Goal: Task Accomplishment & Management: Use online tool/utility

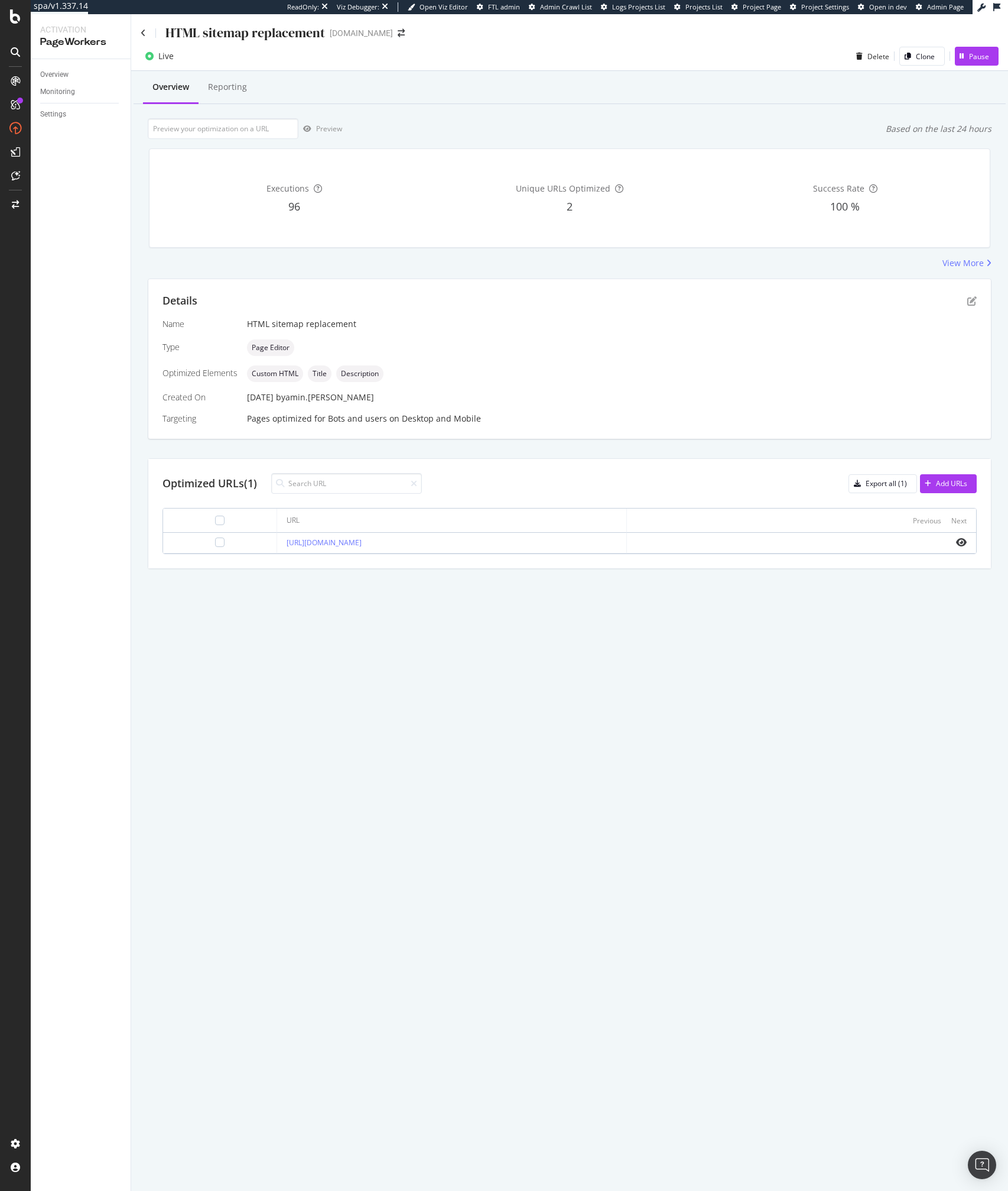
click at [147, 37] on div "HTML sitemap replacement" at bounding box center [233, 33] width 184 height 19
click at [142, 34] on icon at bounding box center [143, 33] width 5 height 8
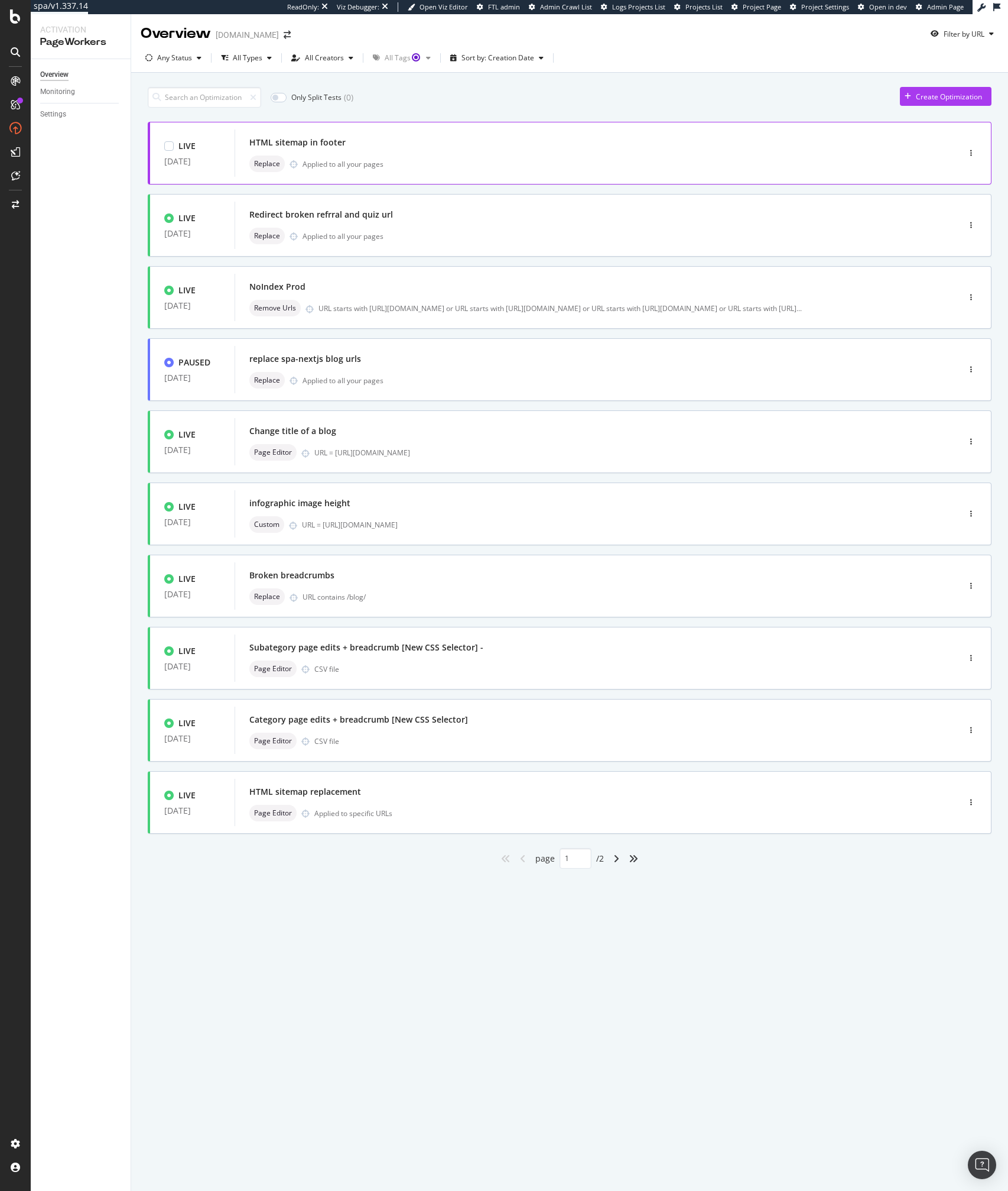
click at [343, 165] on div "Applied to all your pages" at bounding box center [343, 164] width 81 height 10
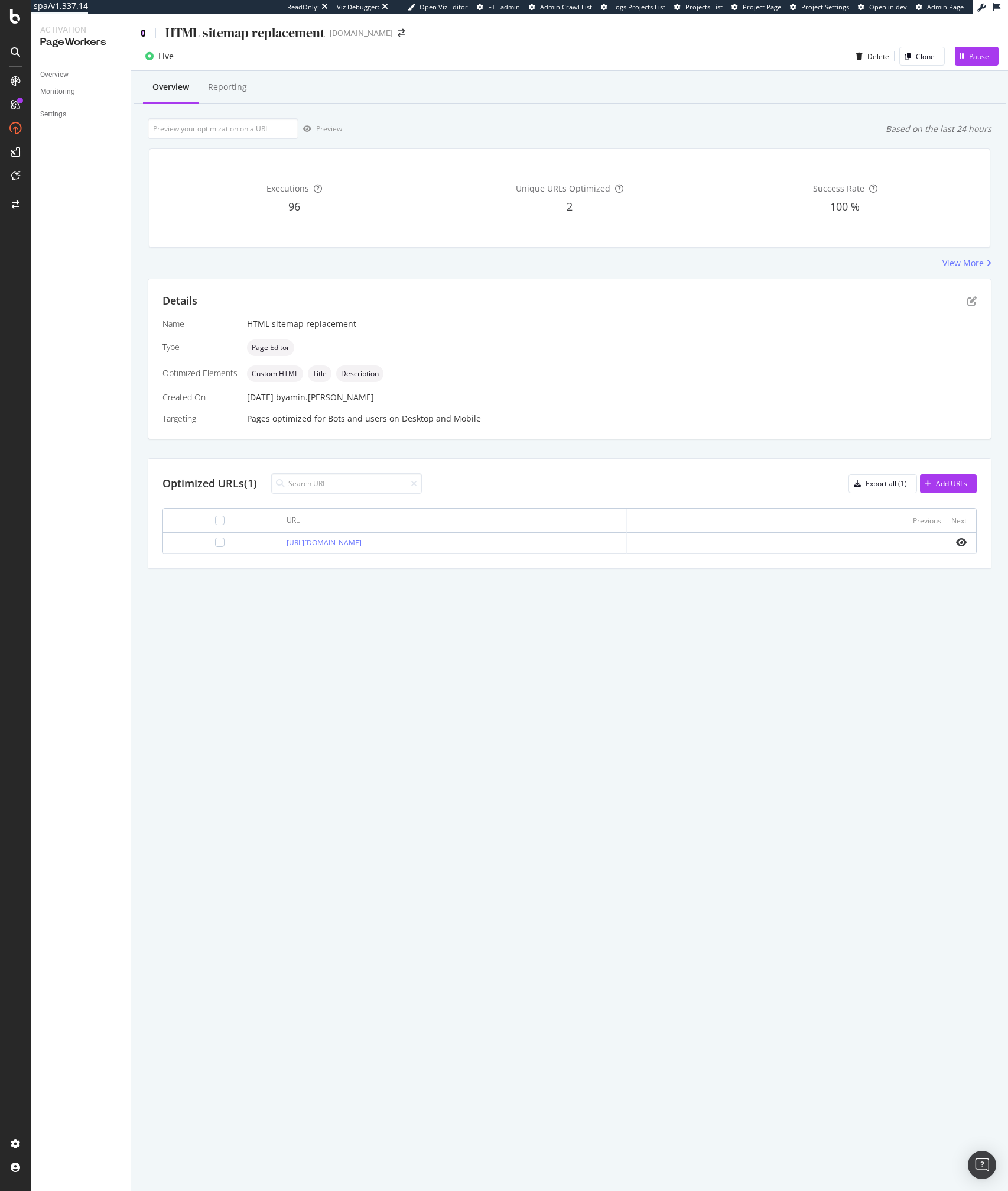
click at [144, 29] on icon at bounding box center [143, 33] width 5 height 8
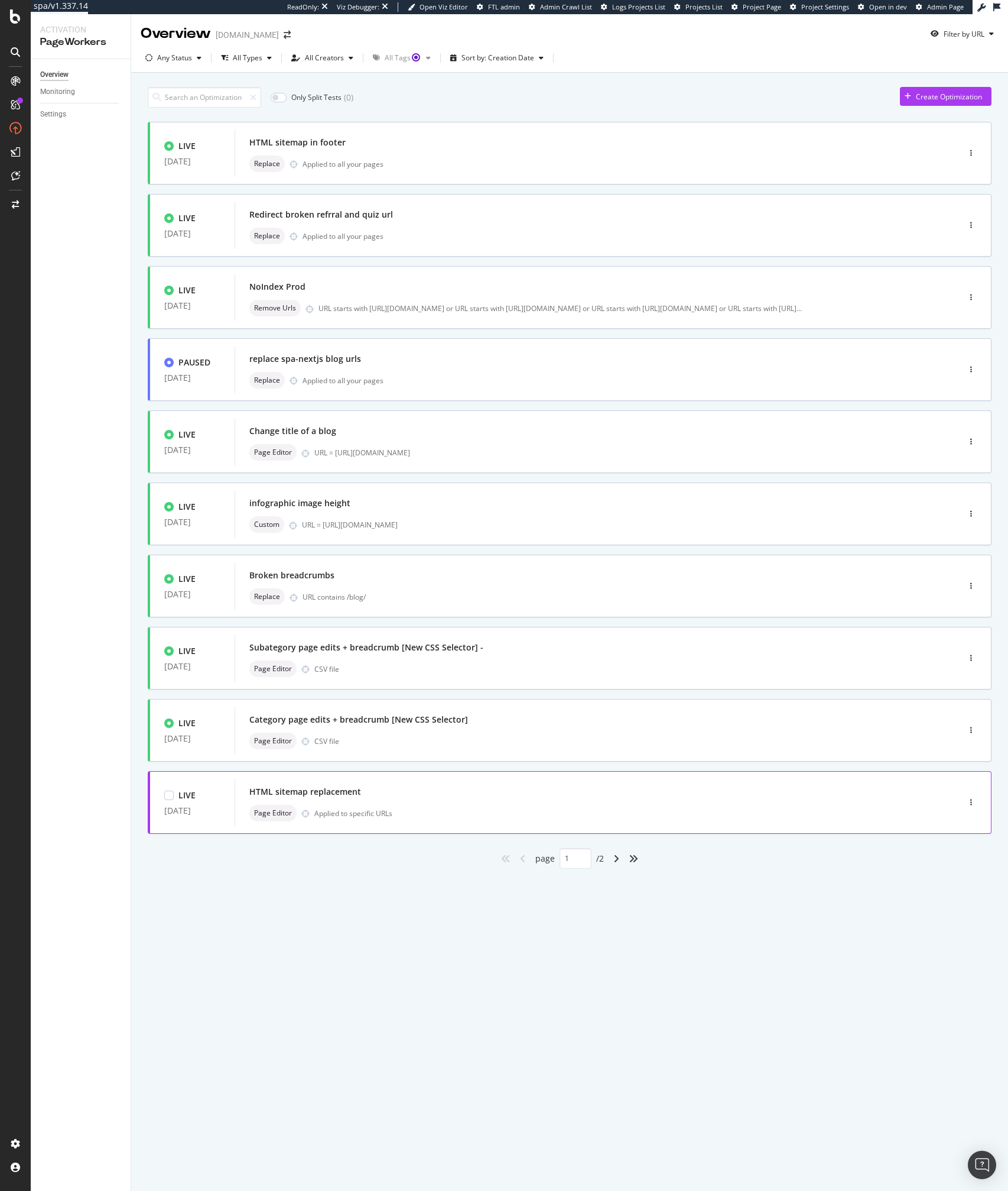
click at [366, 795] on div "HTML sitemap replacement" at bounding box center [579, 792] width 659 height 17
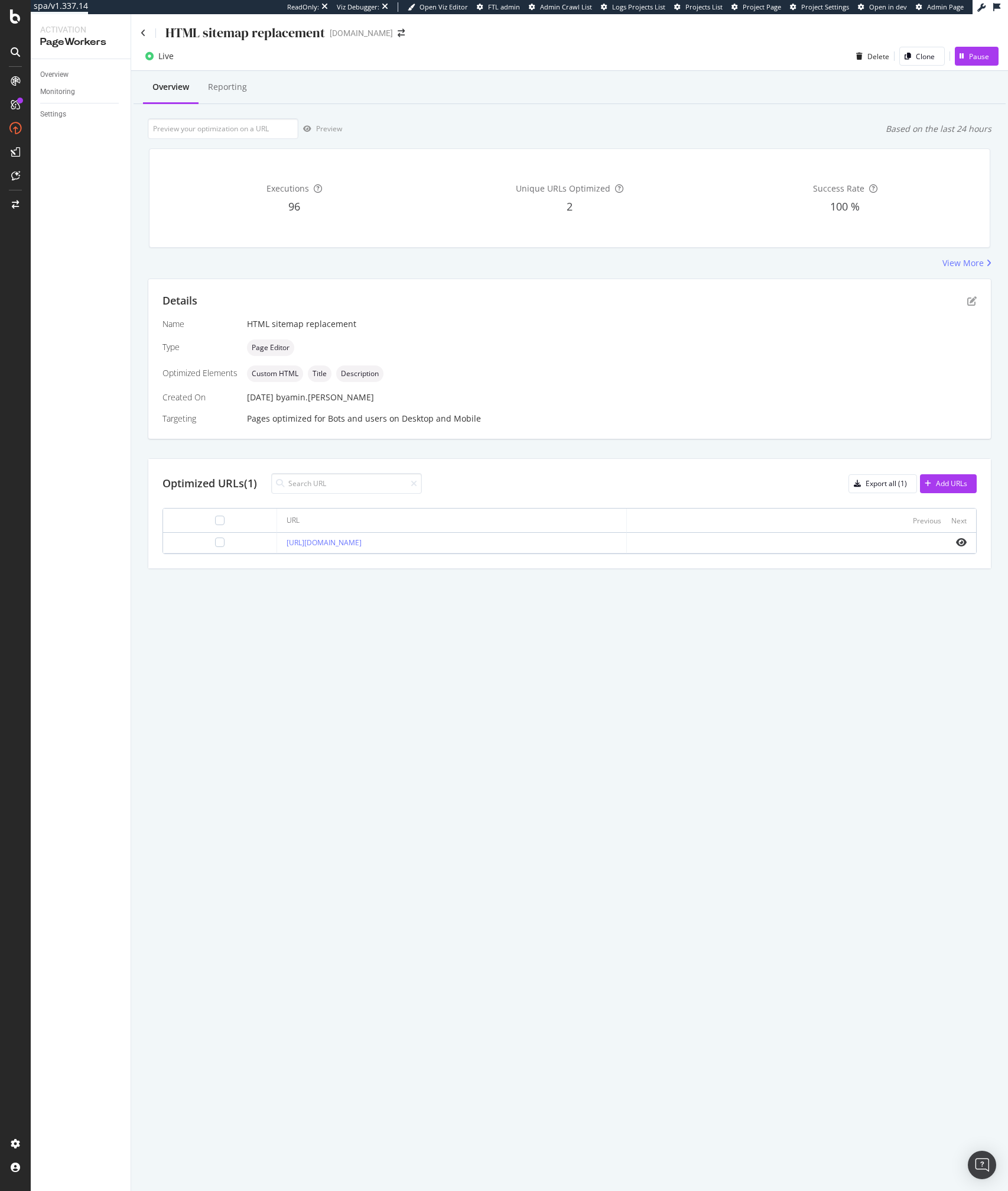
click at [572, 330] on div "Name HTML sitemap replacement Type Page Editor Optimized Elements Custom HTML T…" at bounding box center [570, 371] width 814 height 107
click at [349, 549] on td "https://www.ipsy.com/l/html-sitemap" at bounding box center [452, 543] width 349 height 21
click at [362, 543] on link "https://www.ipsy.com/l/html-sitemap" at bounding box center [324, 542] width 75 height 10
click at [974, 300] on icon "pen-to-square" at bounding box center [972, 301] width 10 height 10
click at [215, 539] on div at bounding box center [220, 542] width 10 height 10
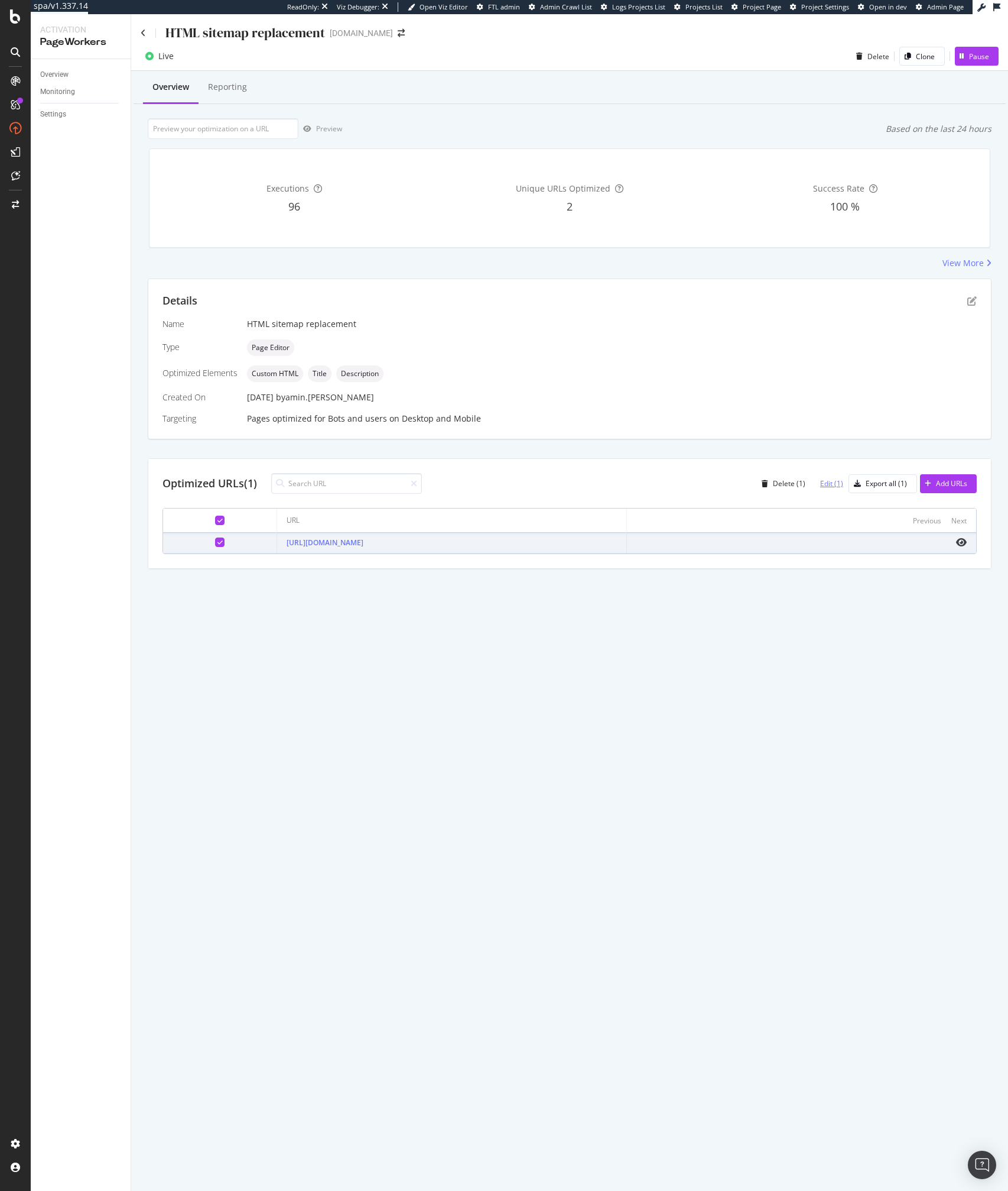
click at [827, 481] on div "Edit (1)" at bounding box center [832, 483] width 23 height 10
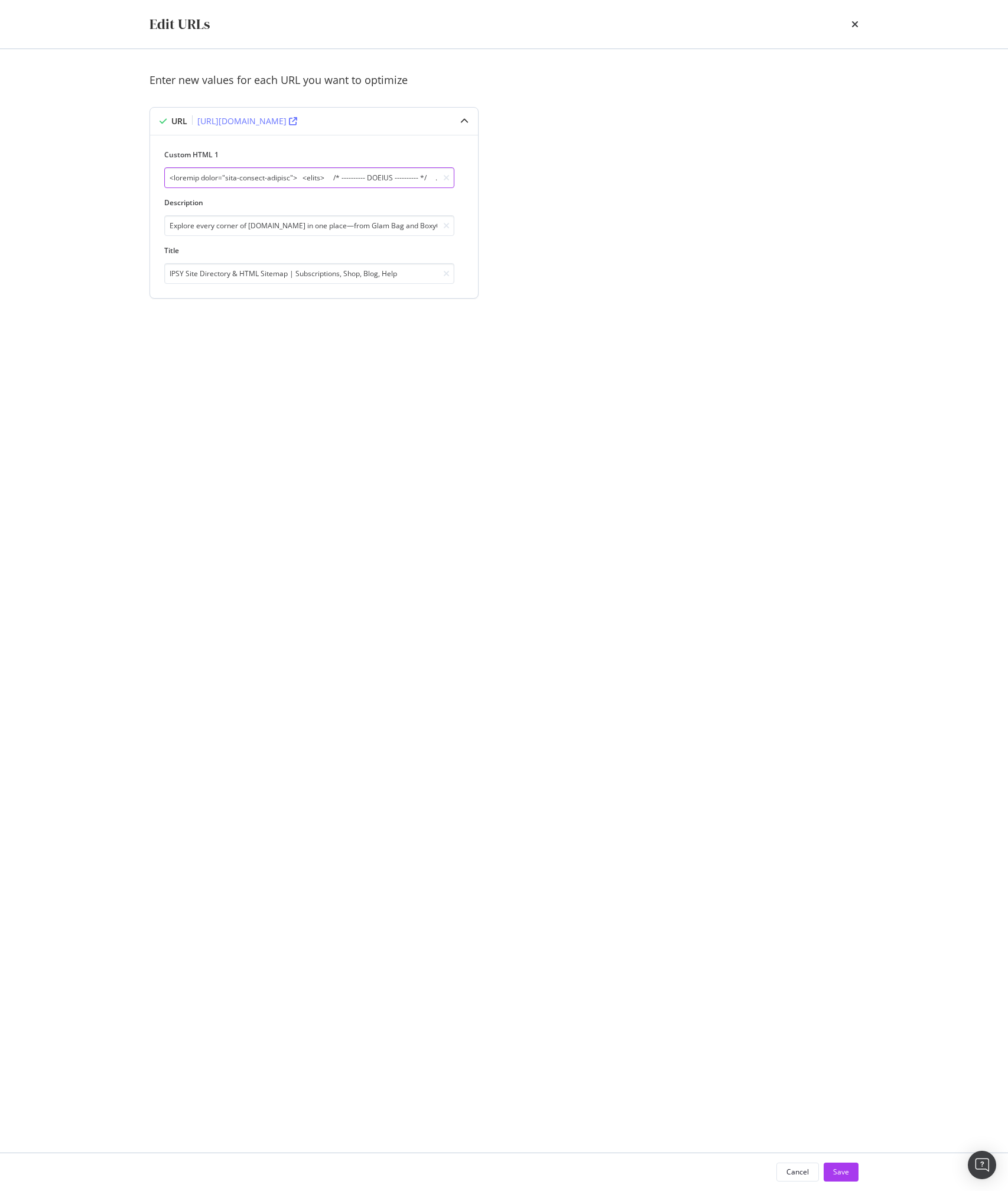
click at [325, 182] on input "modal" at bounding box center [309, 178] width 290 height 21
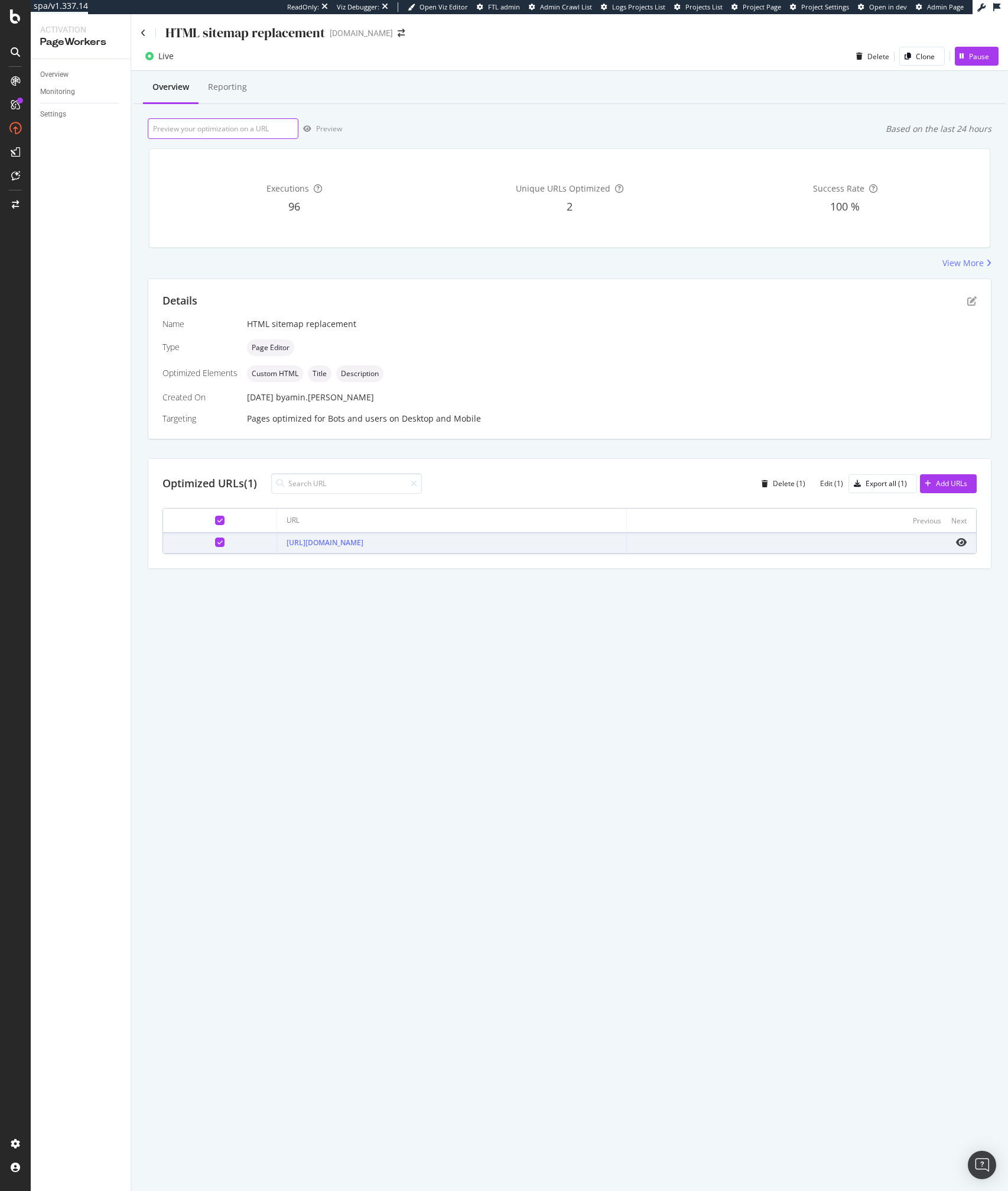
click at [190, 135] on input "url" at bounding box center [223, 129] width 151 height 21
paste input "[URL][DOMAIN_NAME]"
type input "[URL][DOMAIN_NAME]"
click at [336, 127] on div "Preview" at bounding box center [329, 128] width 26 height 10
click at [609, 684] on div "HTML sitemap replacement ipsy.com Live Delete Clone Pause Overview Reporting ht…" at bounding box center [570, 603] width 877 height 1177
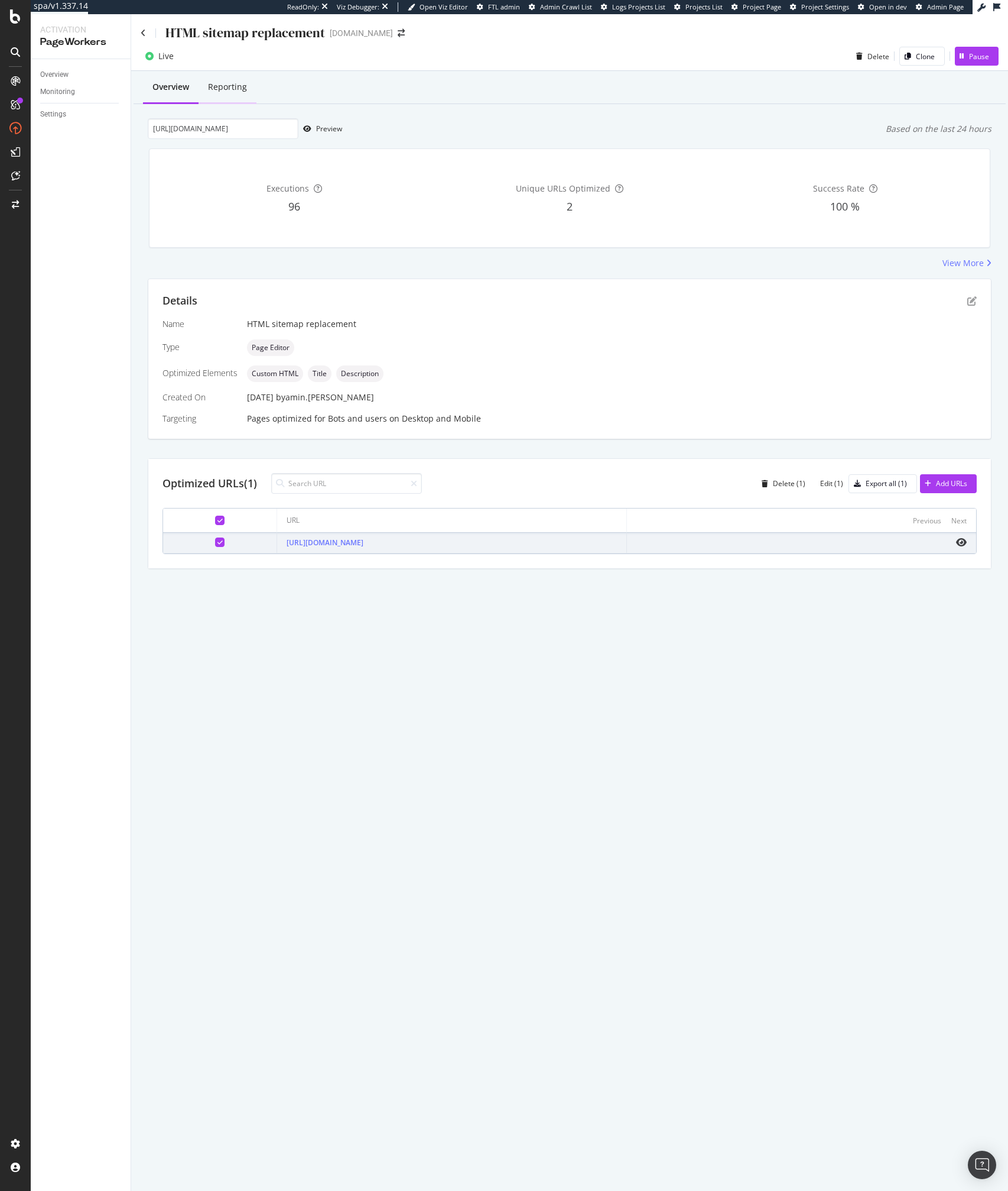
click at [218, 83] on div "Reporting" at bounding box center [227, 87] width 39 height 12
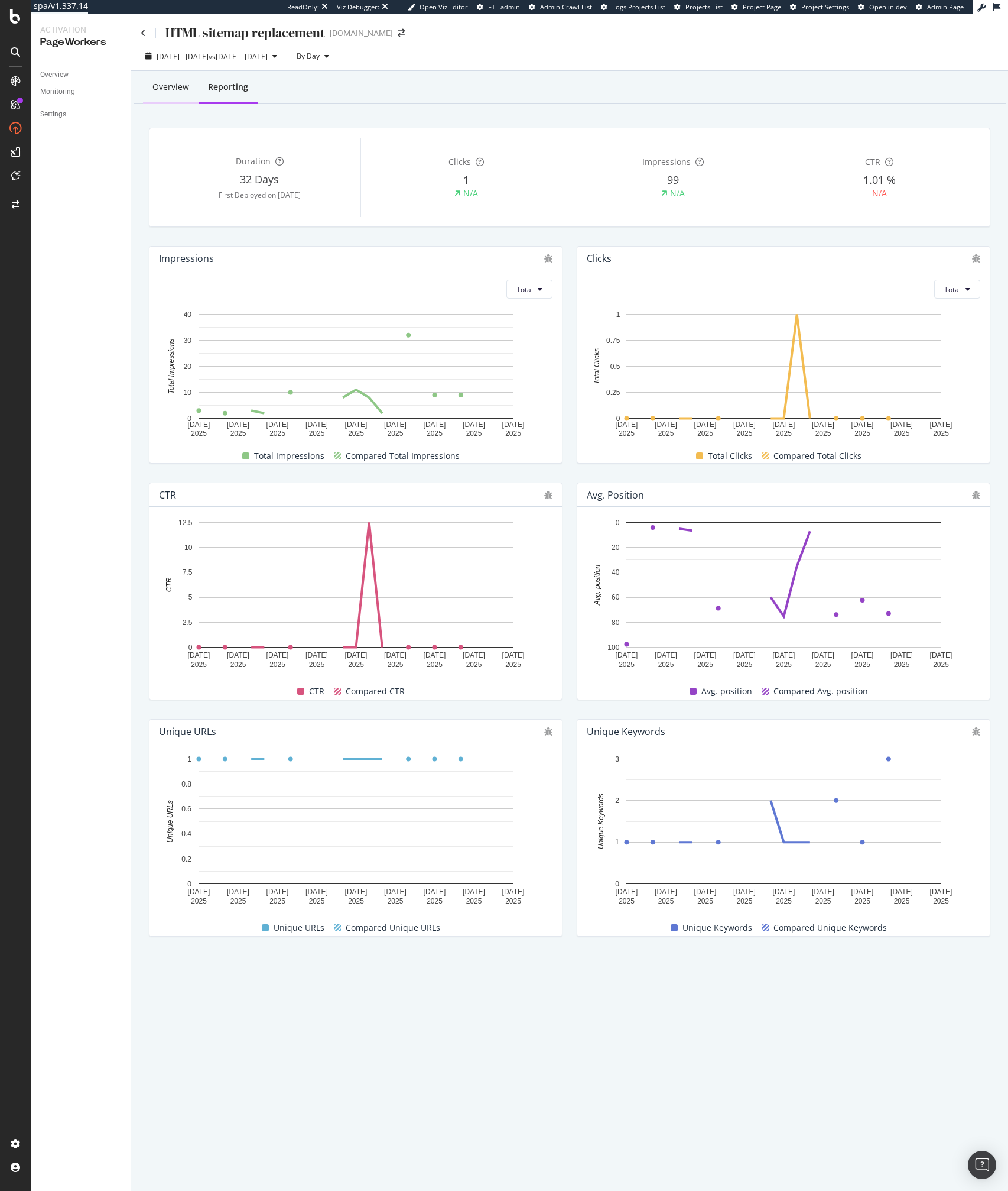
click at [173, 96] on div "Overview" at bounding box center [170, 88] width 56 height 32
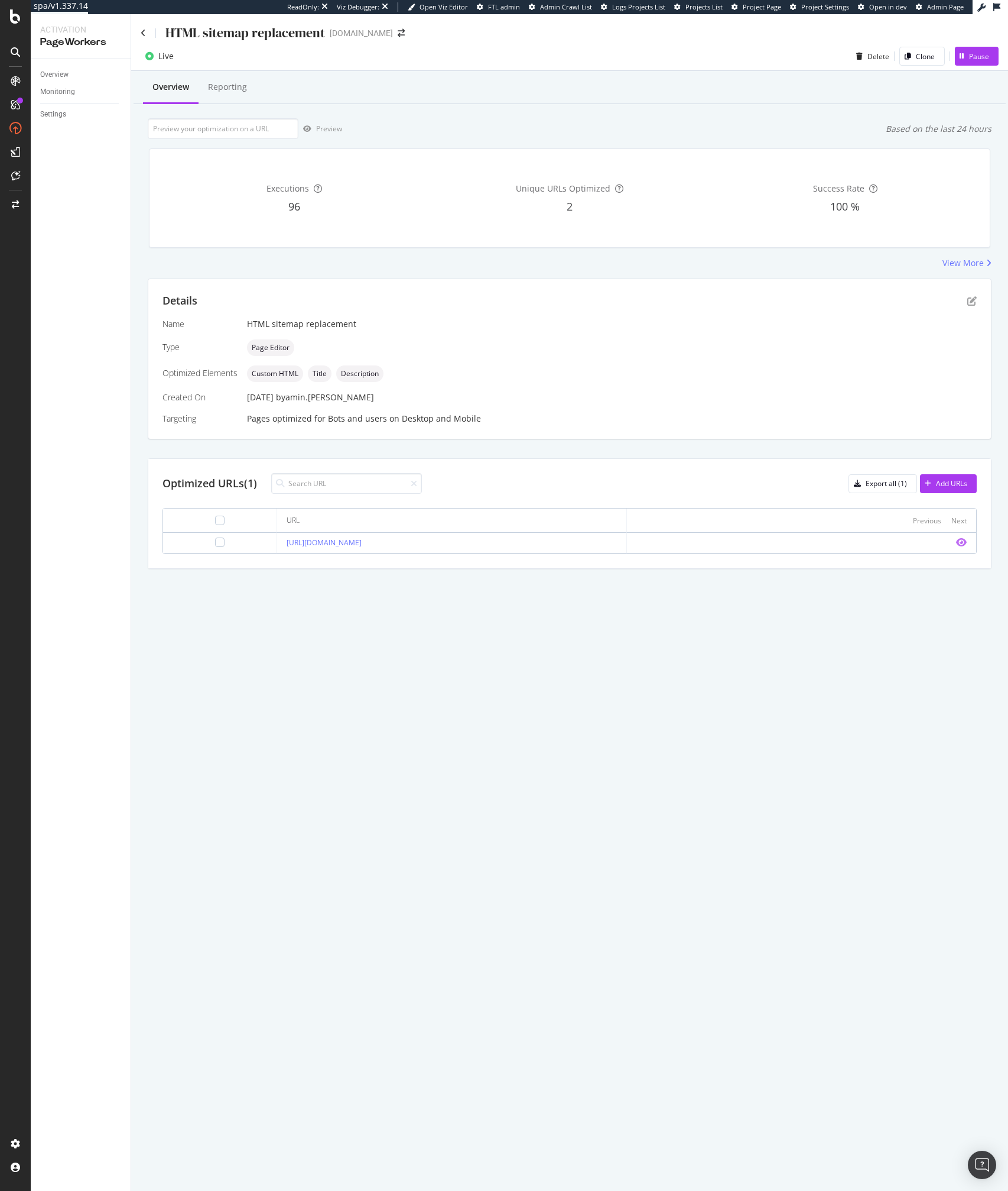
click at [963, 542] on icon "eye" at bounding box center [961, 542] width 11 height 10
click at [972, 297] on icon "pen-to-square" at bounding box center [972, 301] width 10 height 10
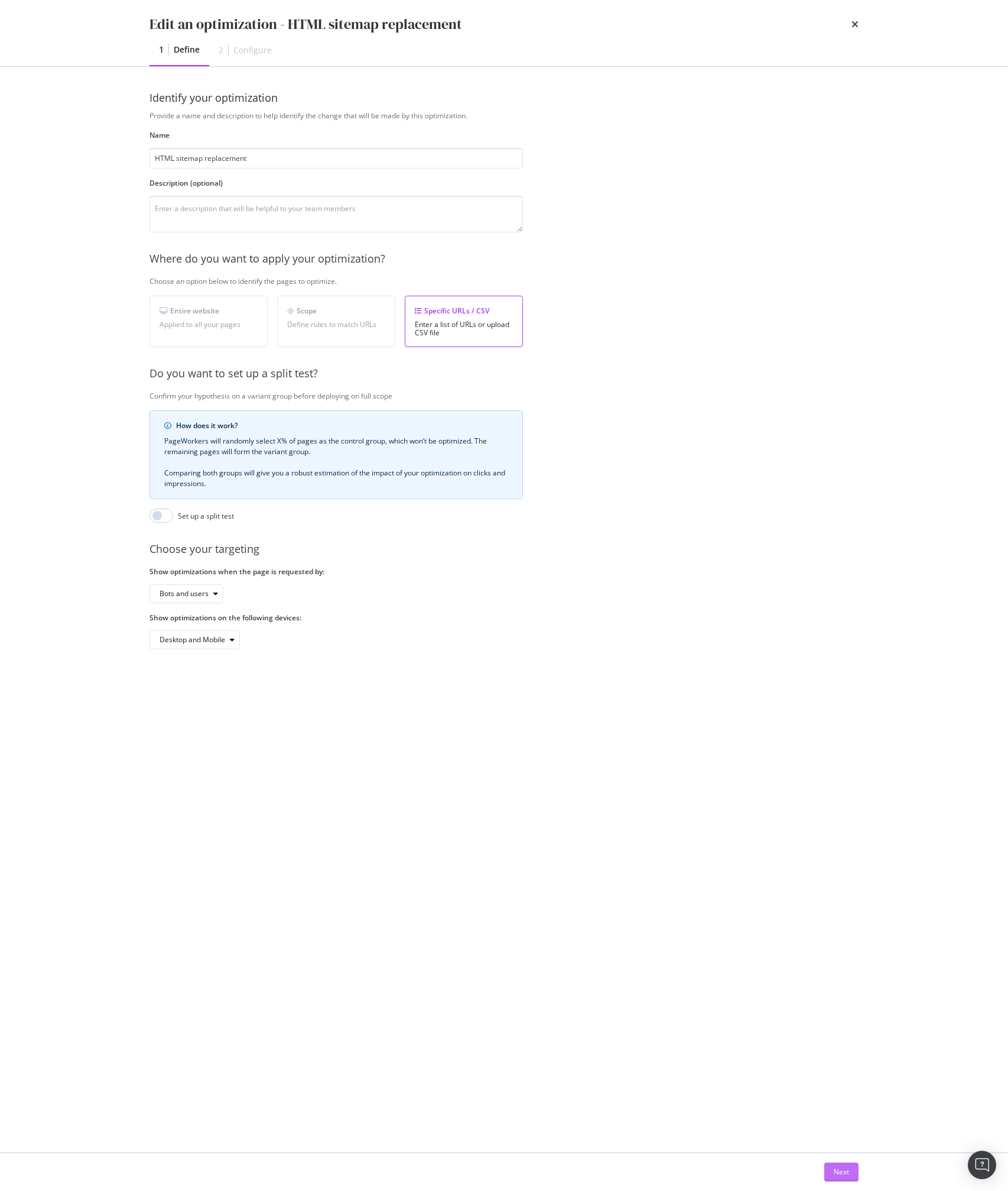
click at [827, 1167] on button "Next" at bounding box center [841, 1172] width 34 height 19
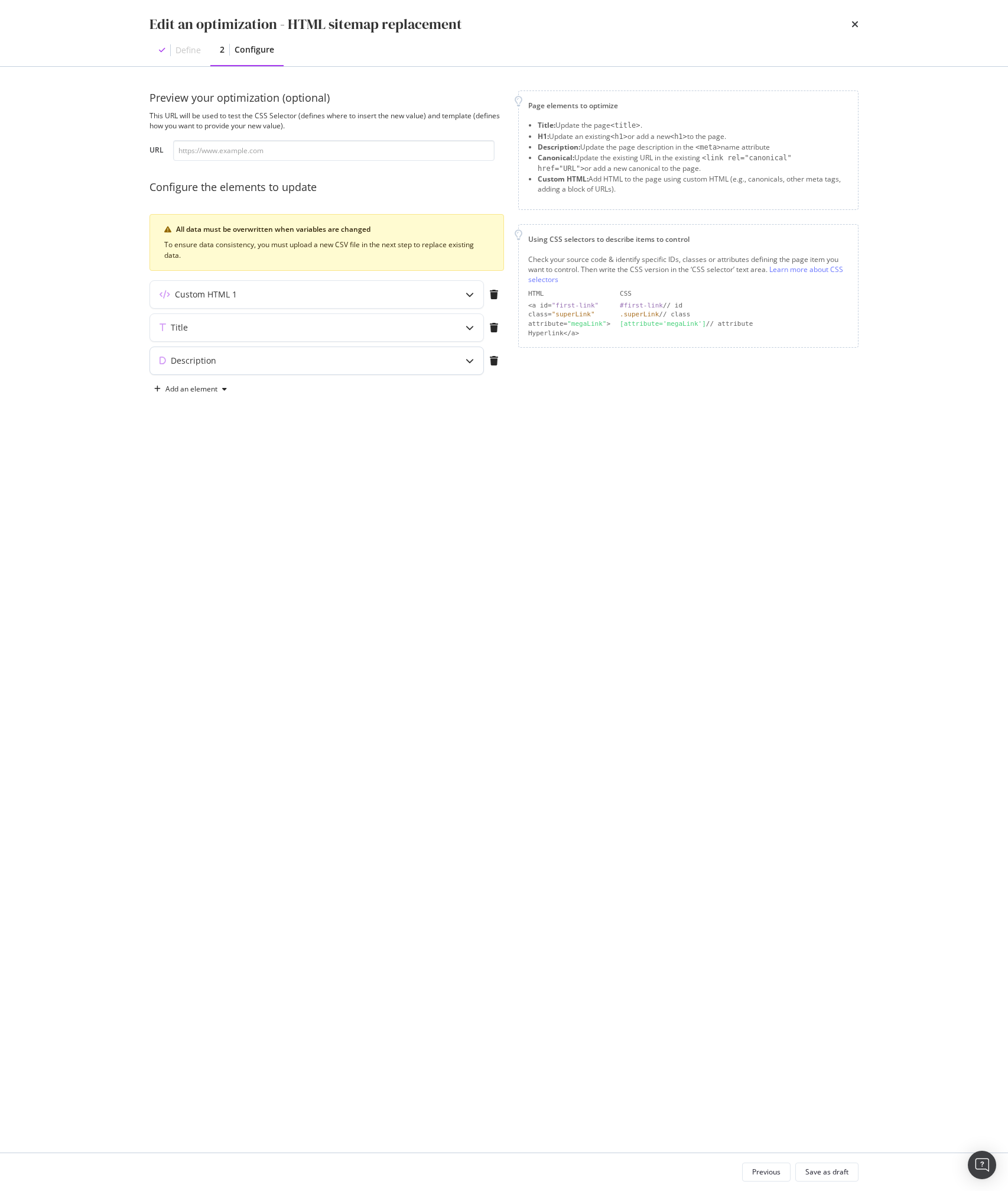
click at [281, 355] on div "Description" at bounding box center [293, 361] width 287 height 12
click at [270, 329] on div "Title" at bounding box center [293, 327] width 287 height 12
click at [267, 308] on div "Custom HTML 1" at bounding box center [316, 294] width 334 height 28
click at [285, 293] on div "Custom HTML 1" at bounding box center [293, 294] width 287 height 12
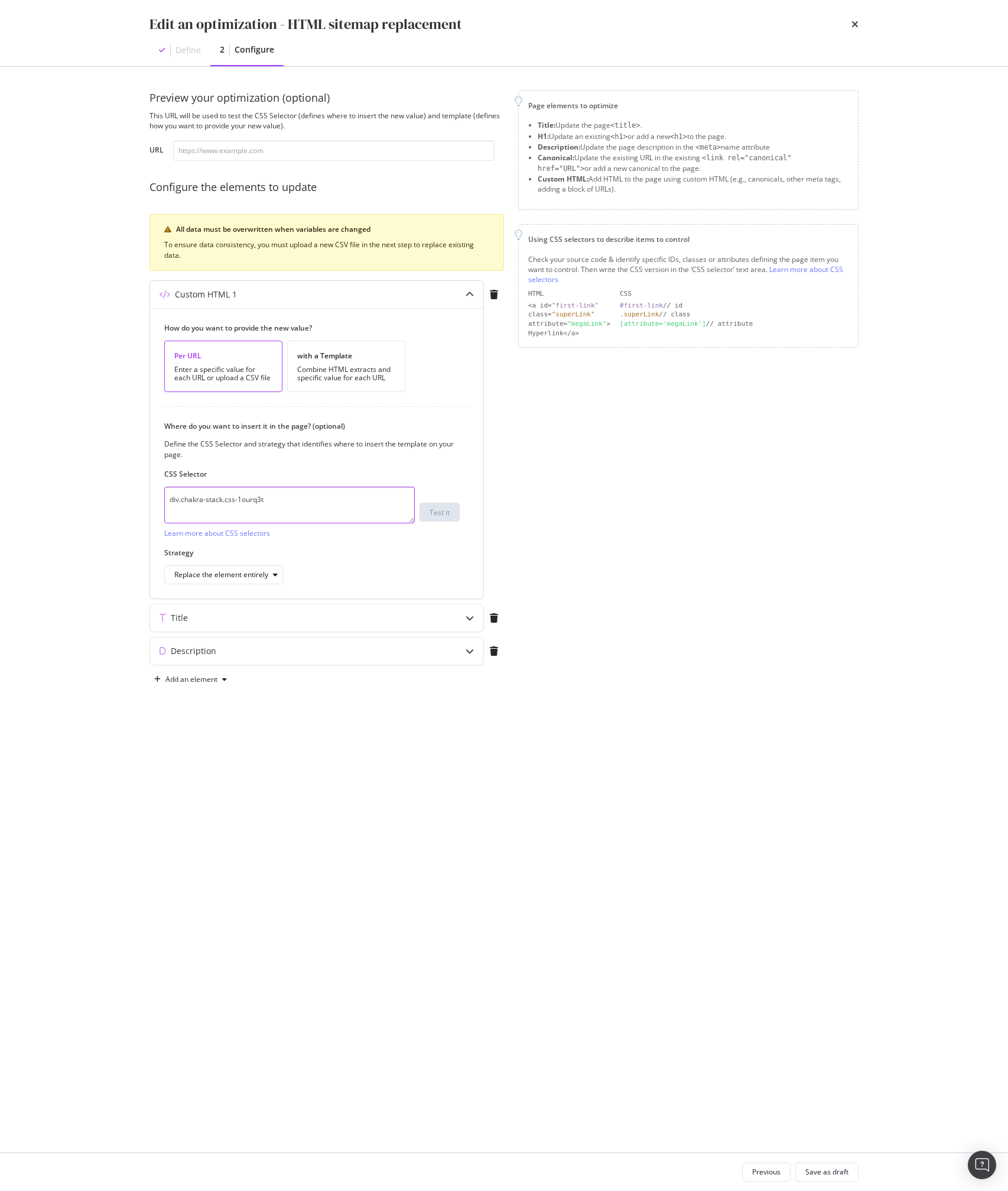
click at [281, 514] on textarea "div.chakra-stack.css-1ourq3t" at bounding box center [290, 505] width 251 height 37
click at [299, 642] on div "Description" at bounding box center [316, 651] width 333 height 27
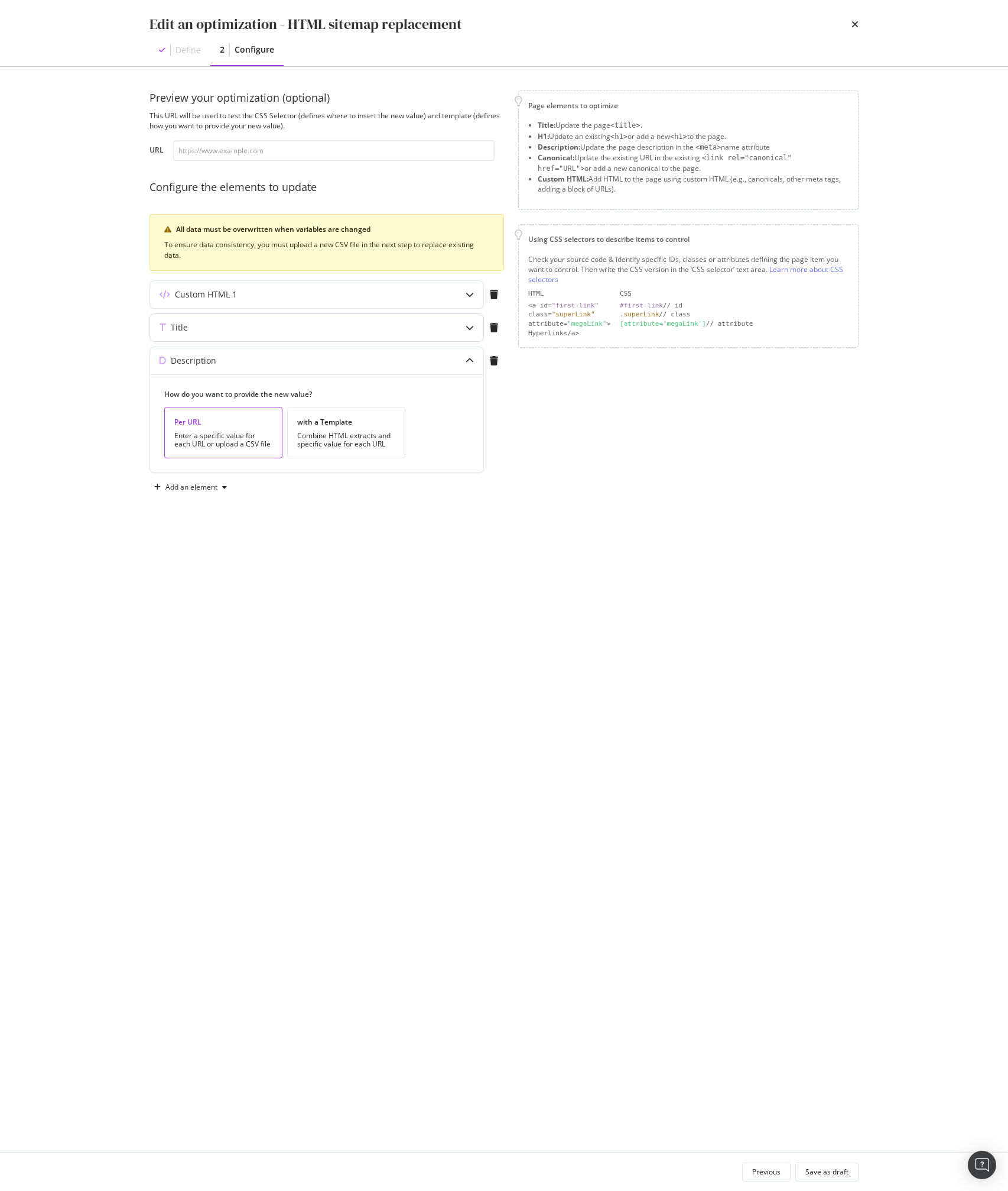
click at [279, 334] on div "Title" at bounding box center [316, 327] width 333 height 27
click at [321, 471] on div "Description" at bounding box center [316, 458] width 333 height 27
click at [251, 155] on input "modal" at bounding box center [333, 150] width 321 height 21
paste input "[URL][DOMAIN_NAME]"
type input "[URL][DOMAIN_NAME]"
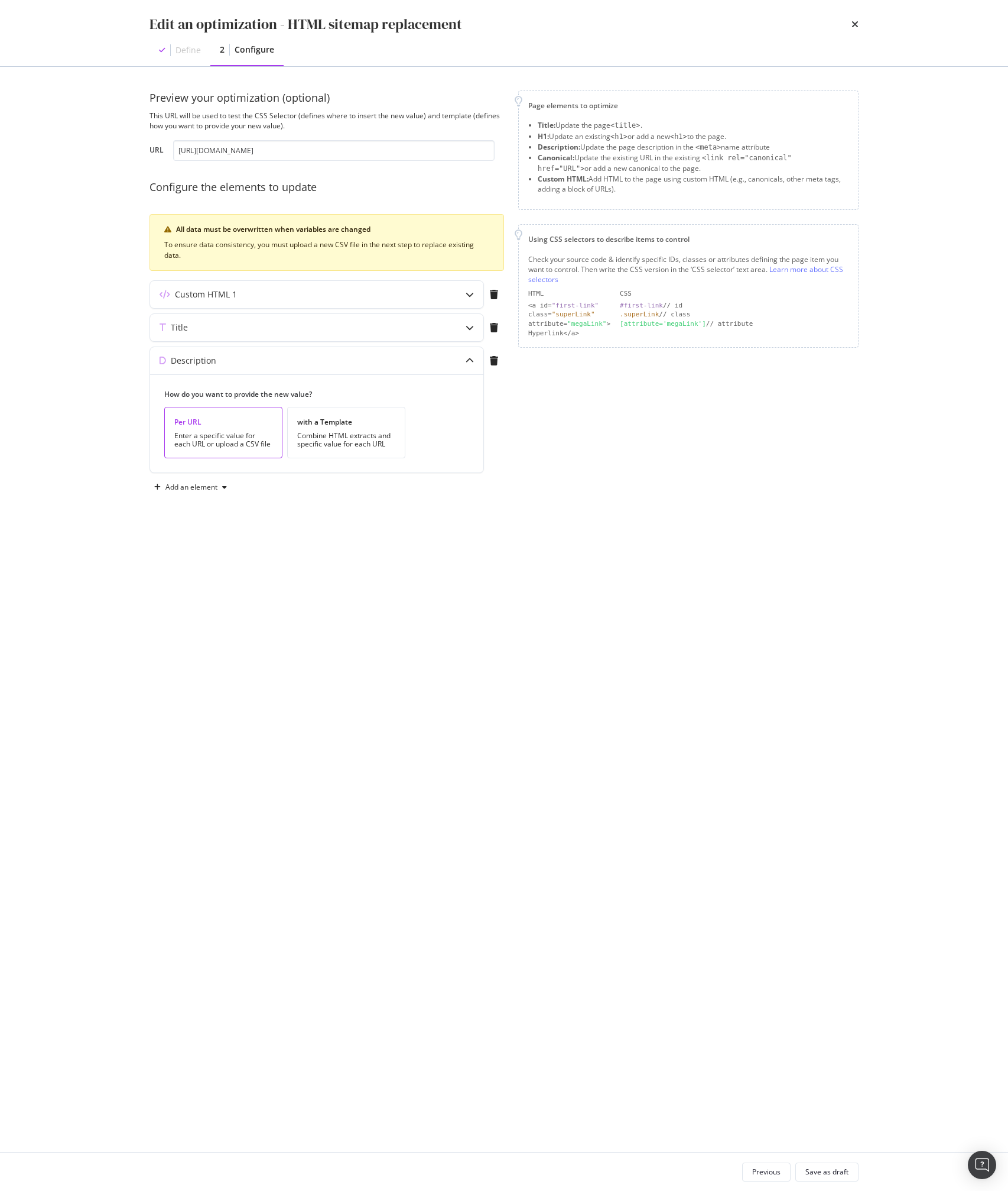
click at [570, 458] on div "Page elements to optimize Title: Update the page <title> . H1: Update an existi…" at bounding box center [688, 293] width 340 height 406
click at [372, 302] on div "Custom HTML 1" at bounding box center [316, 294] width 333 height 27
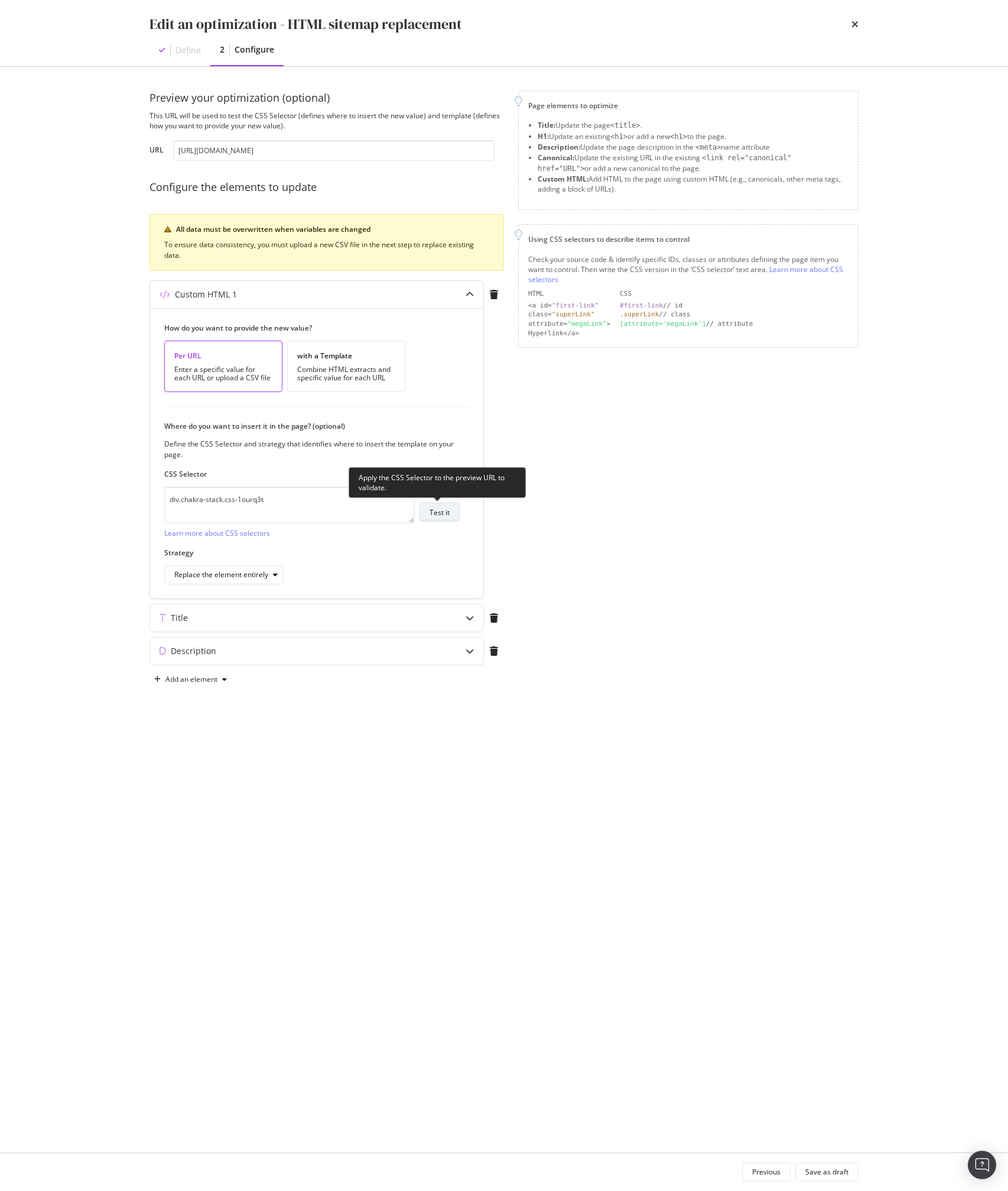
click at [440, 512] on div "Test it" at bounding box center [440, 512] width 20 height 10
click at [183, 496] on textarea "div.chakra-stack.css-1ourq3t" at bounding box center [290, 505] width 251 height 37
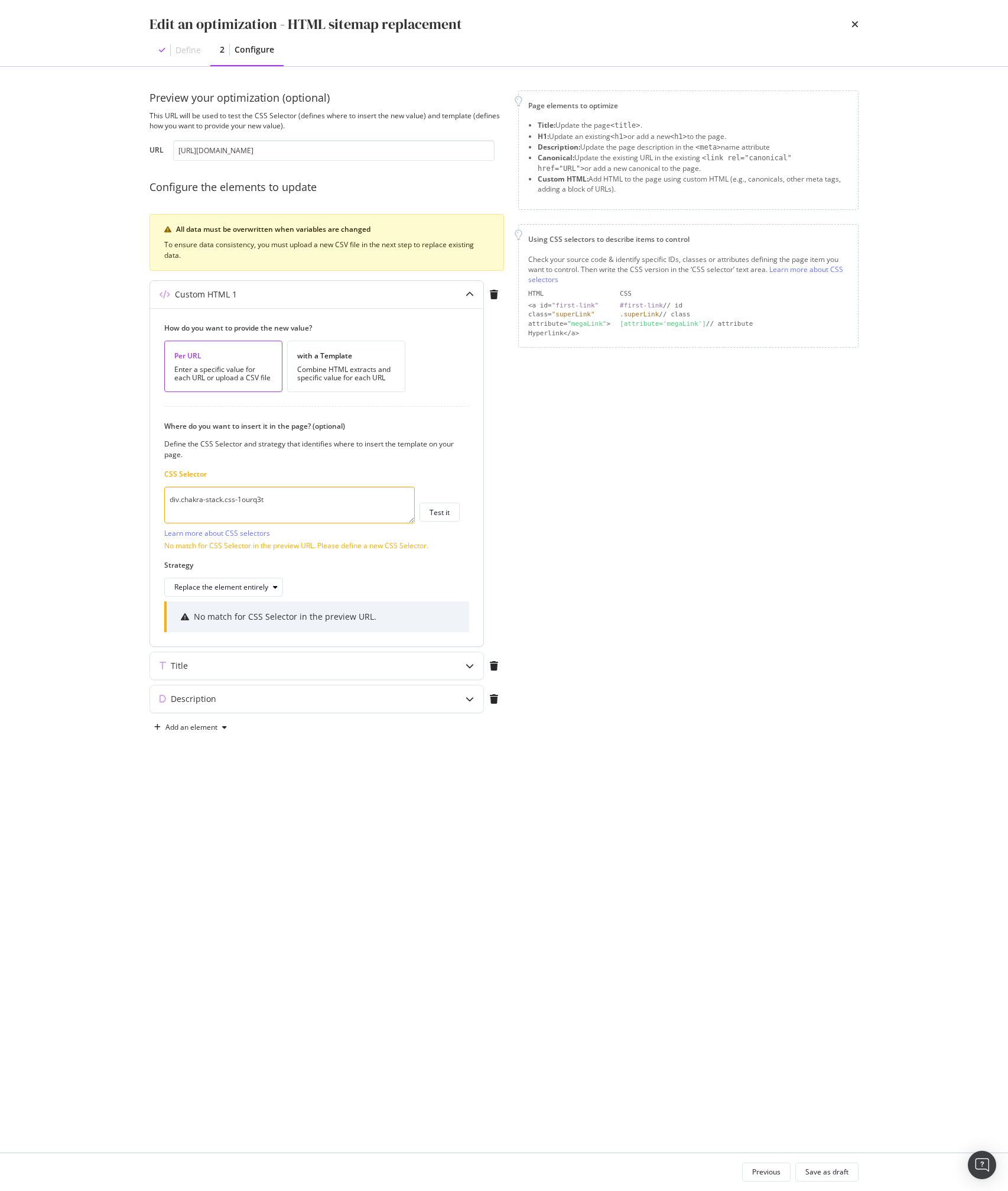
click at [282, 500] on textarea "div.chakra-stack.css-1ourq3t" at bounding box center [290, 505] width 251 height 37
click at [620, 600] on div "Page elements to optimize Title: Update the page <title> . H1: Update an existi…" at bounding box center [688, 414] width 340 height 646
click at [436, 516] on div "Test it" at bounding box center [440, 512] width 20 height 10
click at [413, 674] on div "Title" at bounding box center [316, 666] width 333 height 27
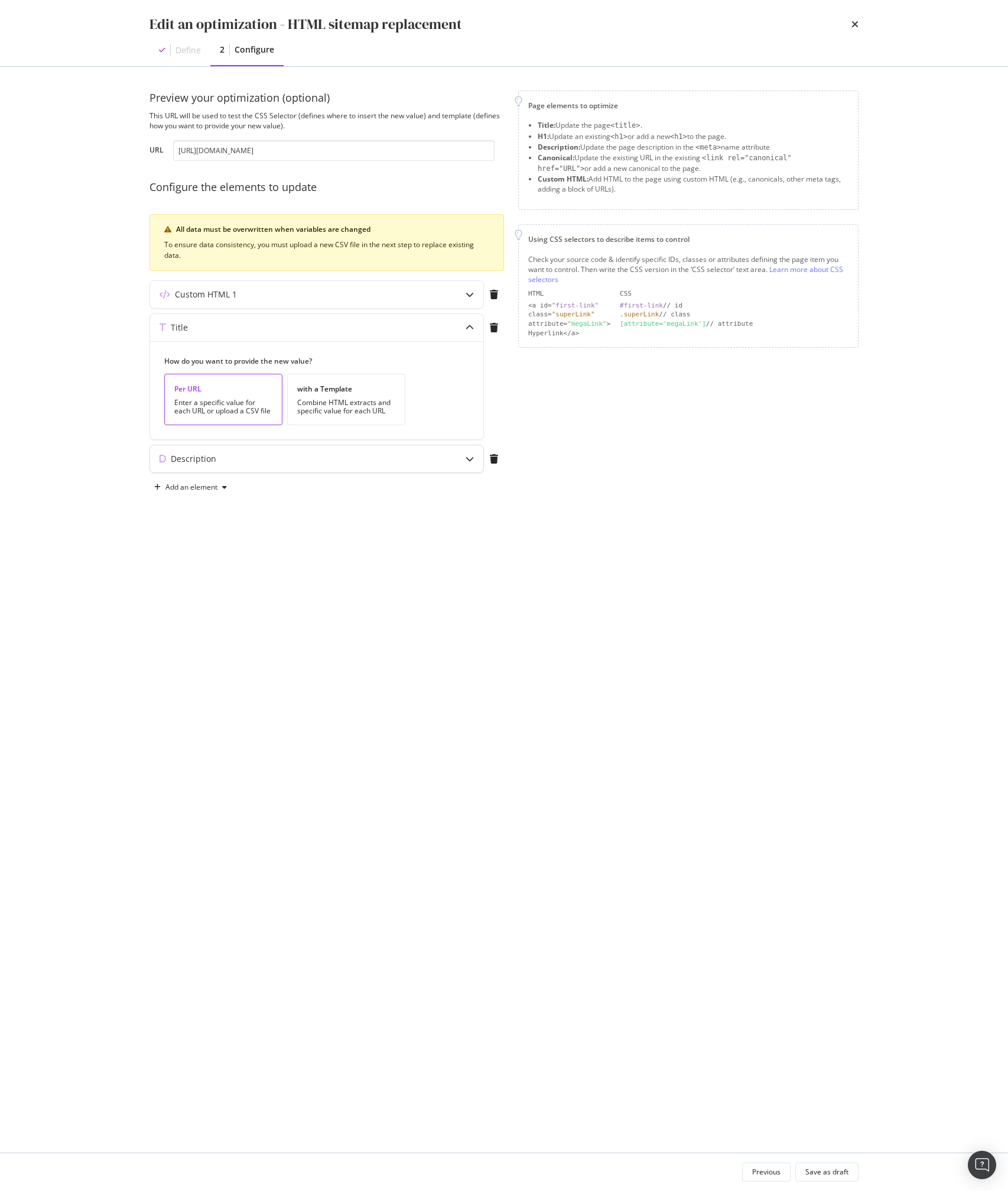
click at [434, 464] on div "Description" at bounding box center [293, 459] width 287 height 12
click at [448, 336] on div "Title" at bounding box center [316, 327] width 333 height 27
click at [448, 303] on div "Custom HTML 1" at bounding box center [316, 294] width 333 height 27
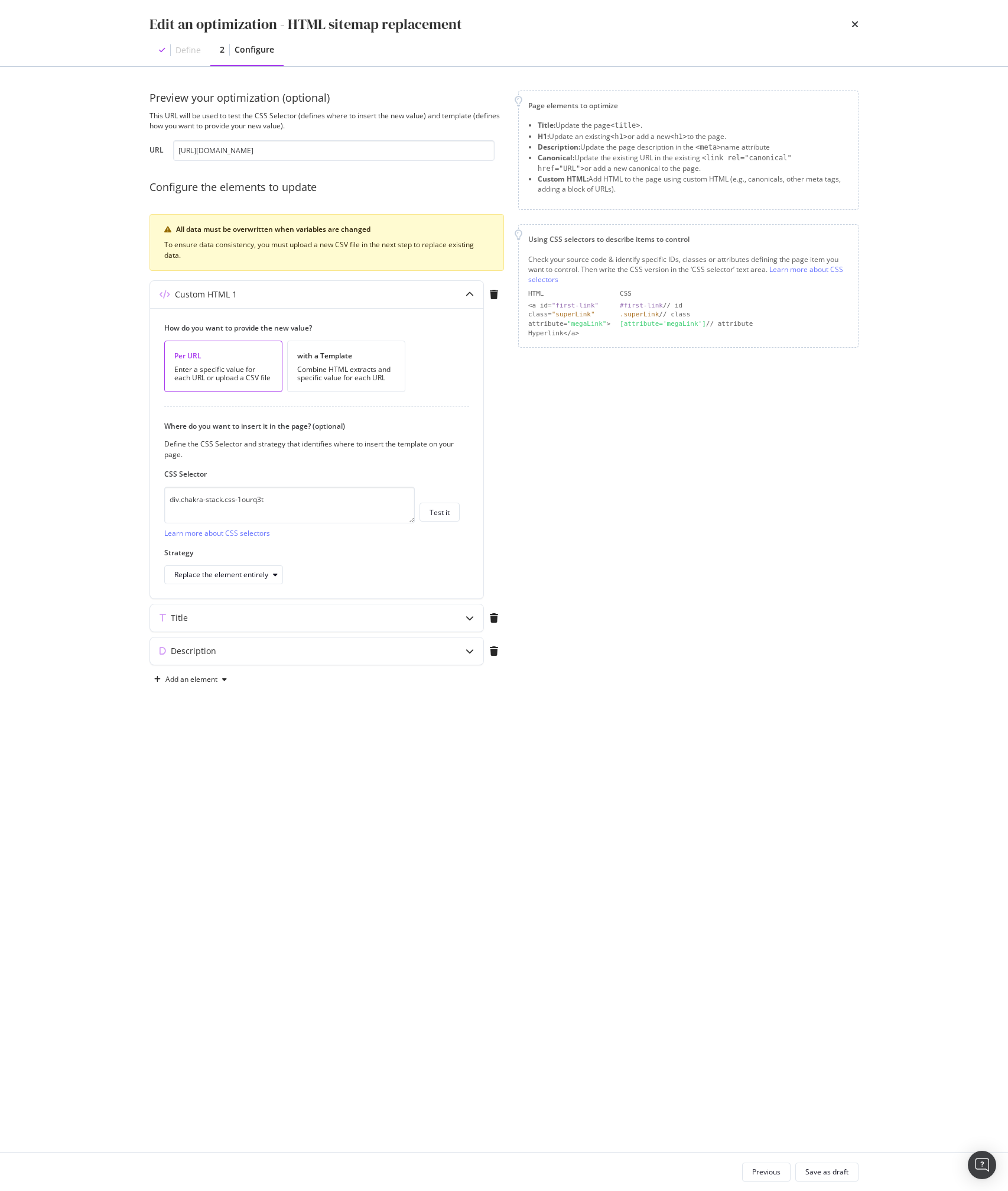
click at [620, 512] on div "Page elements to optimize Title: Update the page <title> . H1: Update an existi…" at bounding box center [688, 390] width 340 height 598
click at [549, 786] on div "Preview your optimization (optional) This URL will be used to test the CSS Sele…" at bounding box center [504, 609] width 709 height 1038
click at [253, 646] on div "Description" at bounding box center [293, 651] width 287 height 12
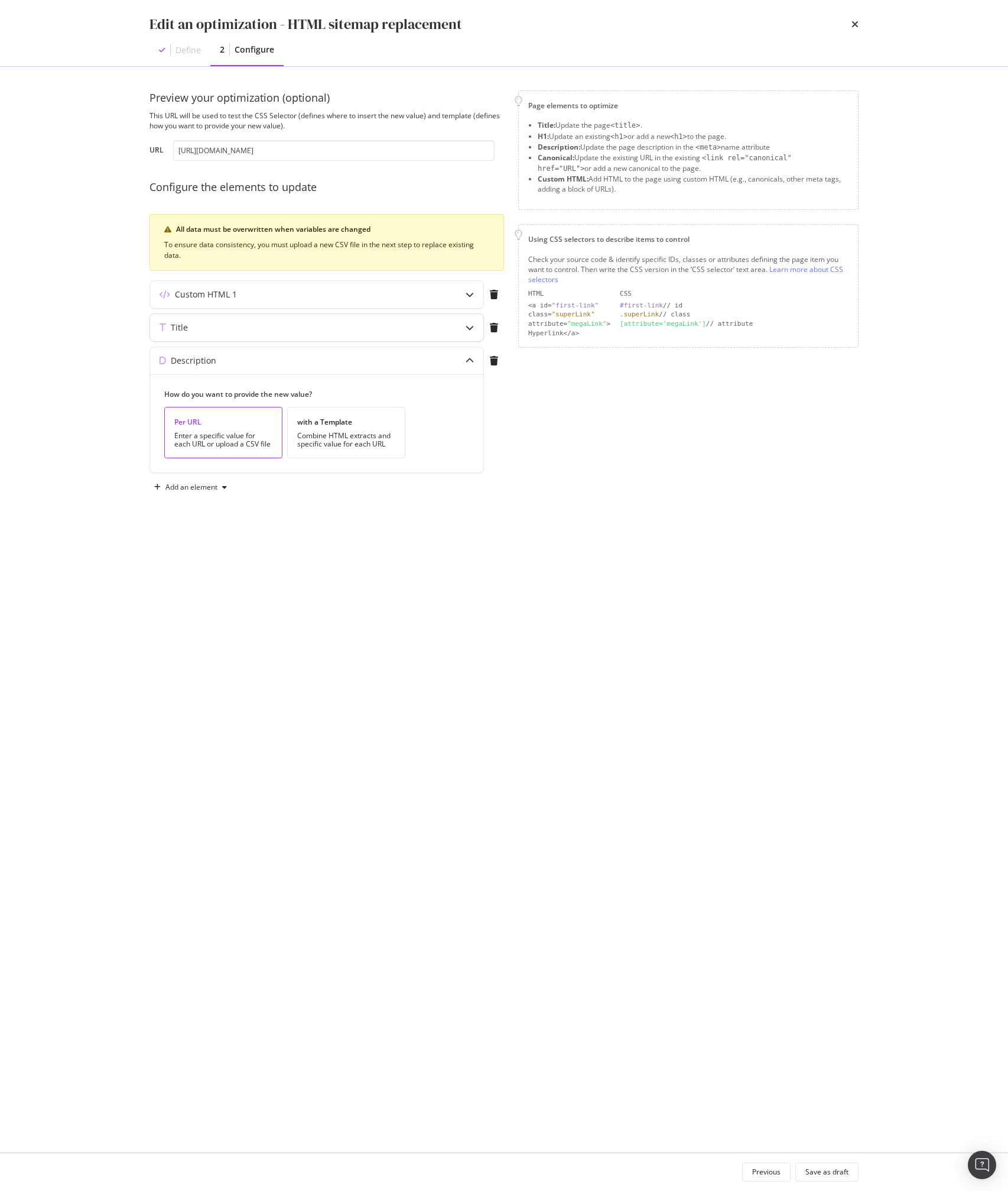
click at [285, 322] on div "Title" at bounding box center [293, 327] width 287 height 12
click at [303, 25] on div "Edit an optimization - HTML sitemap replacement" at bounding box center [306, 25] width 313 height 20
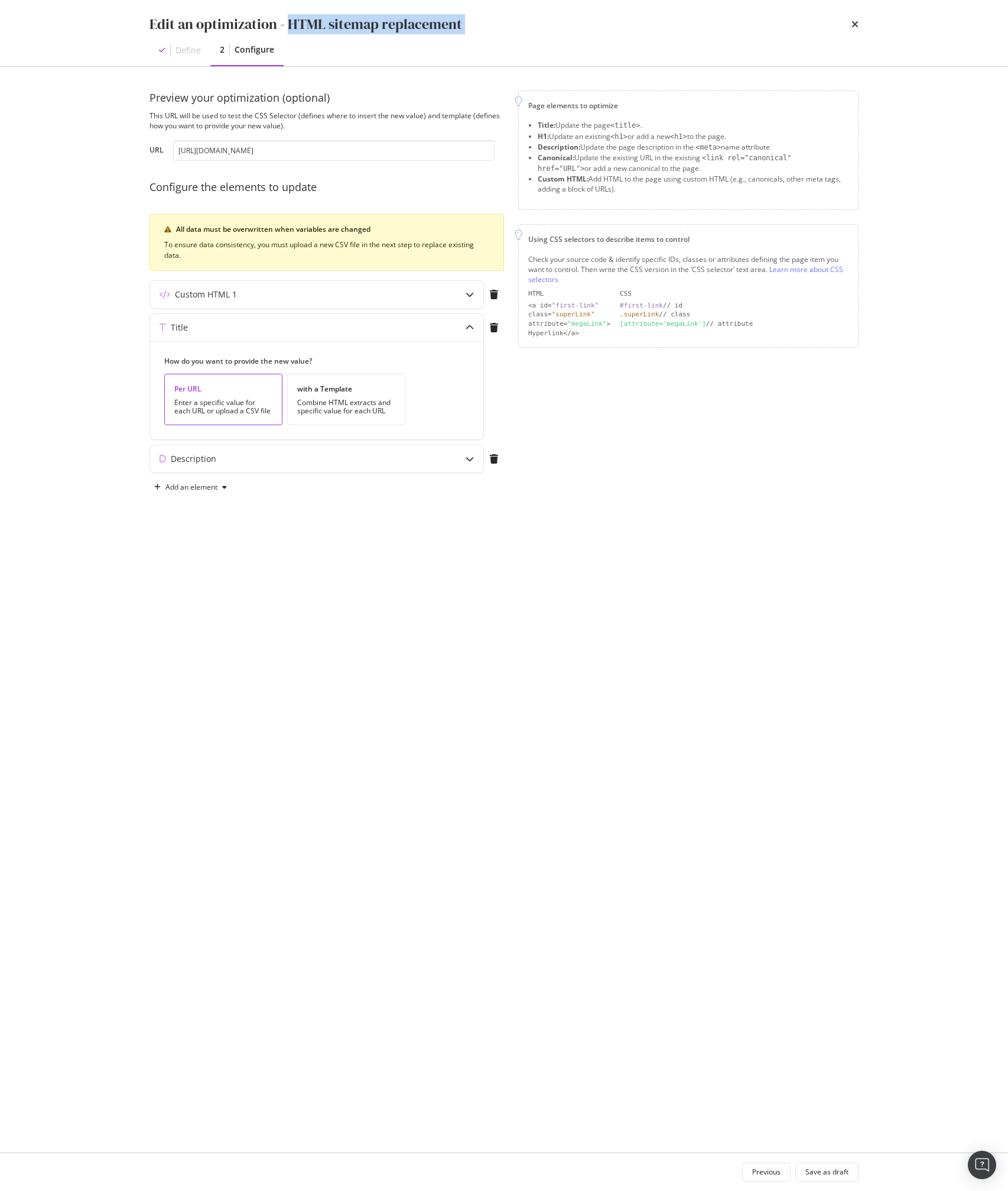
copy div "HTML sitemap replacement"
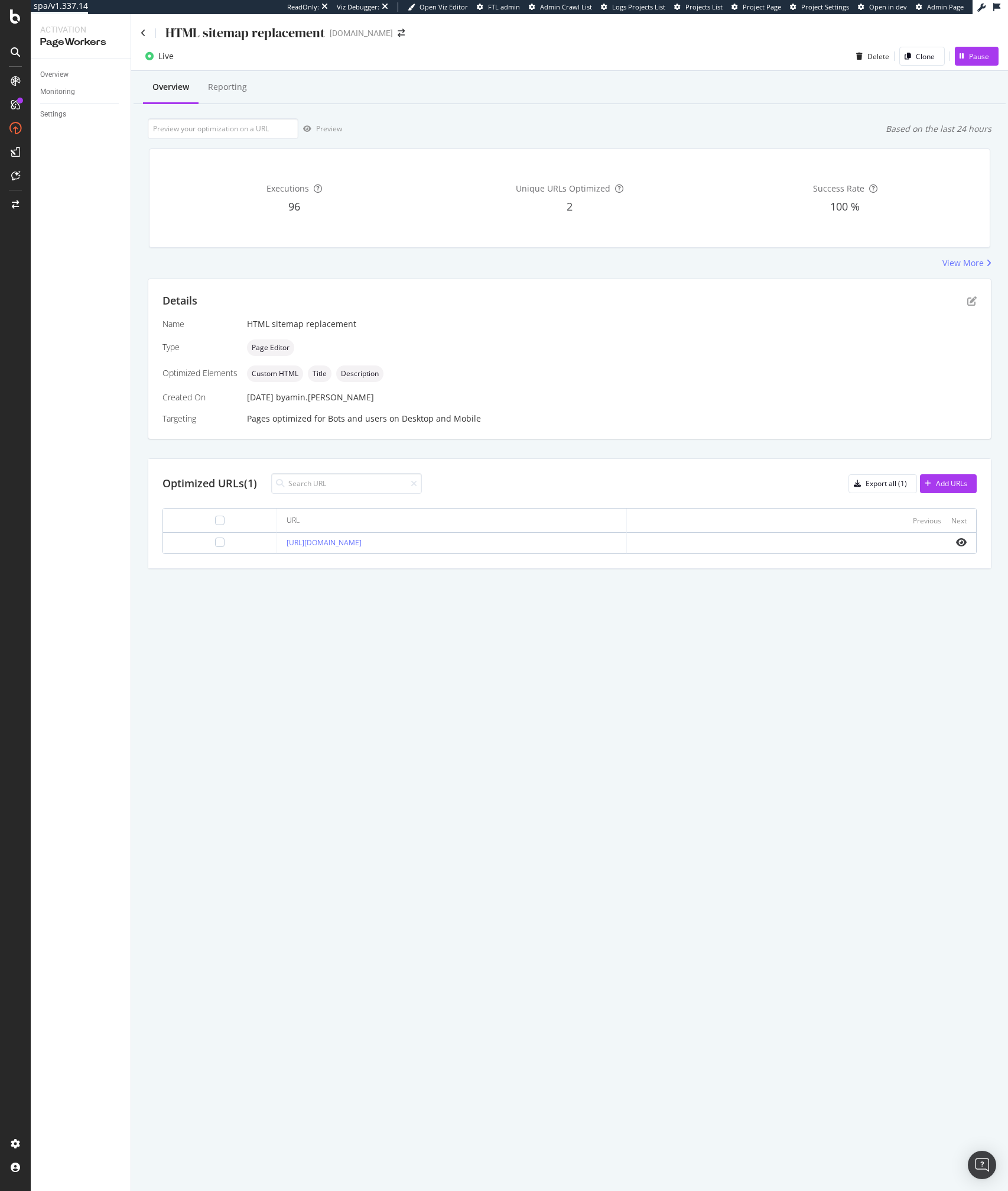
click at [190, 36] on div "HTML sitemap replacement" at bounding box center [245, 33] width 160 height 19
copy div "HTML sitemap replacement"
click at [221, 138] on input "url" at bounding box center [223, 129] width 151 height 21
paste input "https://app.botify.com/ipsy-org/ipsy.com/activation/pageworkers/optimizations/f…"
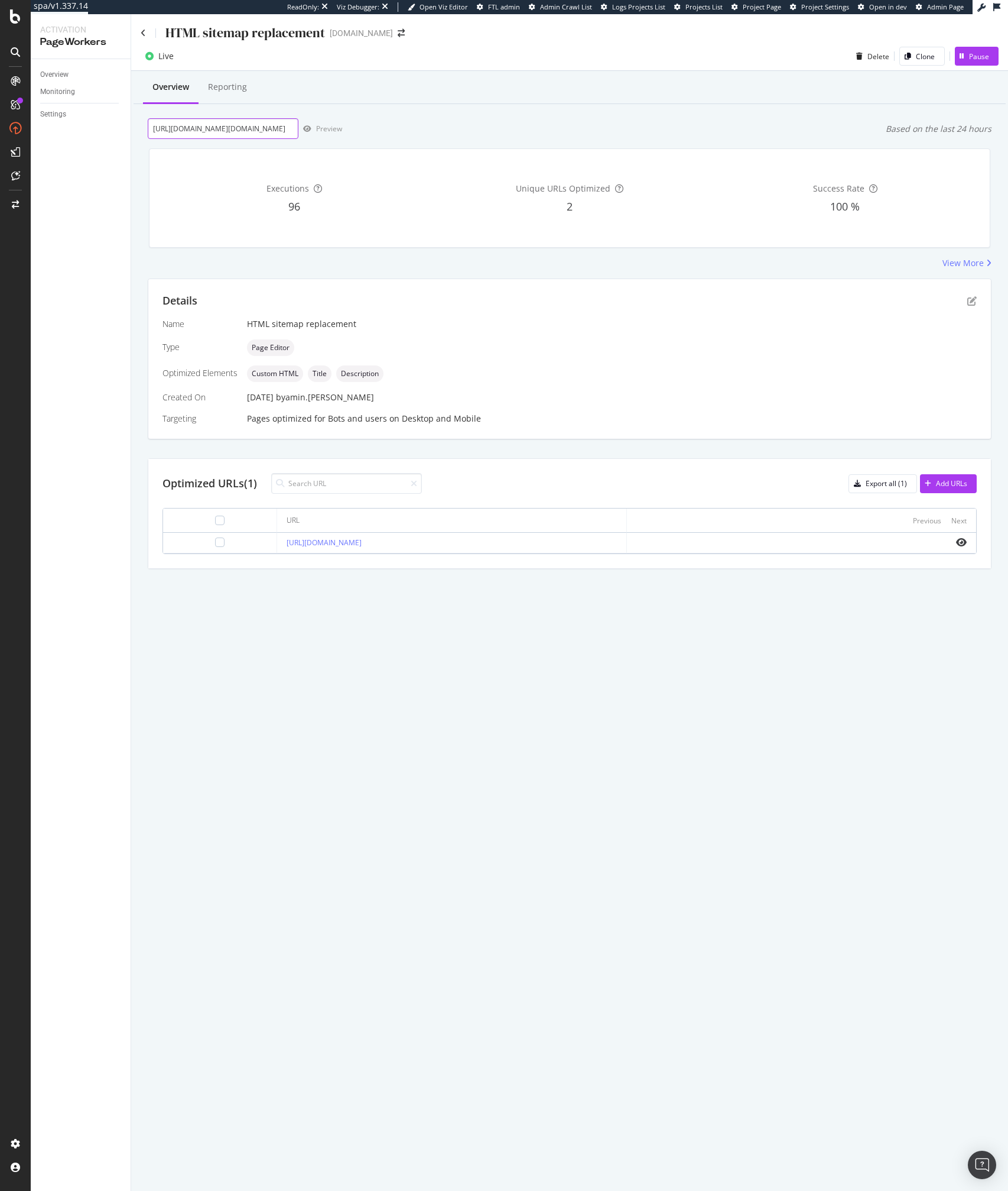
scroll to position [0, 160]
type input "https://app.botify.com/ipsy-org/ipsy.com/activation/pageworkers/optimizations/f…"
click at [317, 130] on div "Preview" at bounding box center [329, 128] width 26 height 10
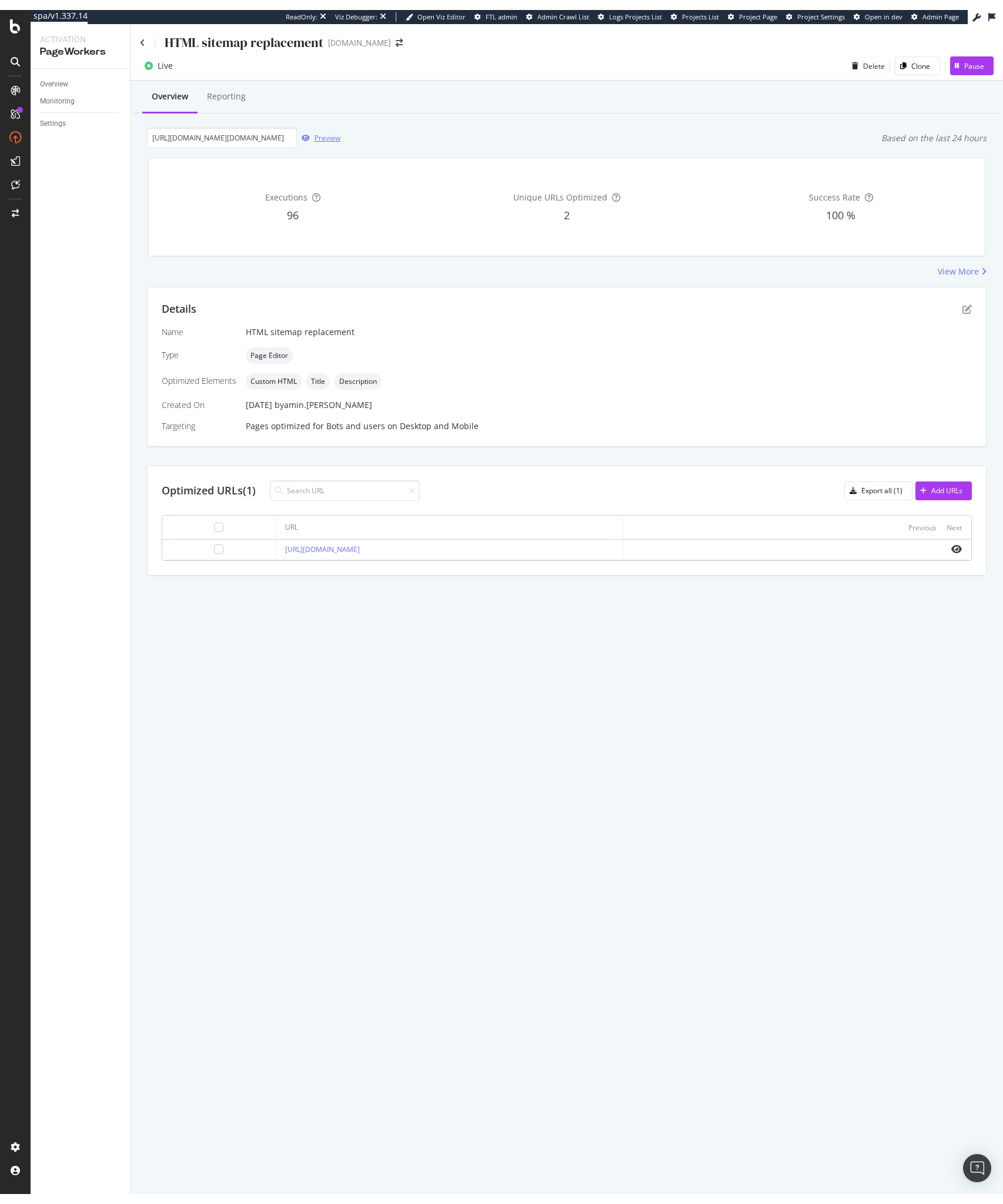
scroll to position [0, 0]
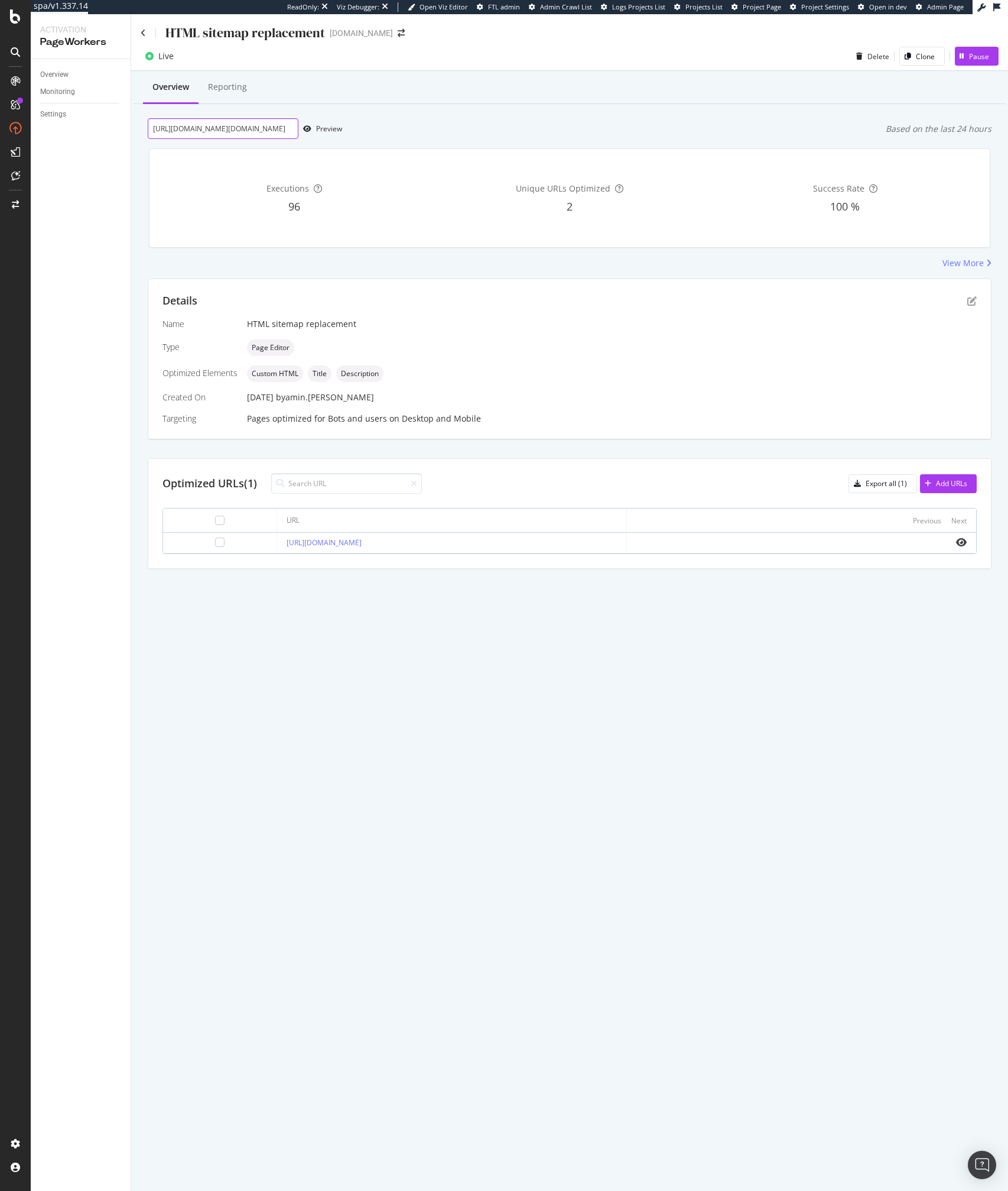
click at [242, 129] on input "https://app.botify.com/ipsy-org/ipsy.com/activation/pageworkers/optimizations/f…" at bounding box center [223, 129] width 151 height 21
copy link "[URL][DOMAIN_NAME]"
click at [187, 139] on div "Executions 96 Unique URLs Optimized 2 Success Rate 100 %" at bounding box center [570, 198] width 855 height 119
paste input "[URL][DOMAIN_NAME]"
type input "[URL][DOMAIN_NAME]"
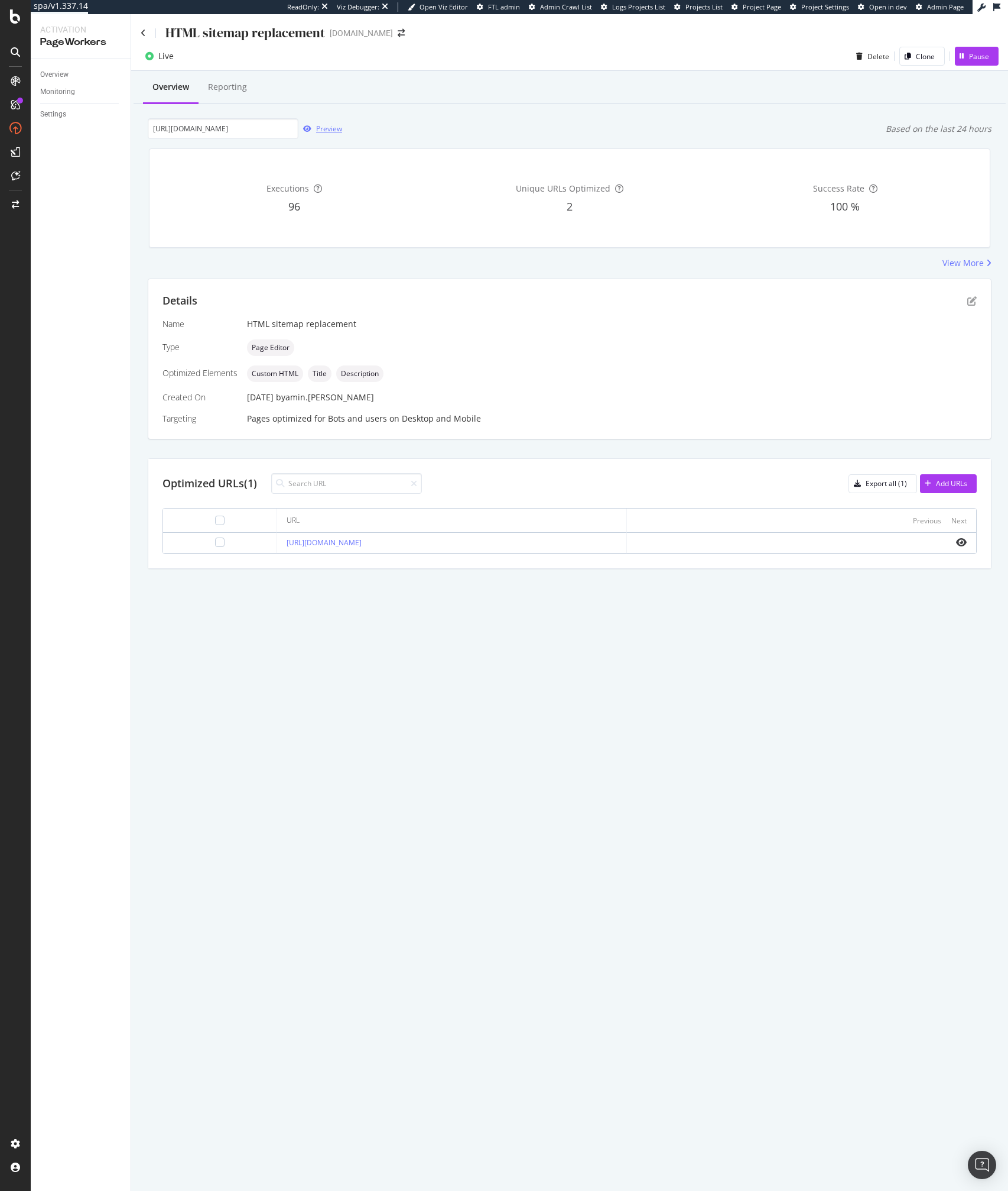
click at [317, 134] on div "Preview" at bounding box center [320, 129] width 44 height 18
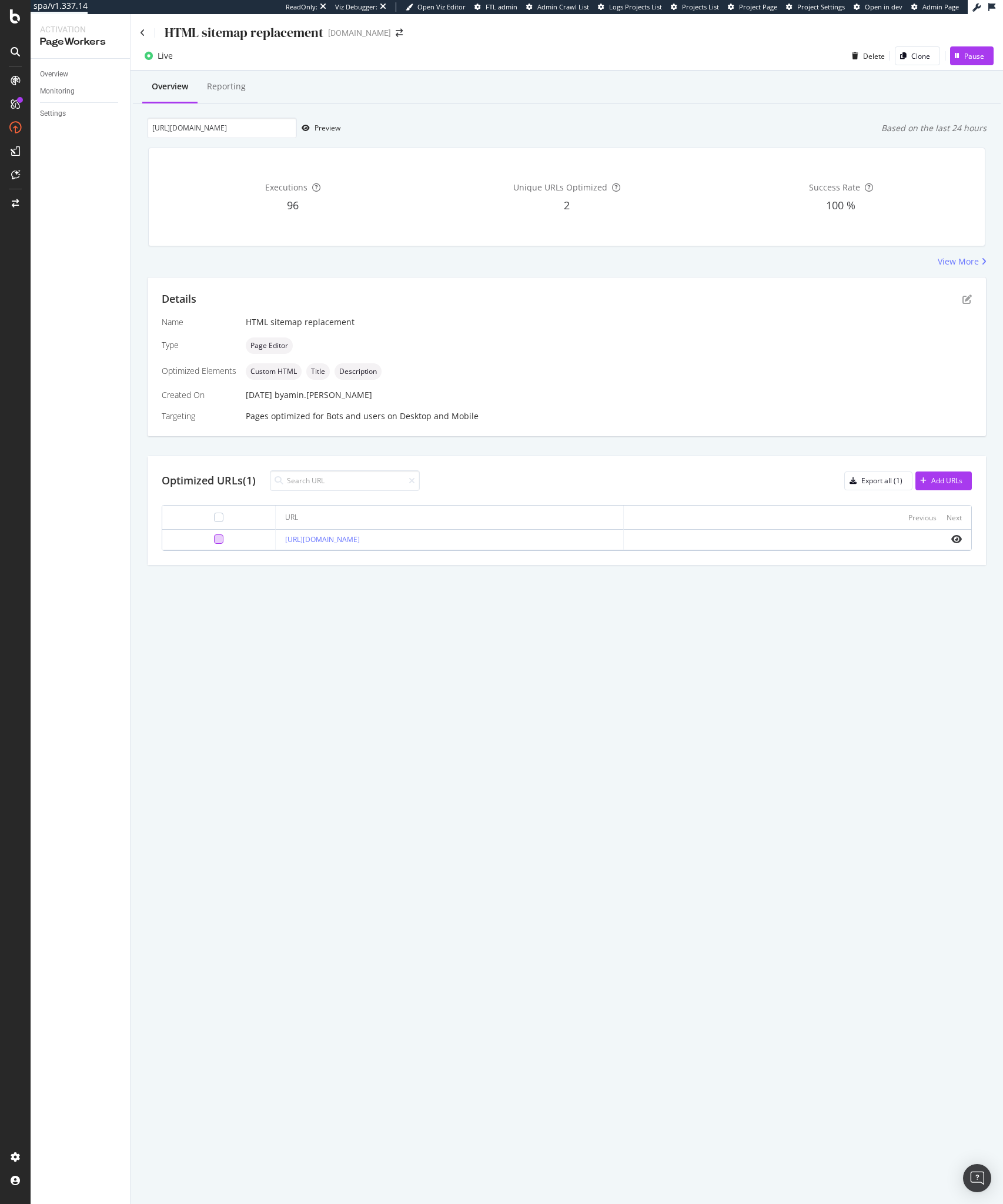
click at [207, 539] on div at bounding box center [218, 539] width 94 height 10
click at [214, 540] on div at bounding box center [219, 539] width 10 height 10
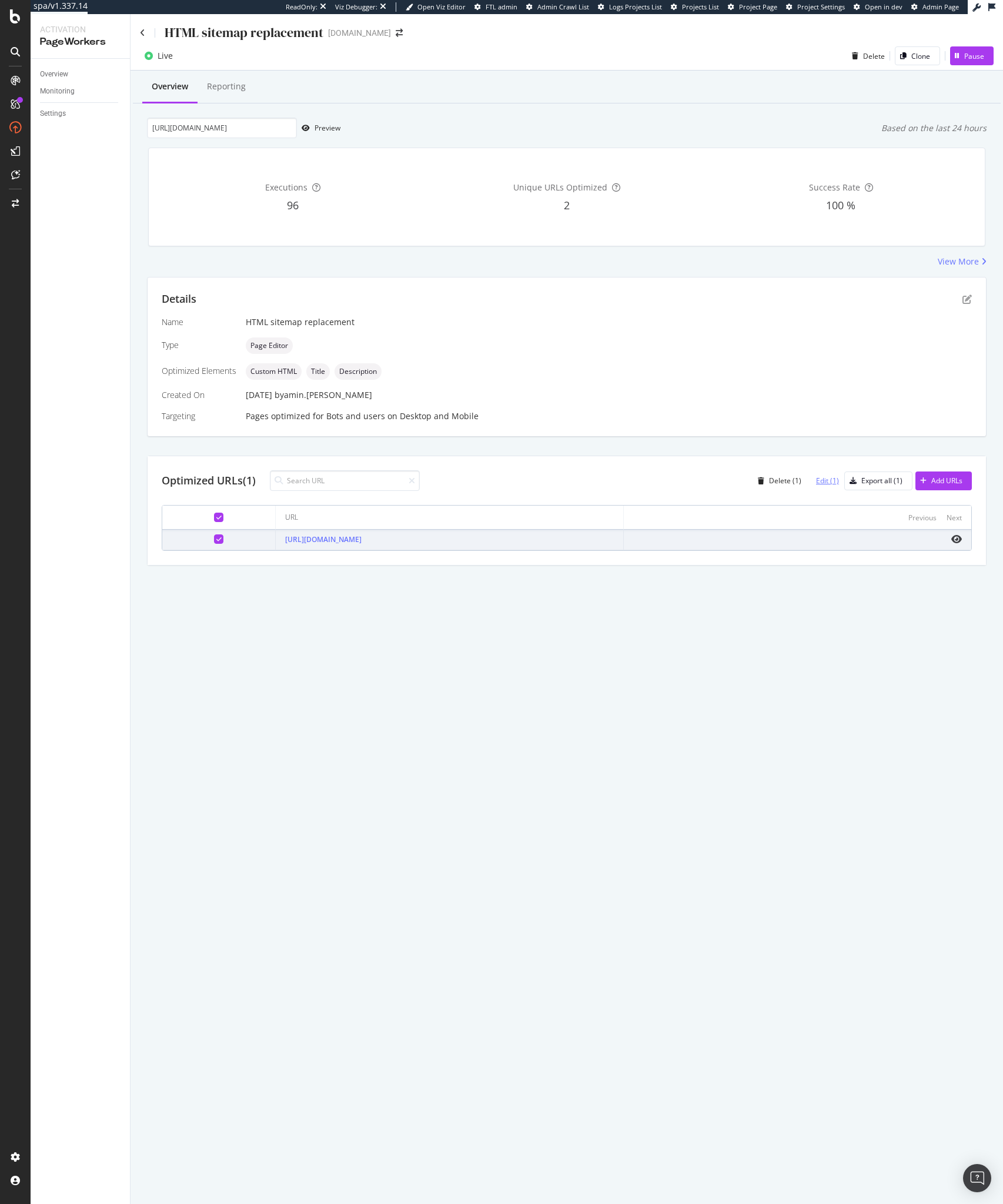
click at [822, 478] on div "Edit (1)" at bounding box center [827, 480] width 23 height 10
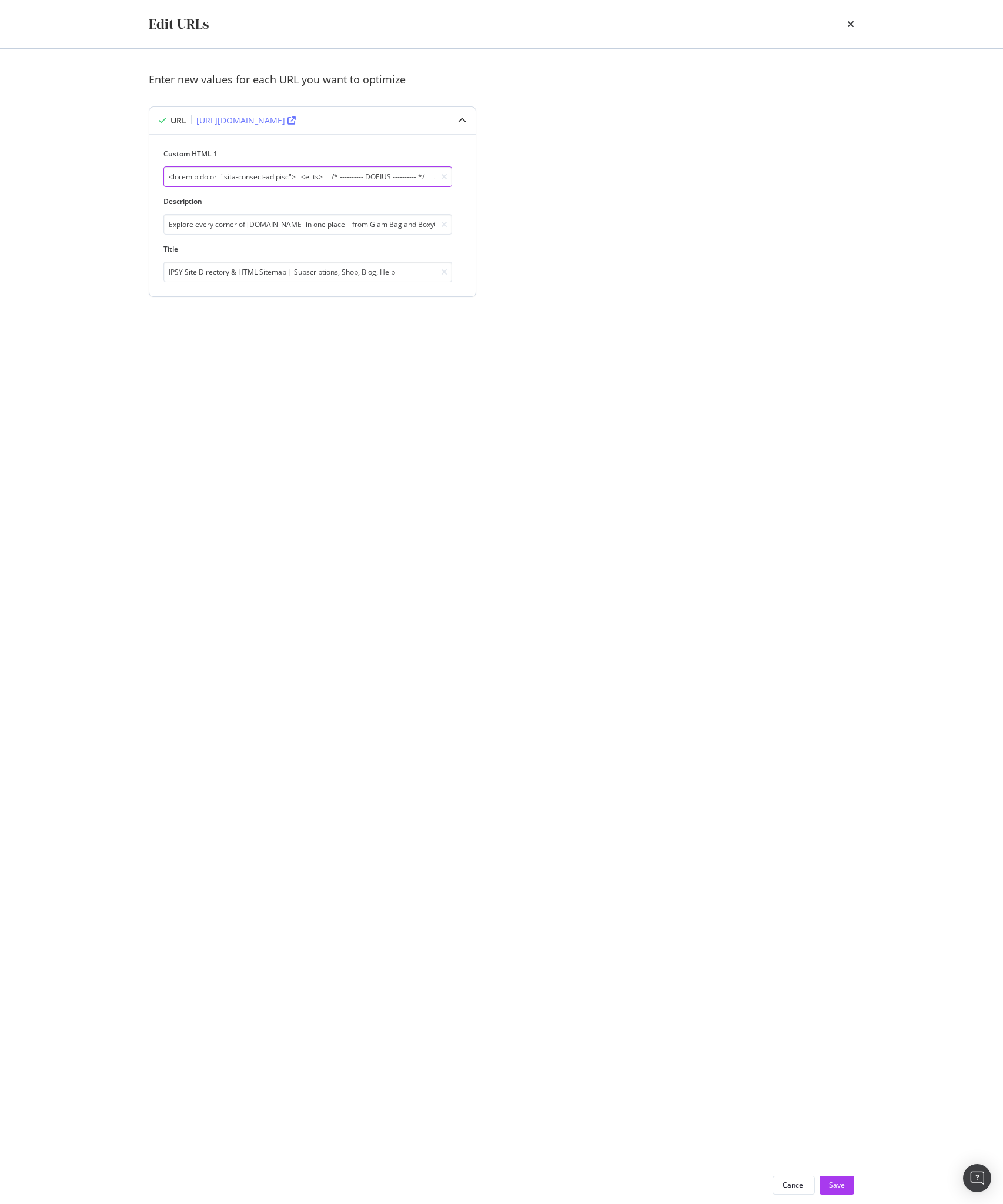
click at [318, 176] on input "modal" at bounding box center [308, 177] width 289 height 21
click at [356, 176] on input "modal" at bounding box center [308, 177] width 289 height 21
type input "<section class="ipsy-sitemap-section"> <style> /* ---------- GLOBAL ---------- …"
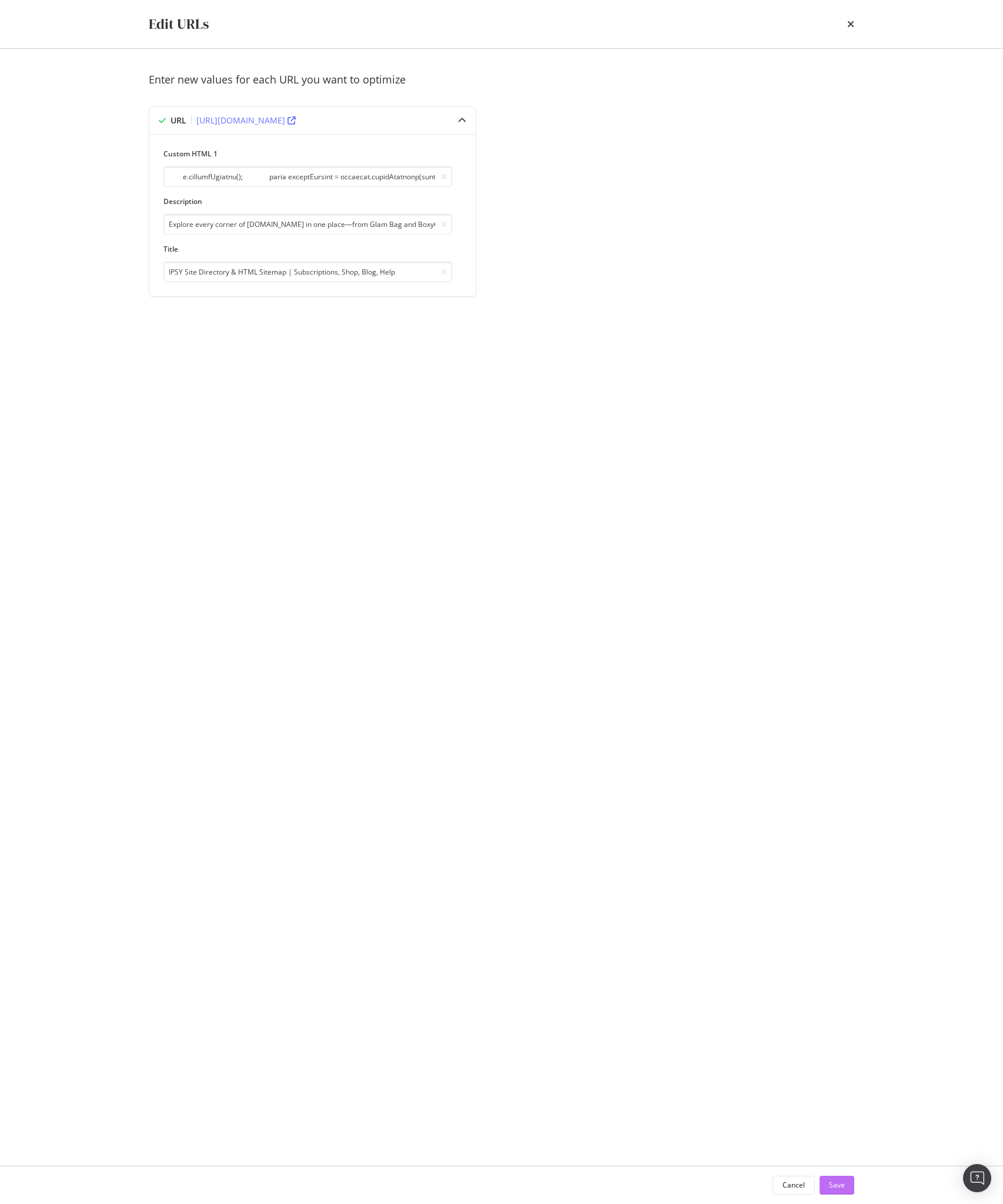
click at [845, 1179] on div "Save" at bounding box center [837, 1186] width 16 height 18
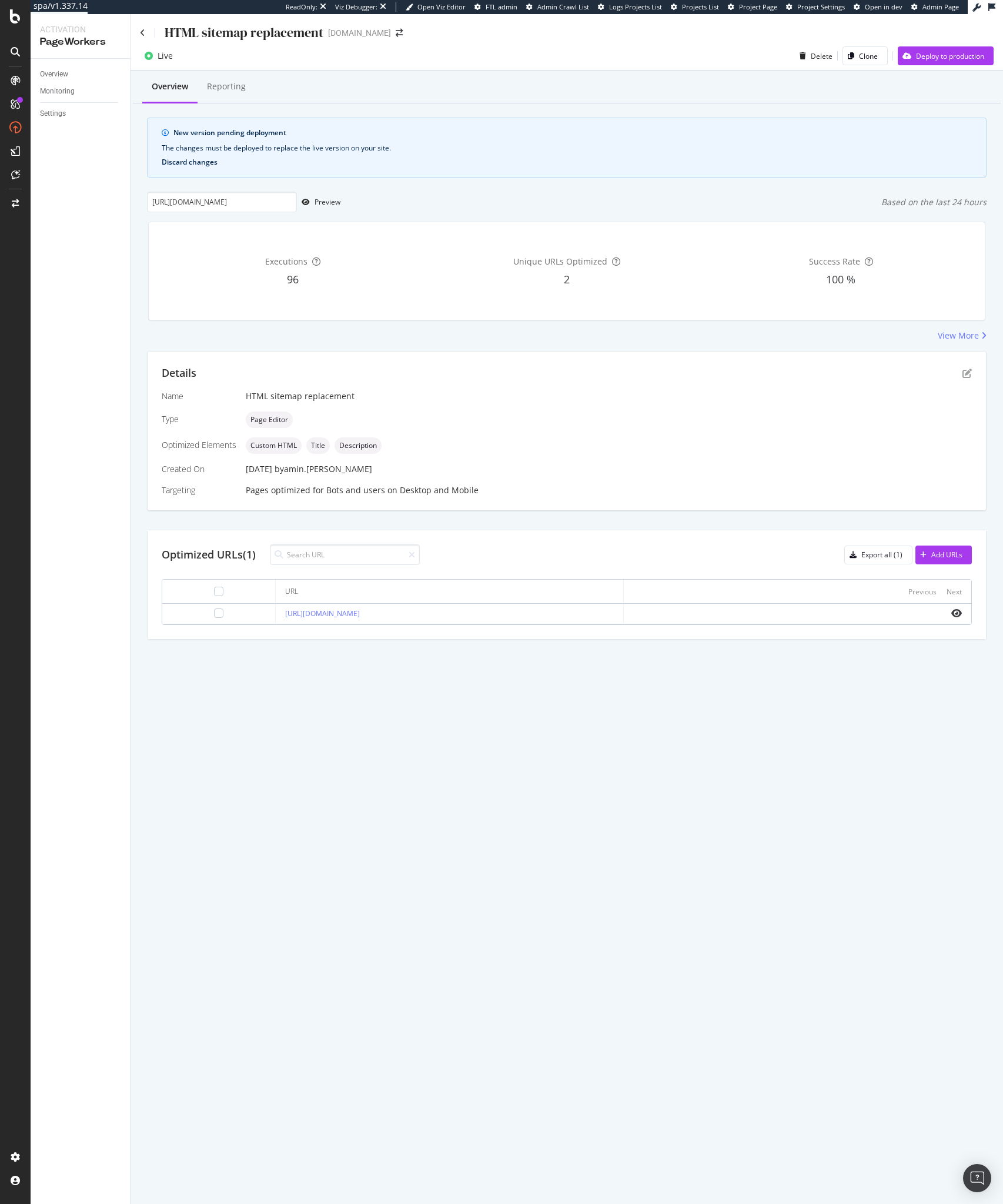
click at [189, 161] on button "Discard changes" at bounding box center [190, 162] width 56 height 8
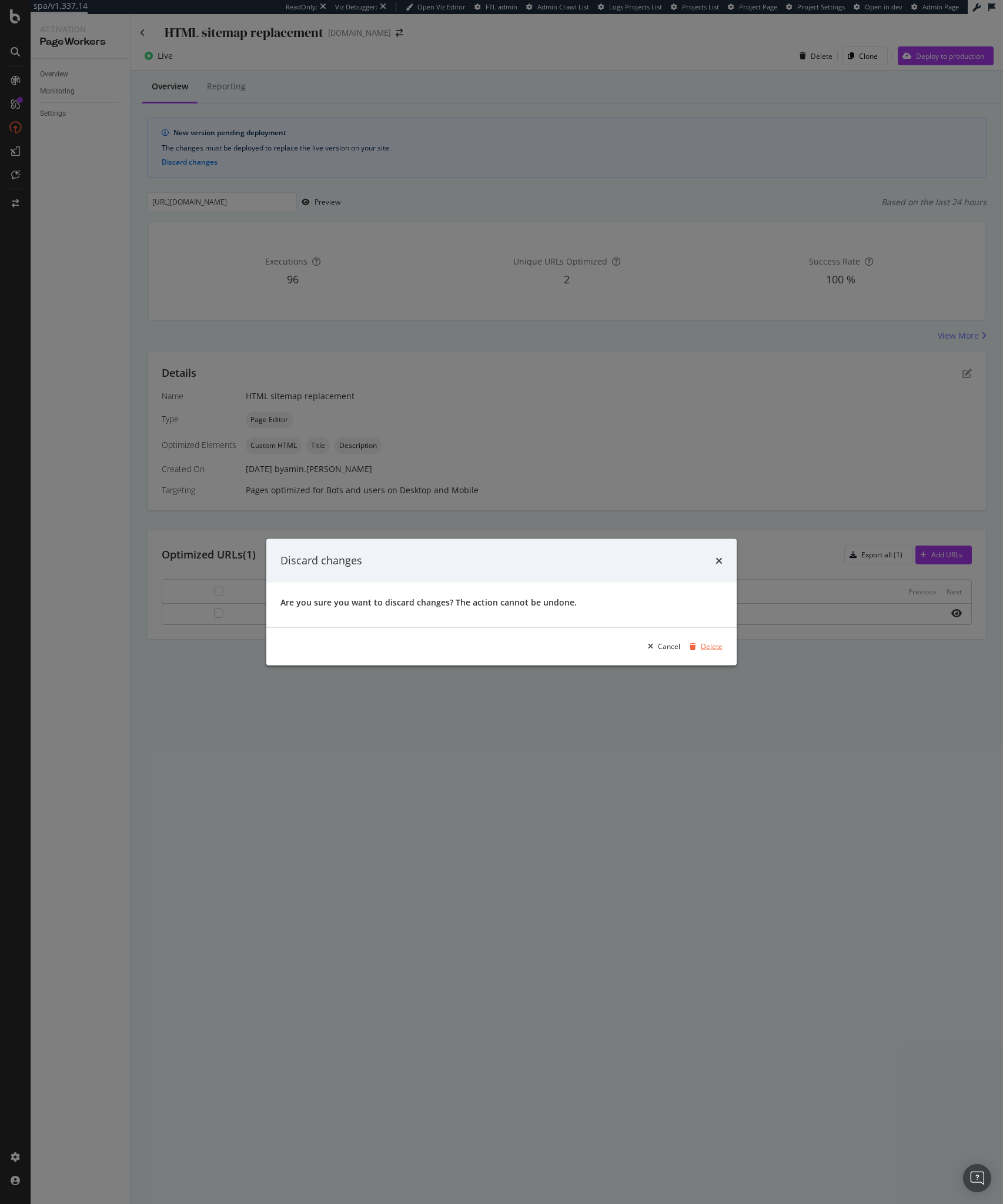
click at [704, 648] on div "Delete" at bounding box center [712, 646] width 22 height 10
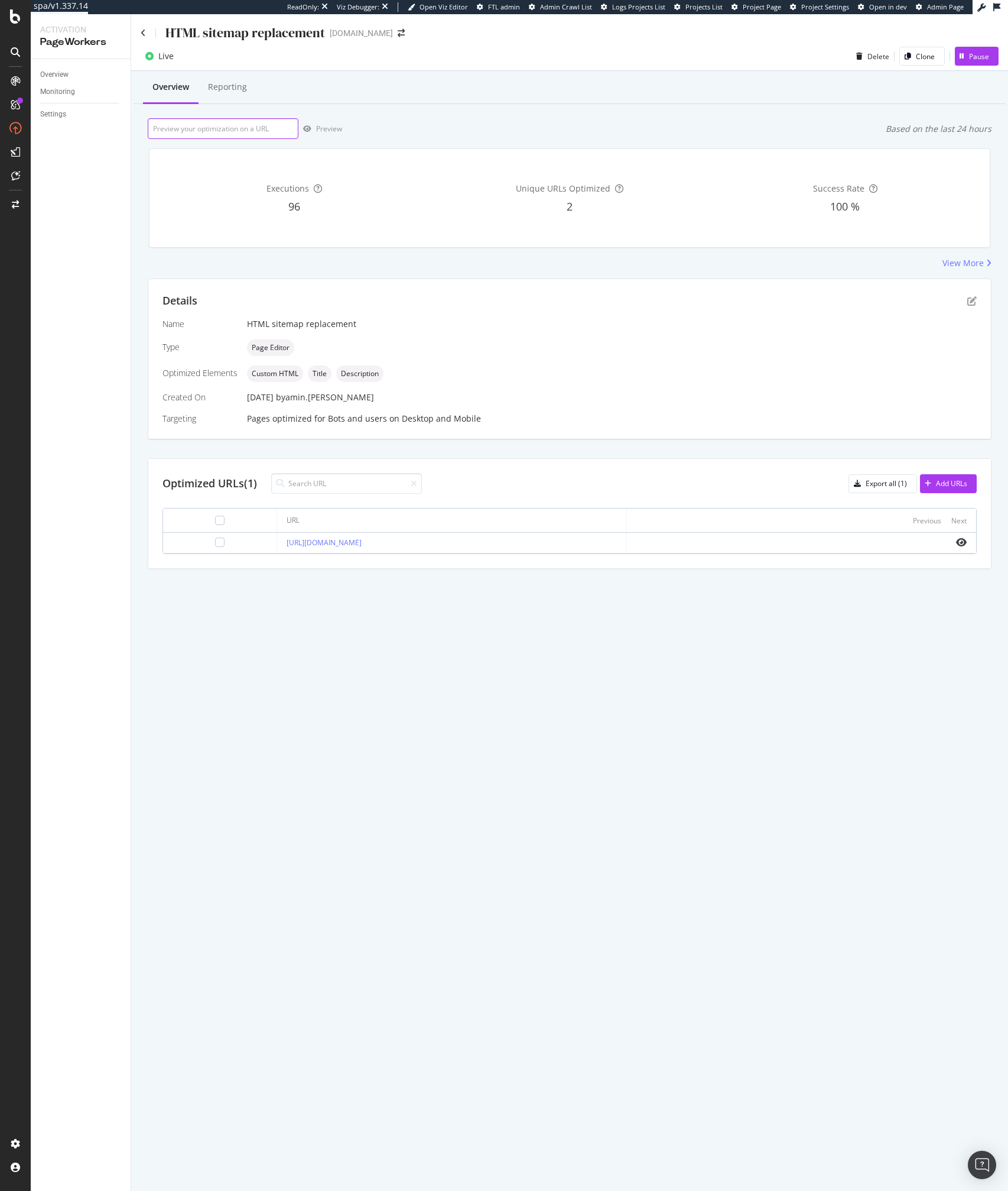
click at [200, 131] on input "url" at bounding box center [223, 129] width 151 height 21
paste input "https://app.botify.com/ipsy-org/ipsy.com/activation/pageworkers/optimizations/f…"
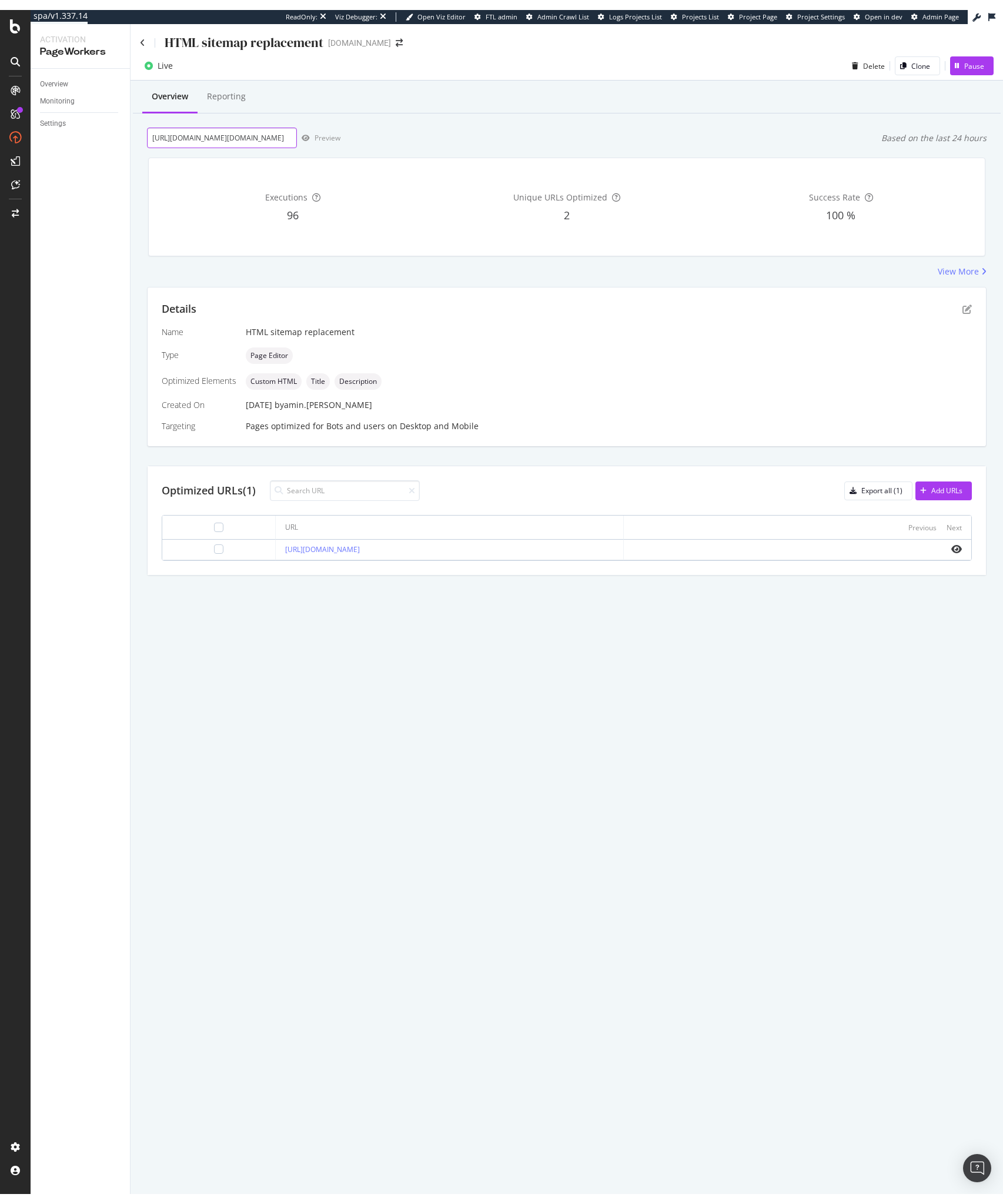
scroll to position [0, 432]
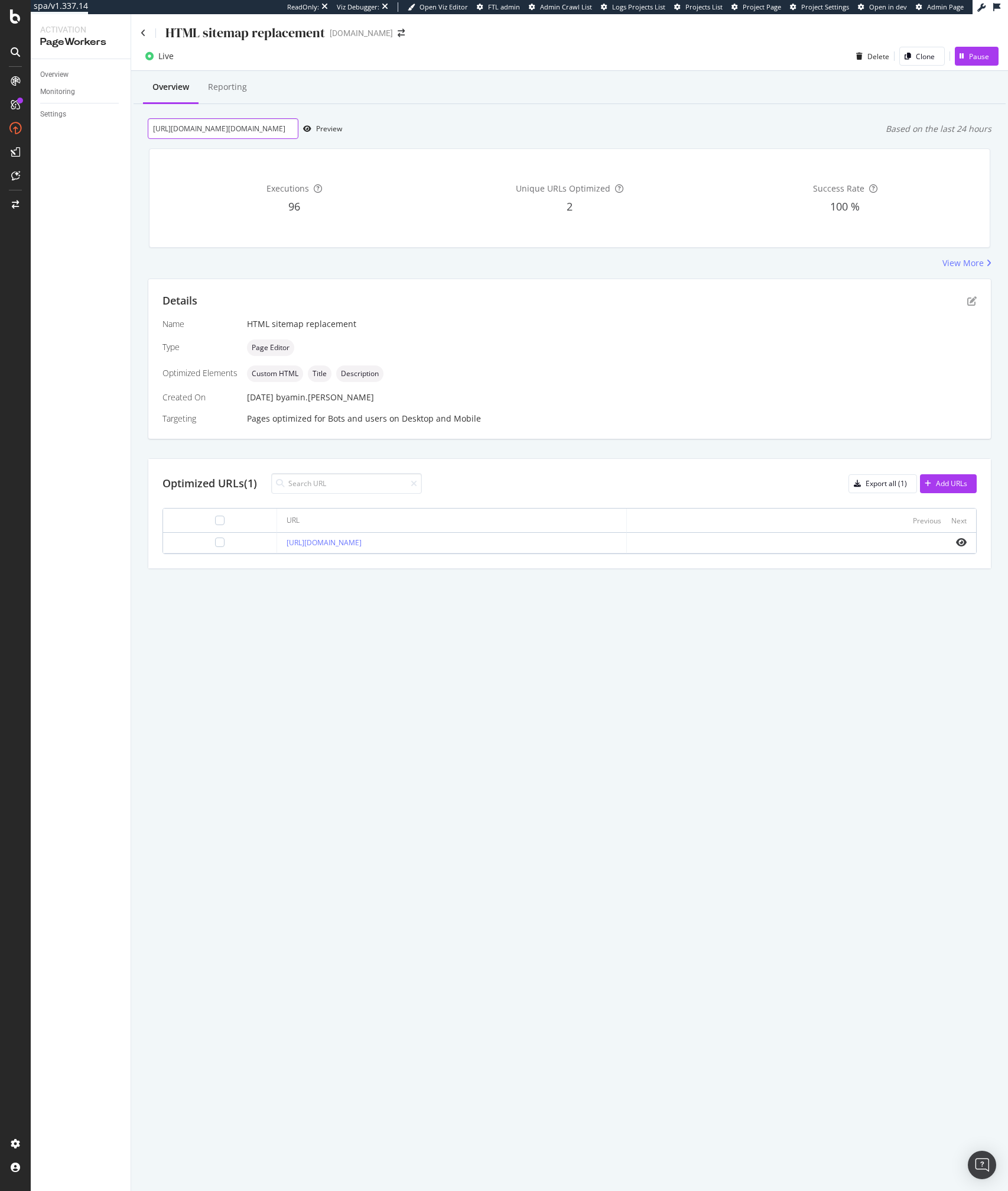
type input "https://app.botify.com/ipsy-org/ipsy.com/activation/pageworkers/optimizations/f…"
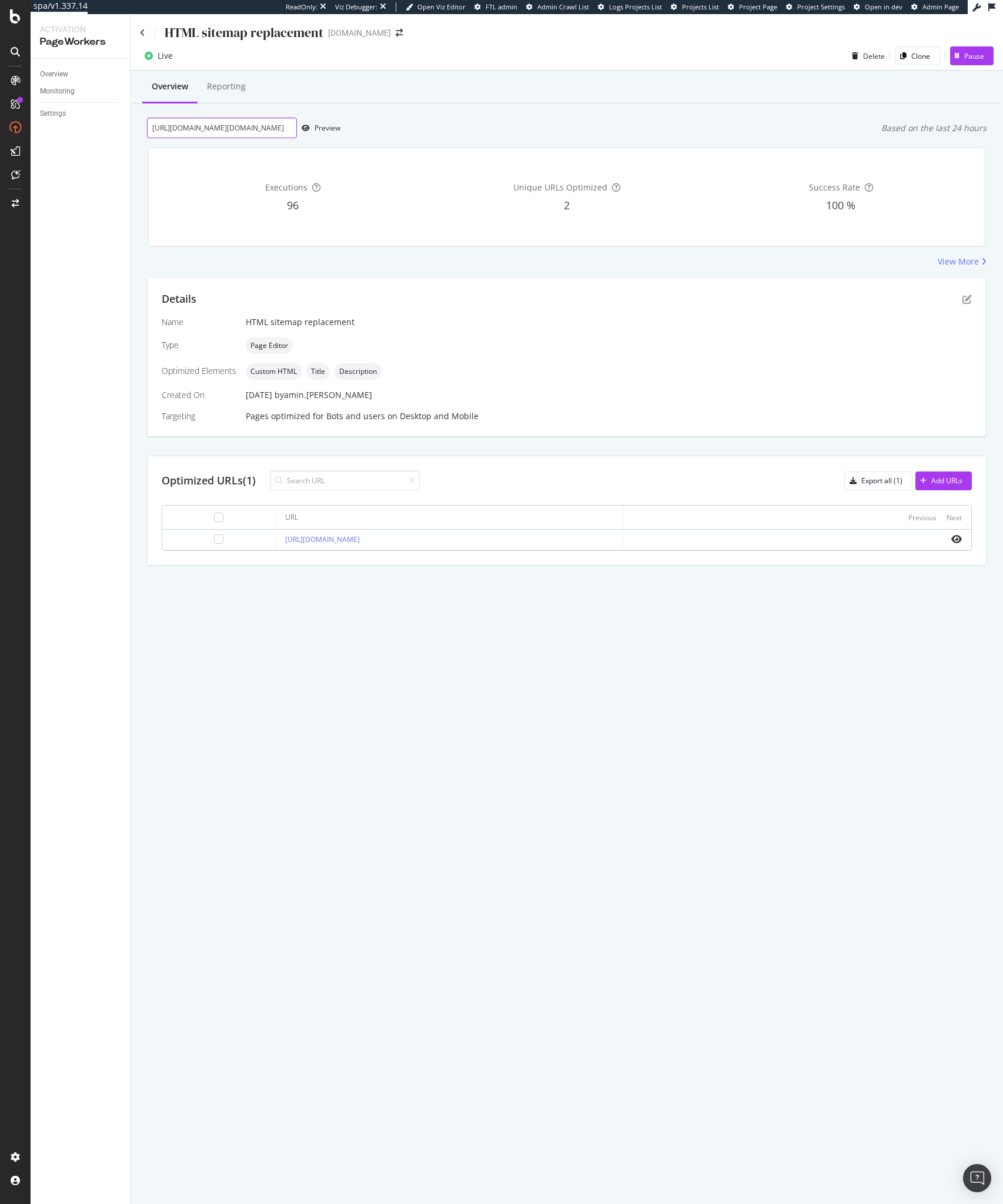
scroll to position [0, 0]
click at [873, 777] on div "HTML sitemap replacement ipsy.com Live Delete Clone Pause Overview Reporting ht…" at bounding box center [567, 609] width 873 height 1190
click at [143, 33] on icon at bounding box center [142, 33] width 5 height 8
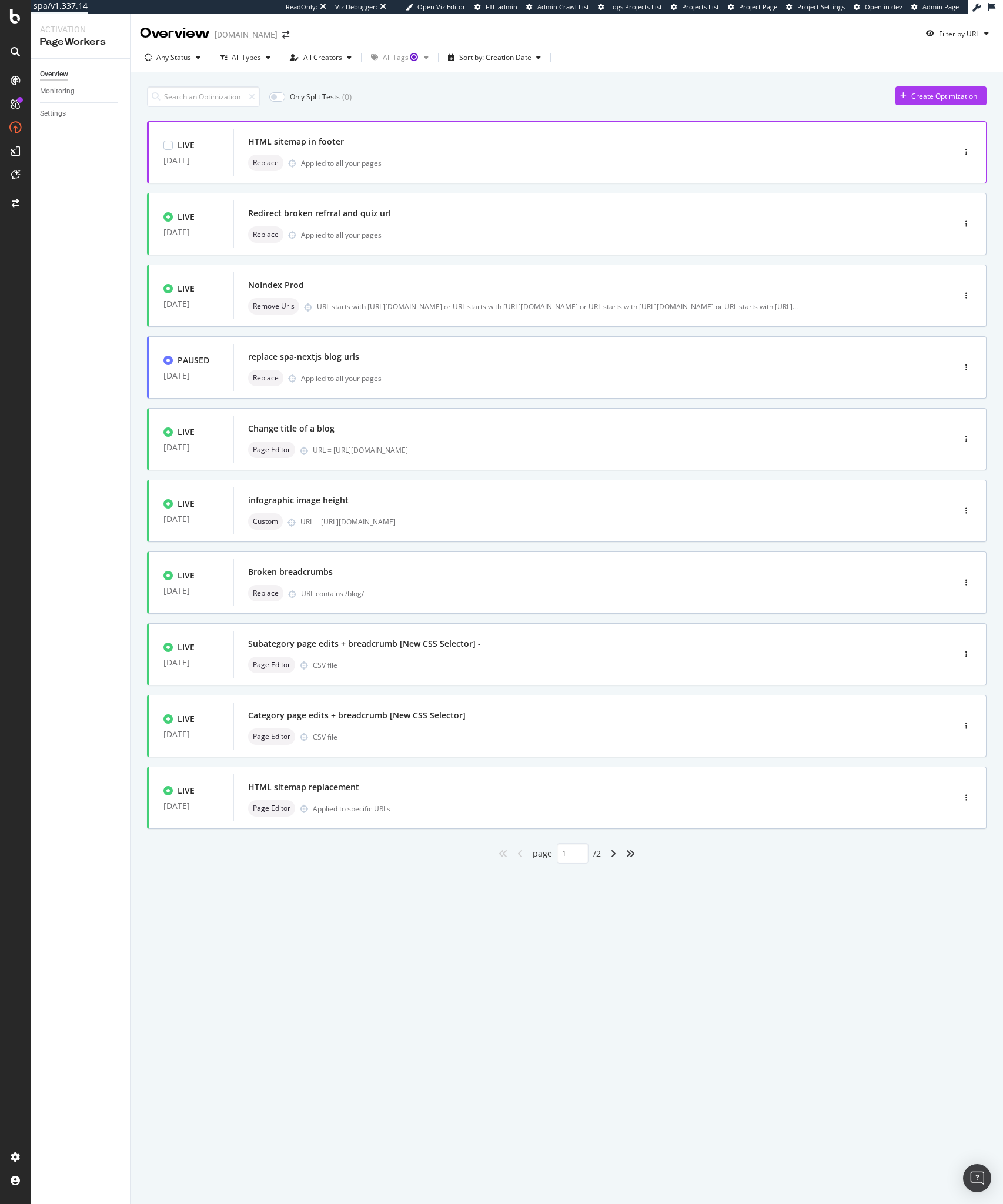
click at [279, 144] on div "HTML sitemap in footer" at bounding box center [296, 142] width 96 height 12
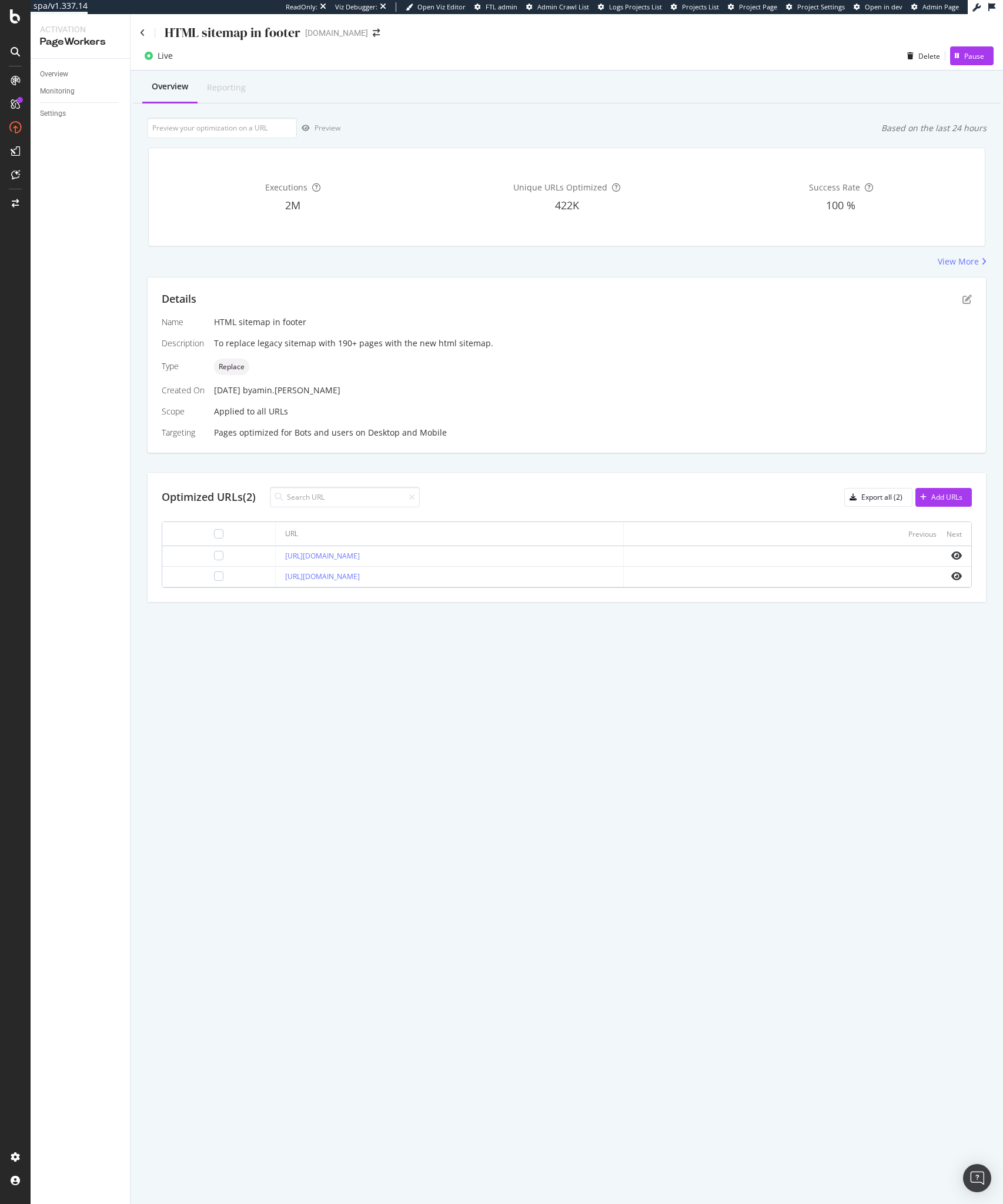
click at [835, 993] on div "HTML sitemap in footer ipsy.com Live Delete Pause Overview Reporting Preview Ba…" at bounding box center [567, 609] width 873 height 1190
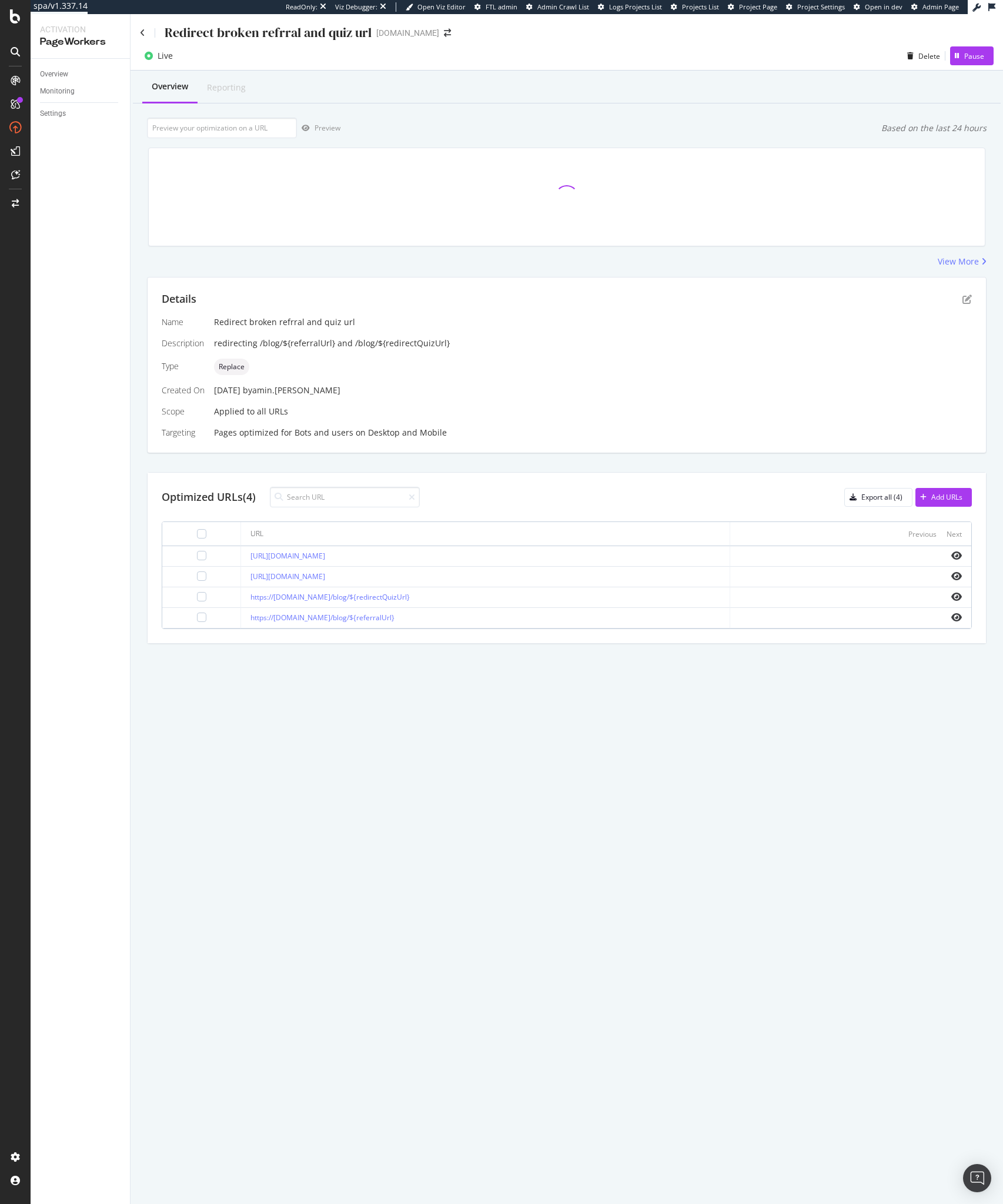
click at [414, 661] on div "Overview Reporting Preview Based on the last 24 hours View More Details Name Re…" at bounding box center [567, 378] width 873 height 614
click at [464, 110] on div "Overview Reporting Preview Based on the last 24 hours Executions 2M Unique URLs…" at bounding box center [567, 378] width 873 height 614
click at [547, 460] on div "Details Name Redirect broken refrral and quiz url Description redirecting /blog…" at bounding box center [567, 460] width 840 height 367
click at [140, 29] on icon at bounding box center [142, 33] width 5 height 8
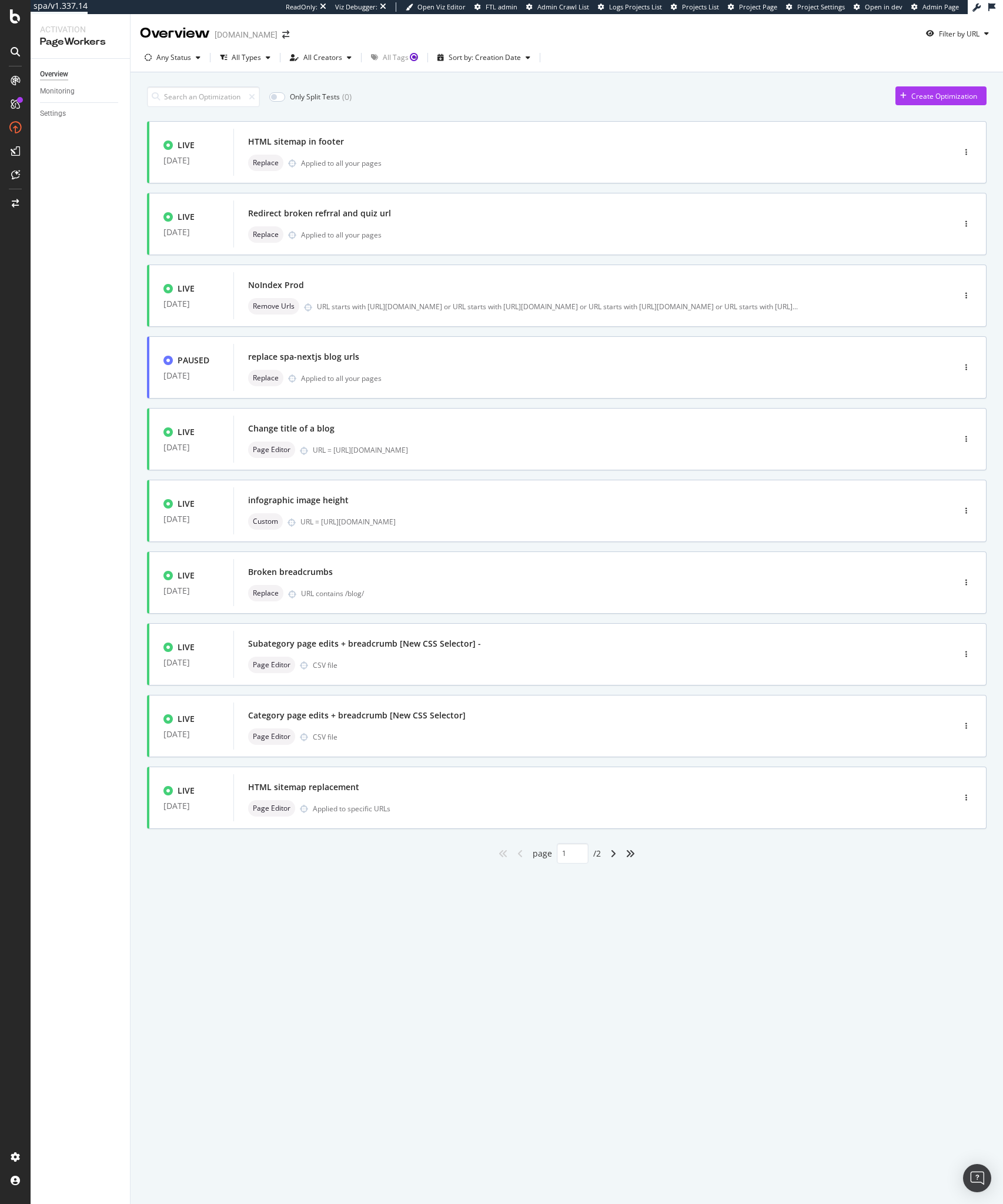
click at [465, 974] on div "Overview ipsy.com Filter by URL Any Status All Types All Creators All Tags Sort…" at bounding box center [567, 609] width 873 height 1190
click at [417, 111] on div "Only Split Tests ( 0 ) Create Optimization LIVE 27 Aug. 2025 HTML sitemap in fo…" at bounding box center [567, 472] width 840 height 783
click at [491, 91] on div "Only Split Tests ( 0 ) Create Optimization" at bounding box center [567, 96] width 840 height 21
click at [909, 95] on div "button" at bounding box center [904, 96] width 16 height 7
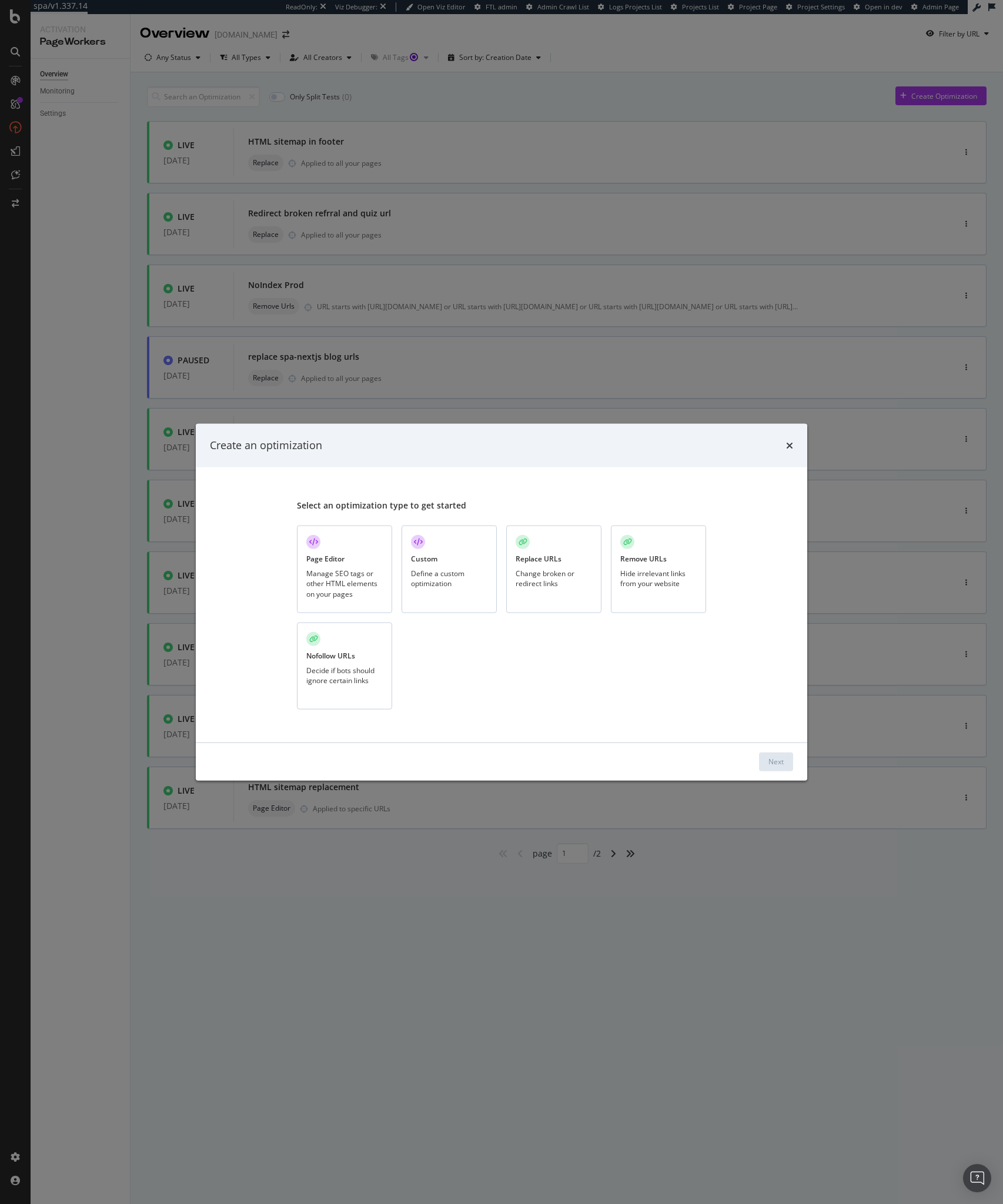
click at [352, 577] on div "Manage SEO tags or other HTML elements on your pages" at bounding box center [345, 583] width 76 height 30
click at [787, 762] on button "Next" at bounding box center [776, 761] width 34 height 19
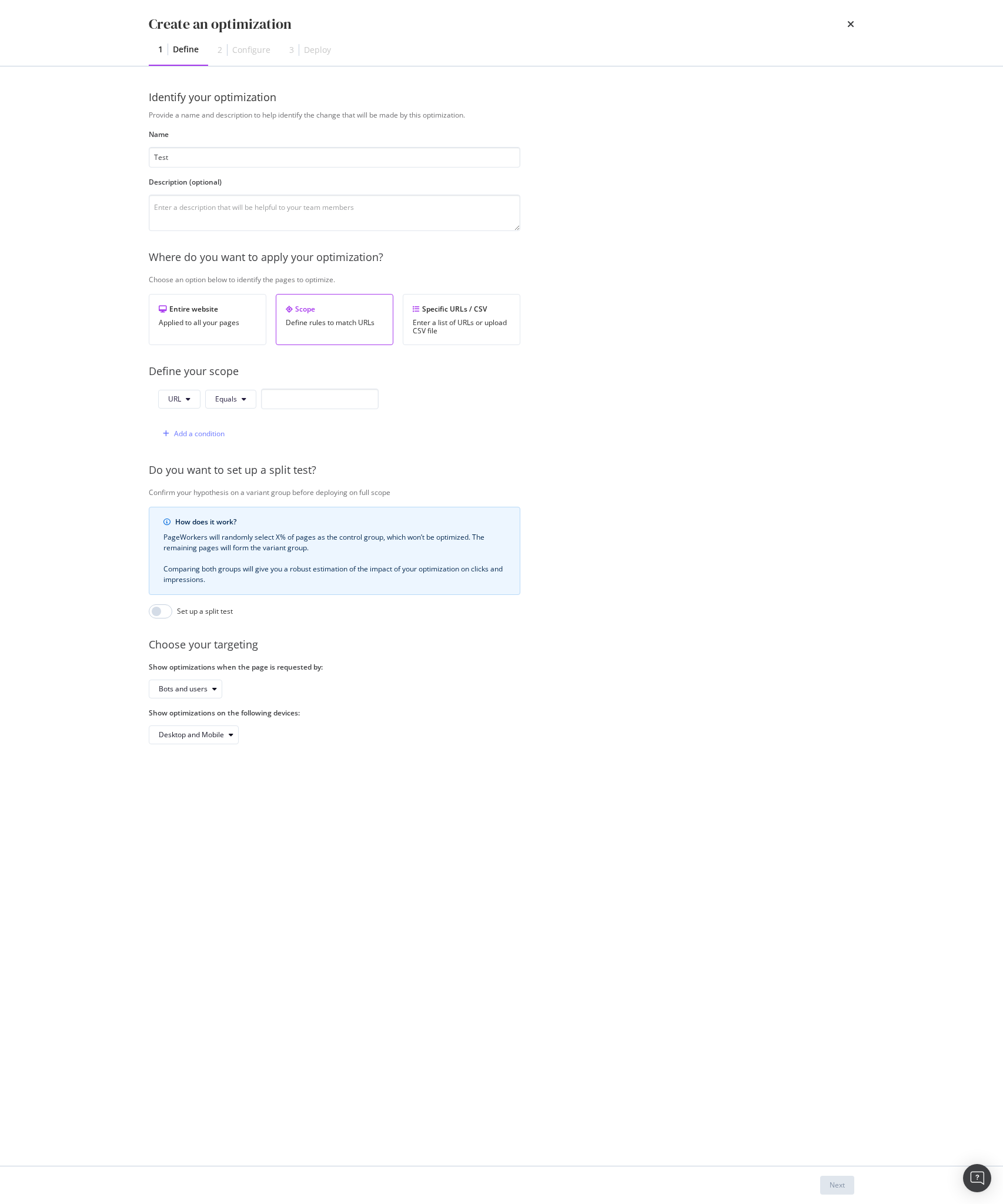
type input "Test"
type textarea "Test"
click at [290, 397] on input "modal" at bounding box center [320, 399] width 118 height 21
paste input "[URL][DOMAIN_NAME]"
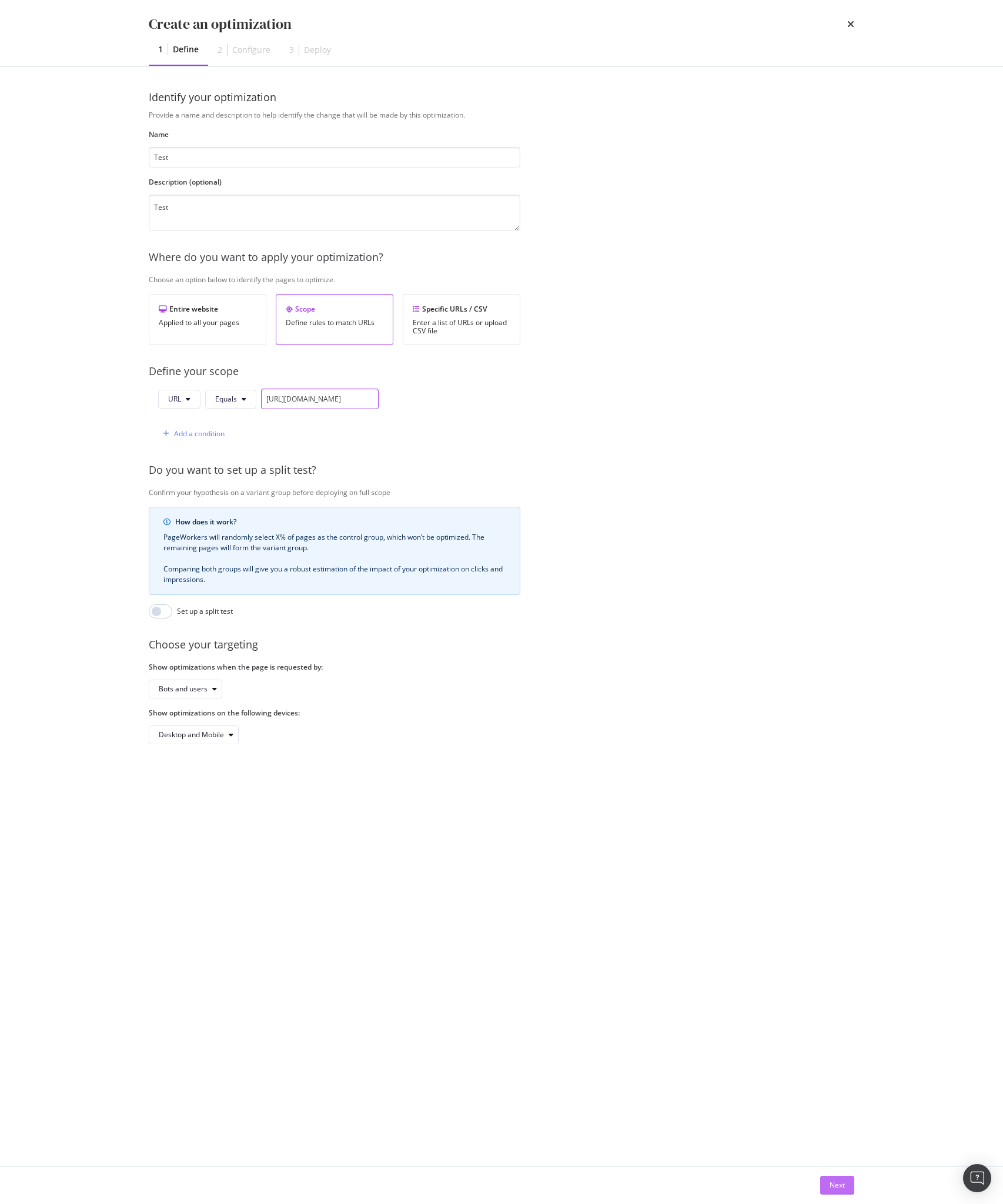
type input "[URL][DOMAIN_NAME]"
click at [851, 1186] on button "Next" at bounding box center [837, 1186] width 34 height 19
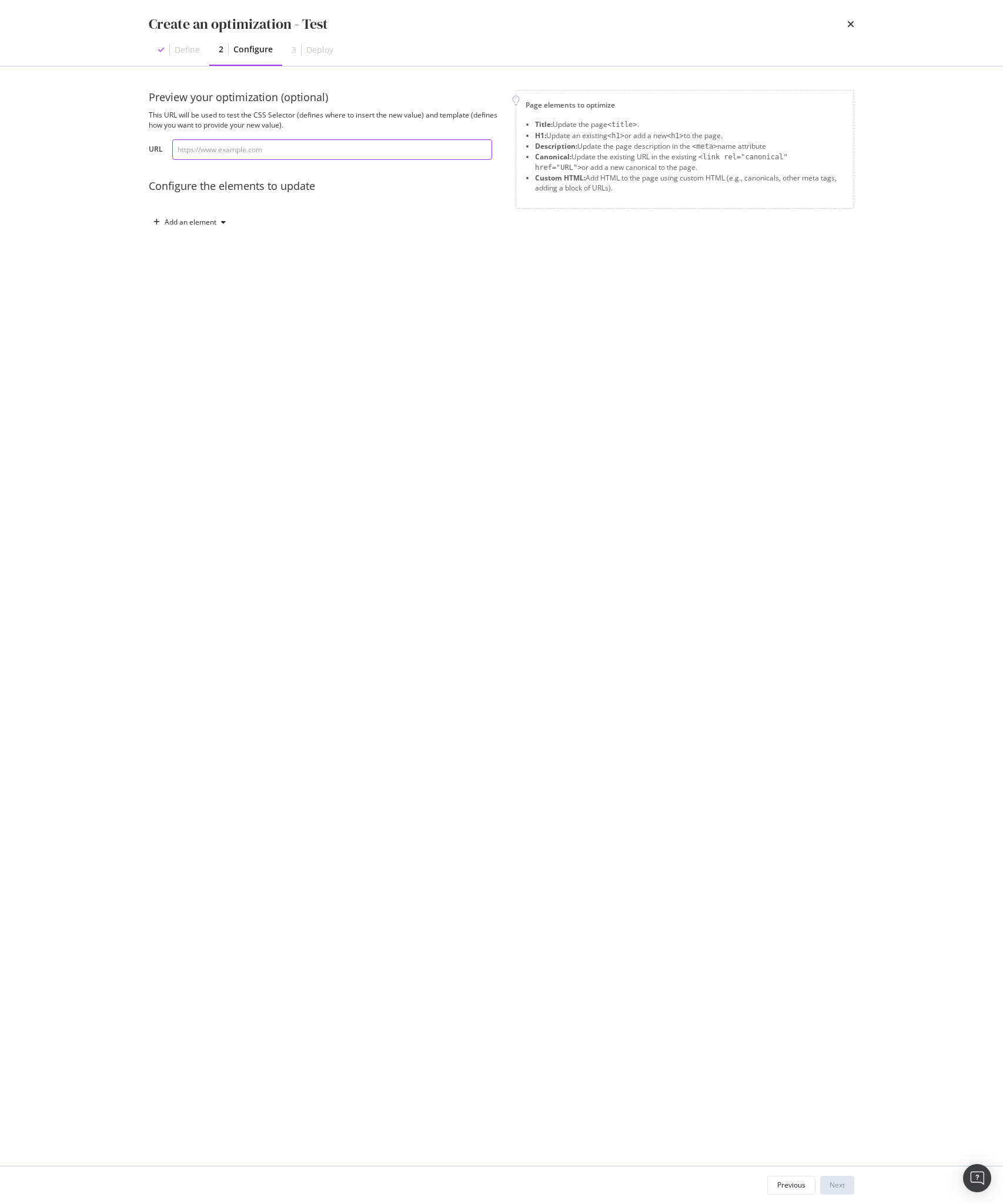
click at [266, 152] on input "modal" at bounding box center [332, 149] width 320 height 21
click at [201, 218] on div "Add an element" at bounding box center [190, 222] width 52 height 7
click at [195, 321] on div "Custom HTML" at bounding box center [203, 322] width 46 height 10
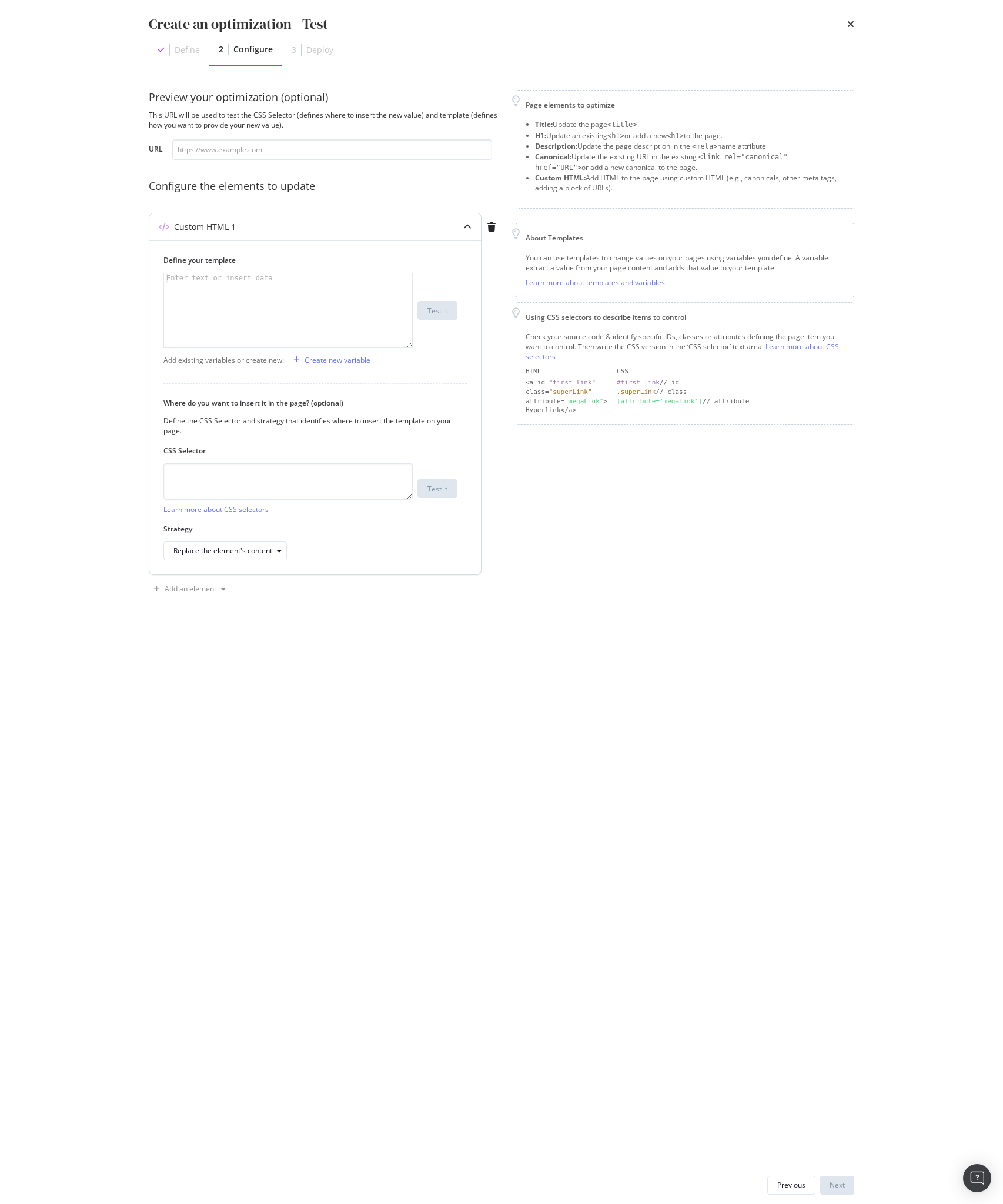
click at [233, 318] on div "modal" at bounding box center [288, 320] width 248 height 93
click at [232, 149] on input "modal" at bounding box center [332, 149] width 320 height 21
paste input "[URL][DOMAIN_NAME]"
type input "[URL][DOMAIN_NAME]"
click at [214, 351] on div "Add existing variables or create new: Create new variable" at bounding box center [315, 360] width 304 height 19
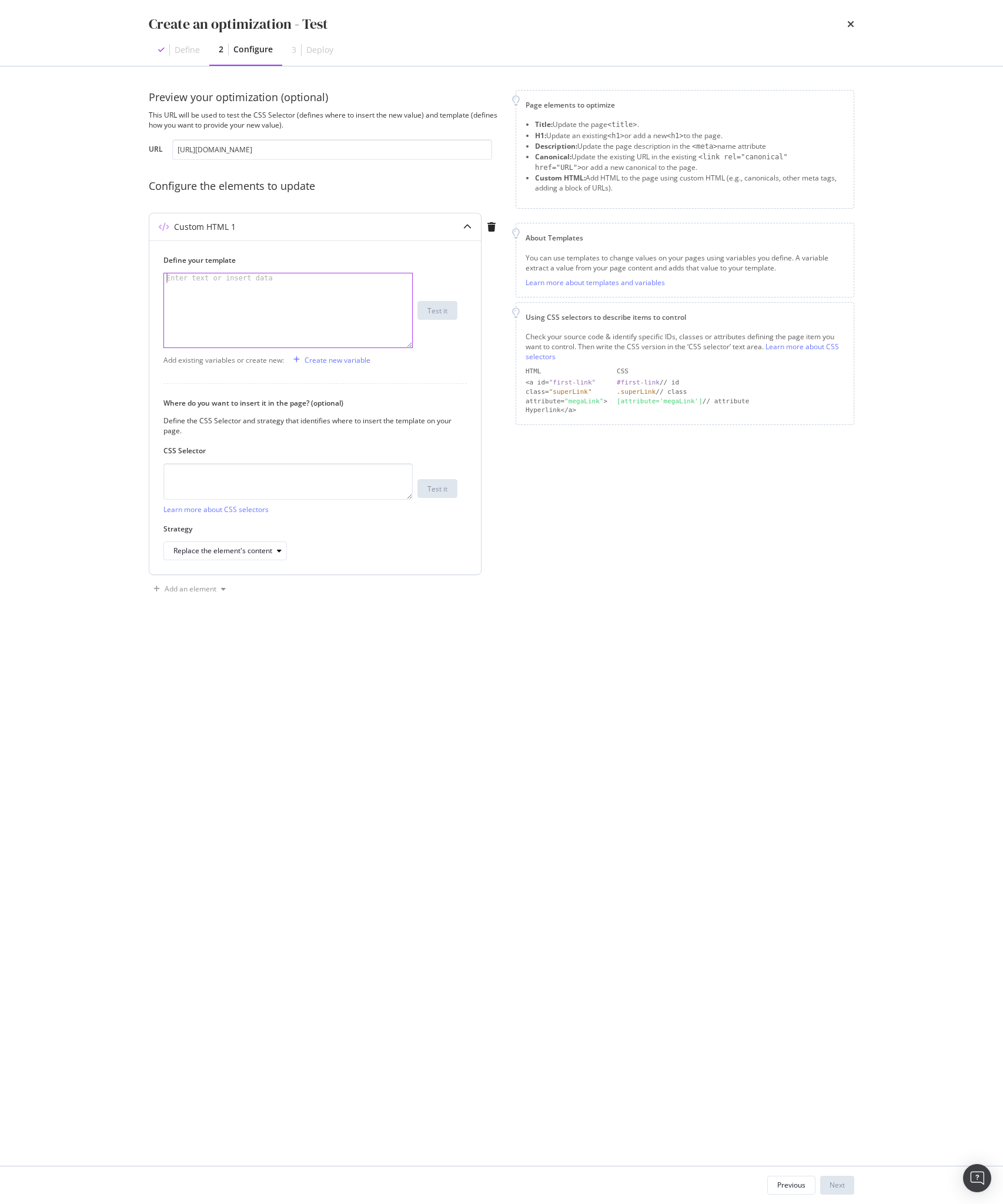
click at [210, 326] on div "modal" at bounding box center [288, 320] width 248 height 93
paste textarea "<script>"
type textarea "<script>"
click at [326, 327] on div "< script >" at bounding box center [288, 320] width 248 height 93
paste textarea "Cursor at row 1"
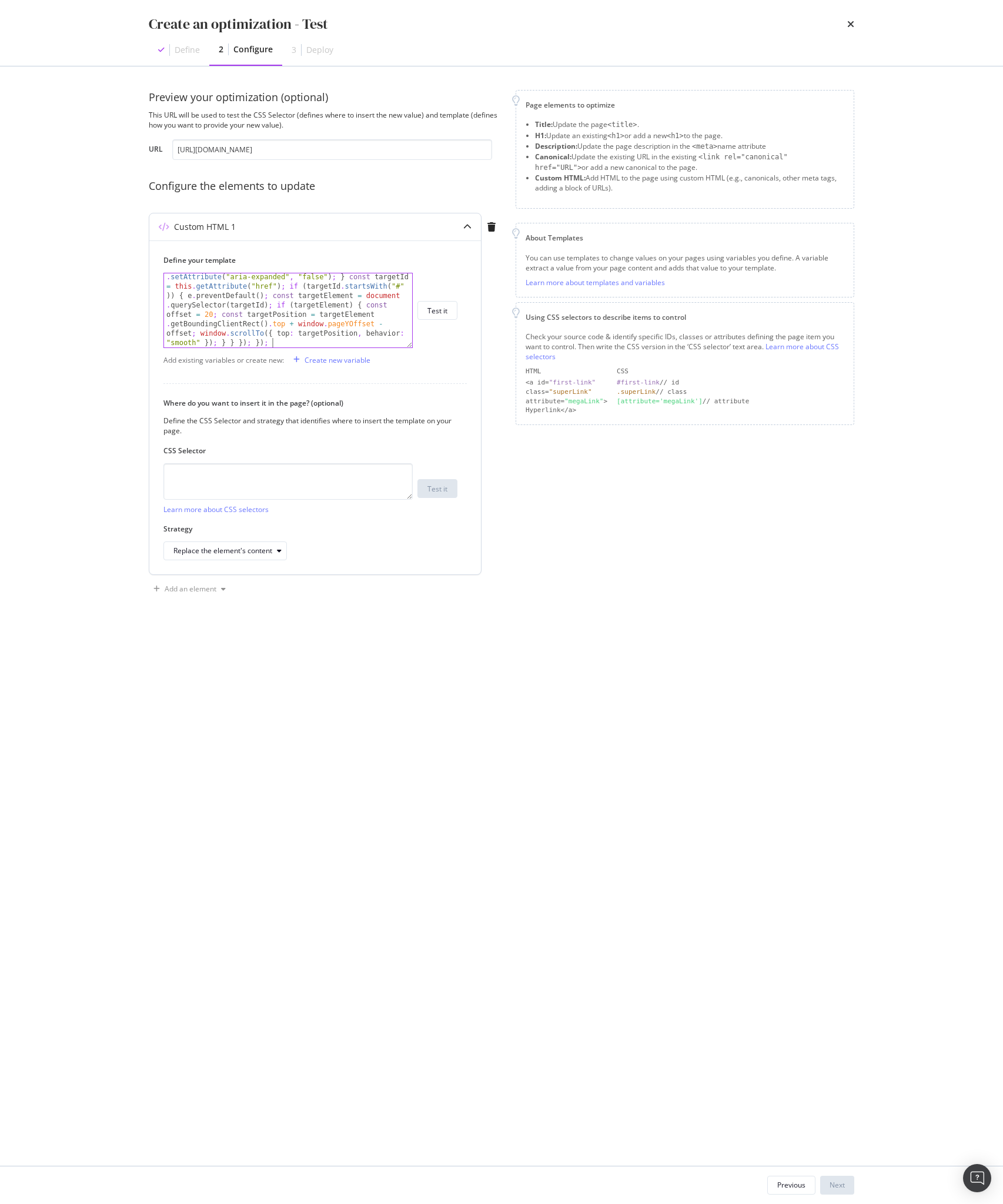
scroll to position [123, 0]
type textarea "</div"
type textarea "script>"
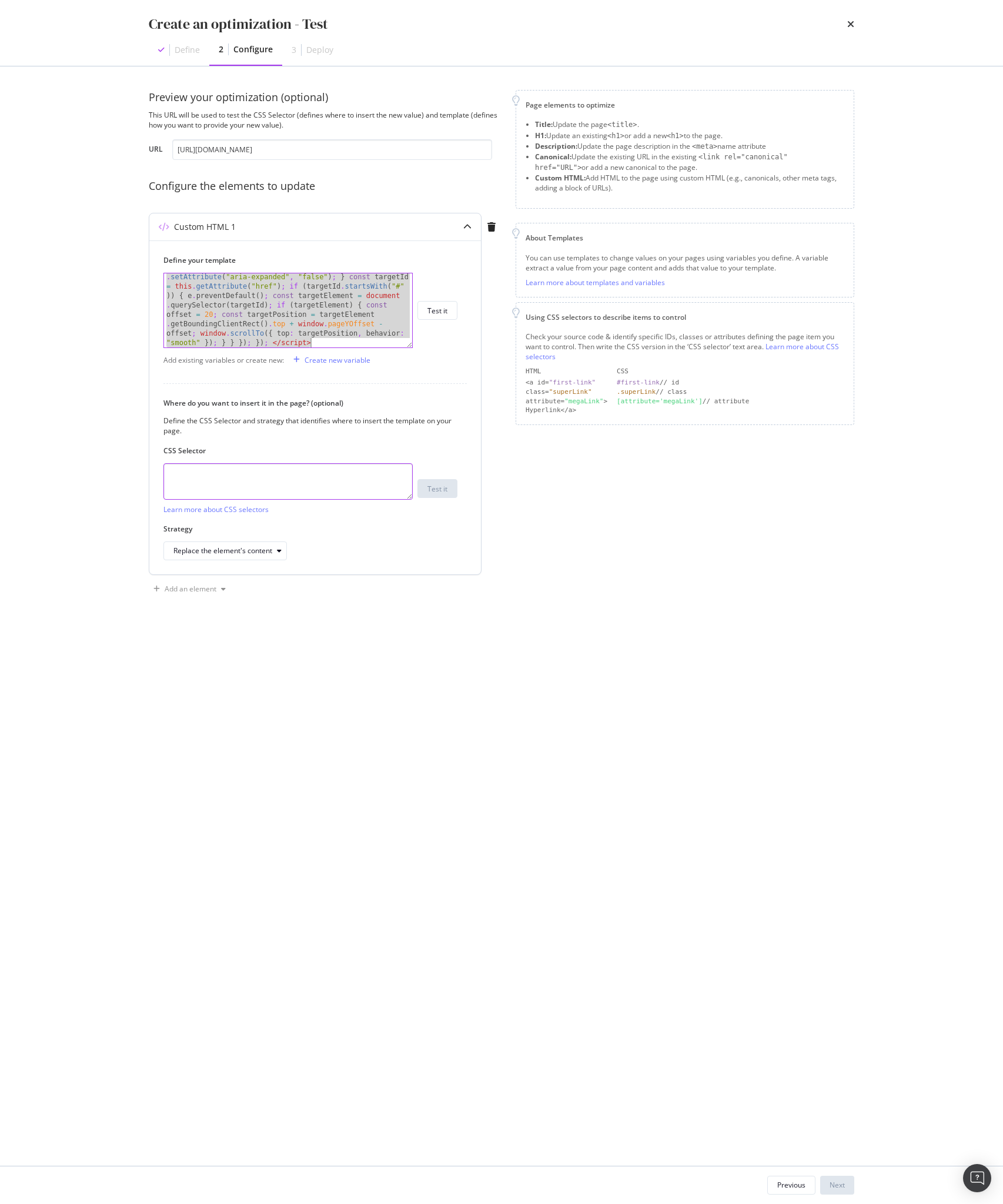
click at [243, 479] on textarea "modal" at bounding box center [288, 481] width 249 height 36
click at [220, 487] on textarea "modal" at bounding box center [288, 481] width 249 height 36
click at [238, 511] on link "Learn more about CSS selectors" at bounding box center [216, 509] width 105 height 10
click at [513, 590] on div "Preview your optimization (optional) This URL will be used to test the CSS Sele…" at bounding box center [501, 344] width 705 height 509
click at [318, 466] on textarea "modal" at bounding box center [288, 481] width 249 height 36
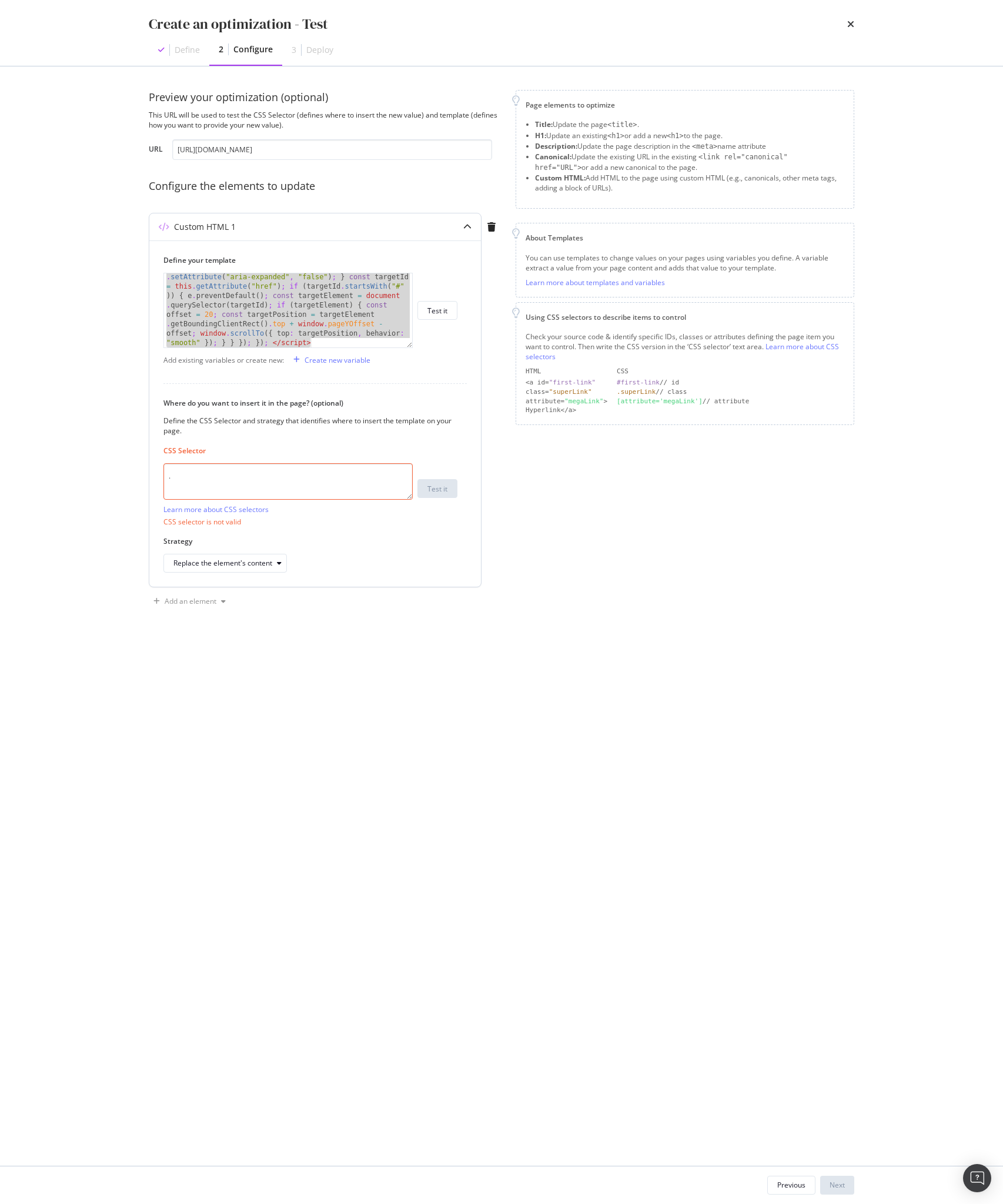
paste textarea "css-tw4vmx"
click at [253, 559] on div "Replace the element's content" at bounding box center [223, 563] width 99 height 7
click at [206, 630] on div "Inside the element, at the beginning Inside the element, at the end Before the …" at bounding box center [237, 631] width 136 height 112
click at [216, 627] on div "Before the element" at bounding box center [237, 621] width 136 height 15
click at [275, 489] on textarea ". css-tw4vmx" at bounding box center [288, 481] width 249 height 36
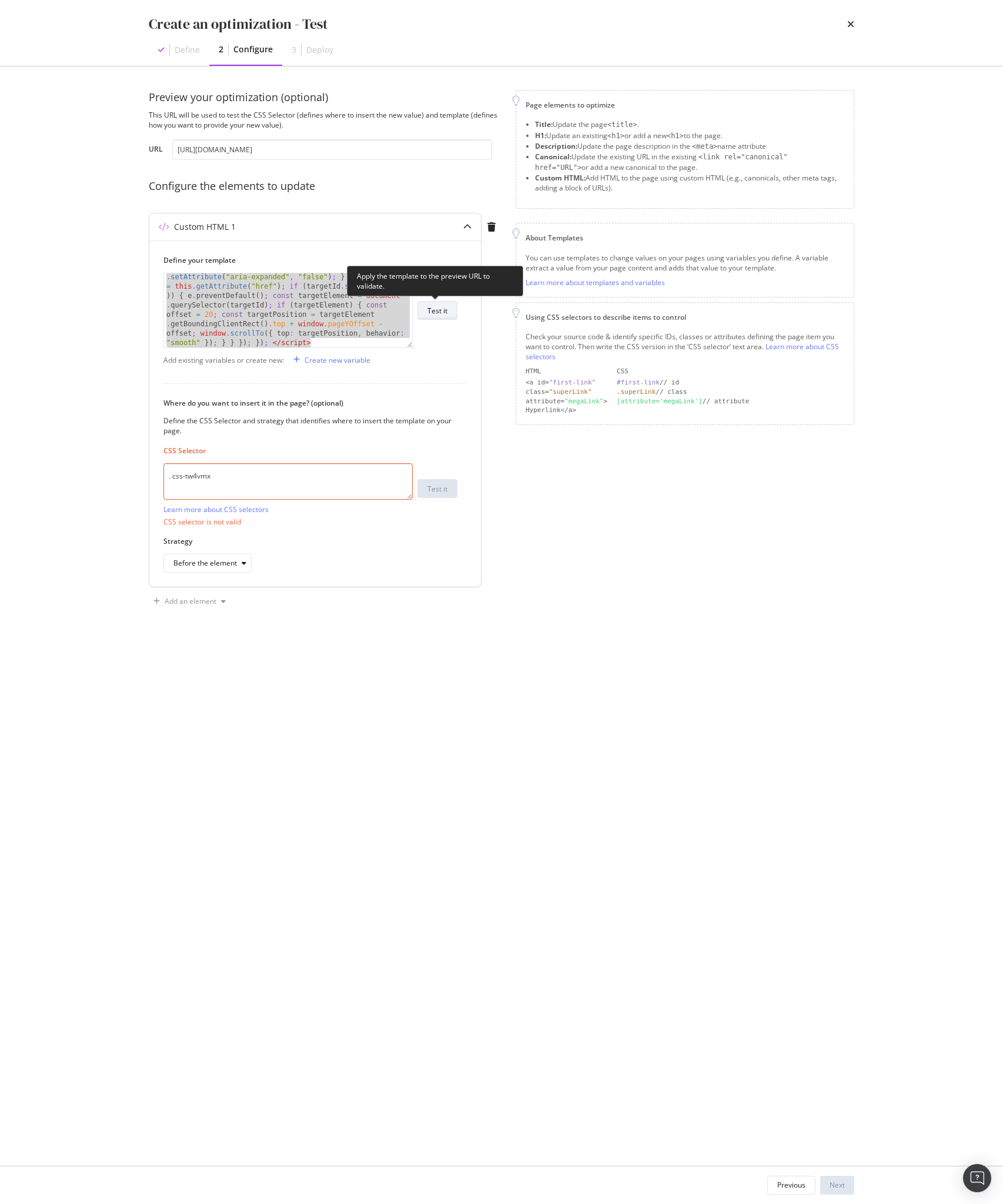
click at [443, 310] on div "Test it" at bounding box center [438, 311] width 20 height 10
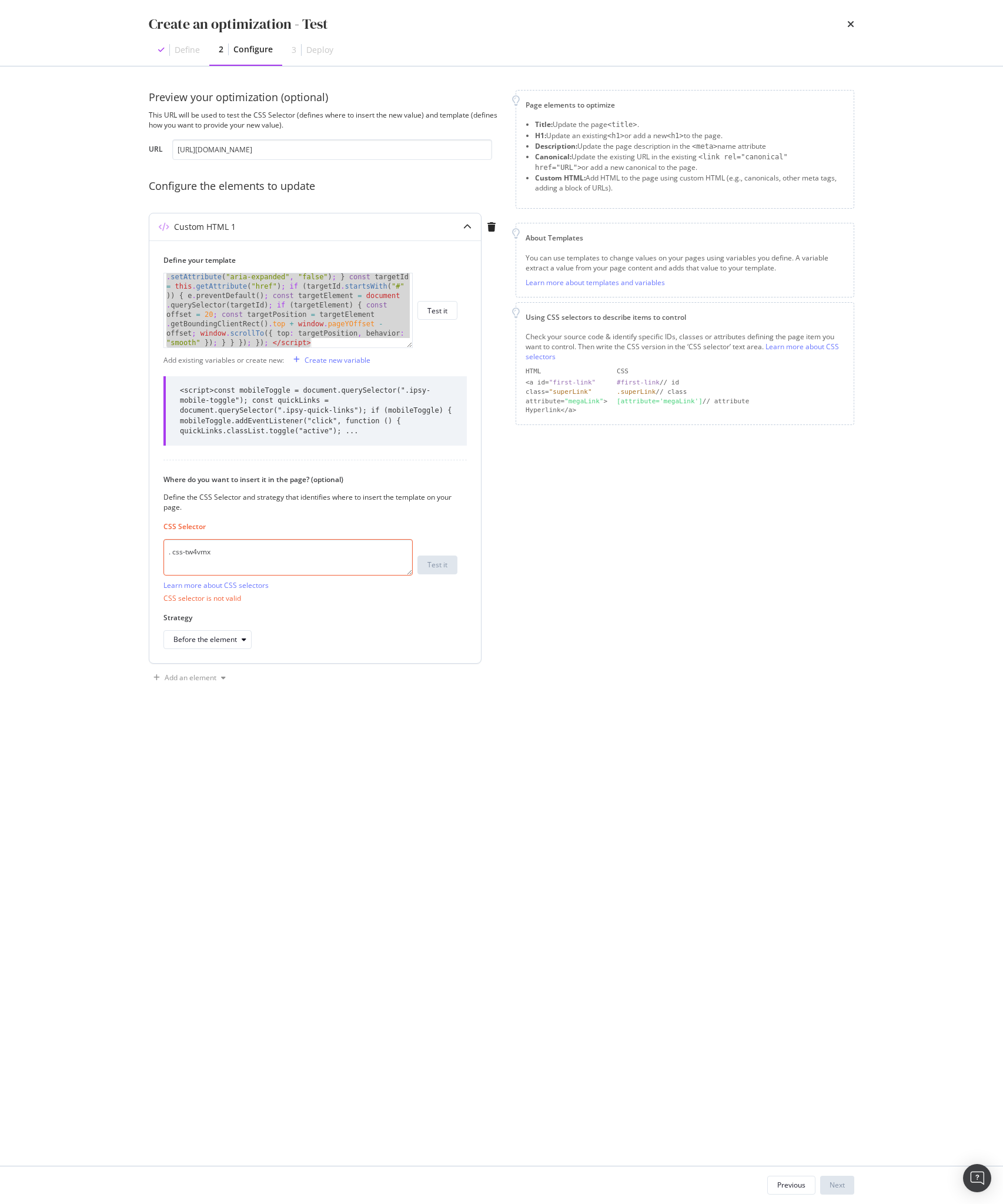
click at [226, 553] on textarea ". css-tw4vmx" at bounding box center [288, 557] width 249 height 36
type textarea ".css-tw4vmx"
click at [443, 566] on div "Test it" at bounding box center [438, 564] width 20 height 10
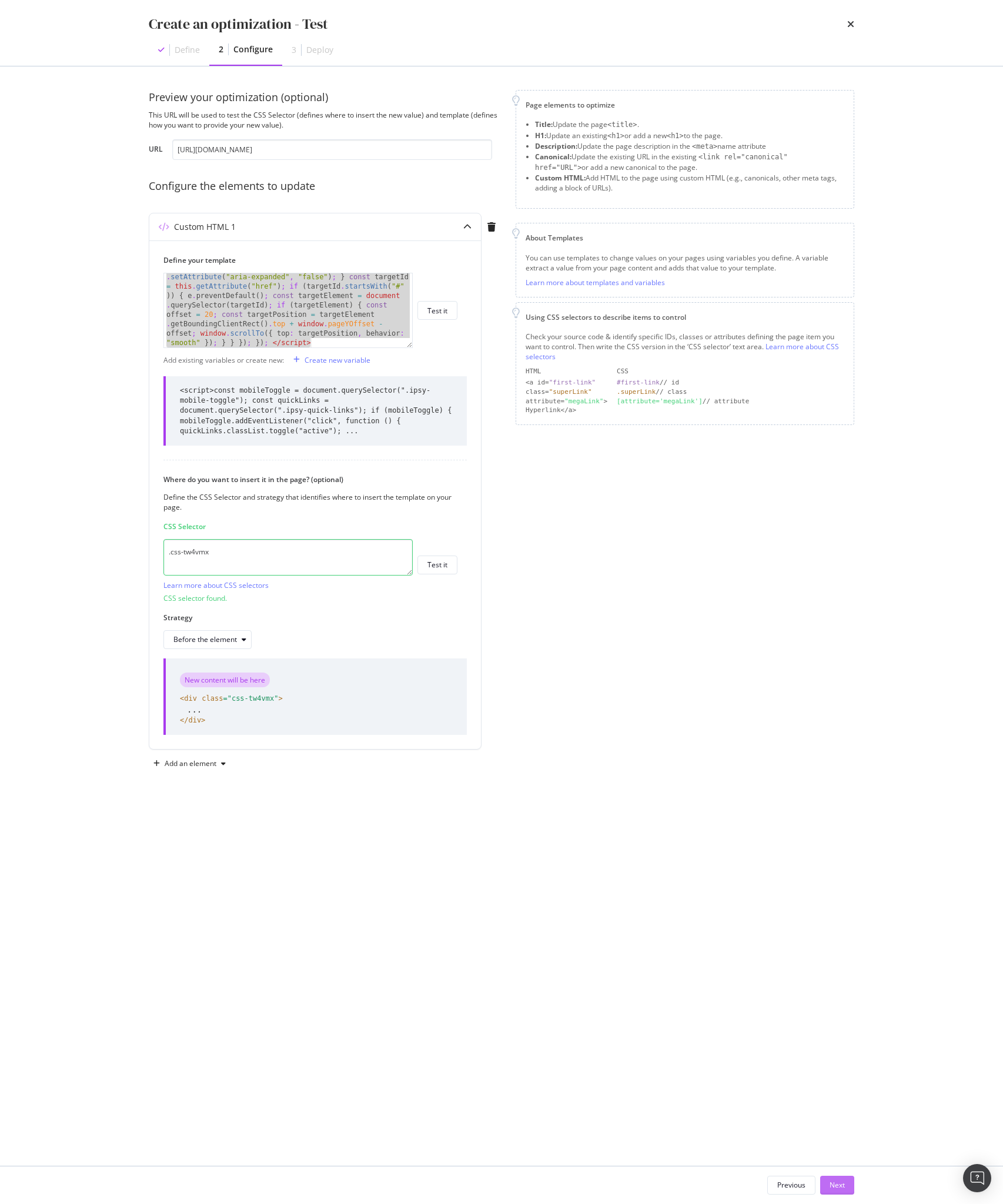
click at [843, 1187] on div "Next" at bounding box center [838, 1185] width 15 height 10
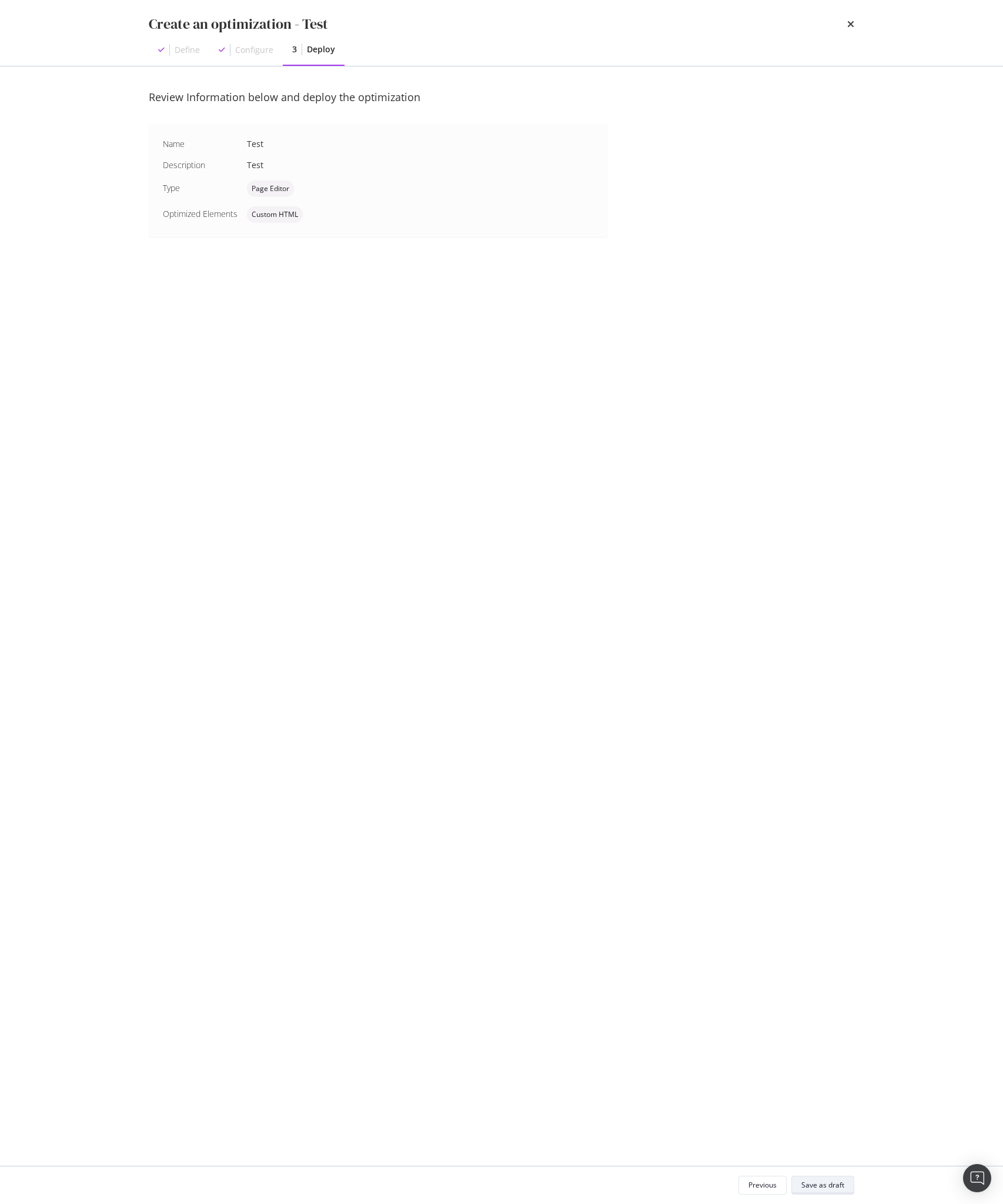
click at [833, 1189] on div "Save as draft" at bounding box center [823, 1185] width 43 height 10
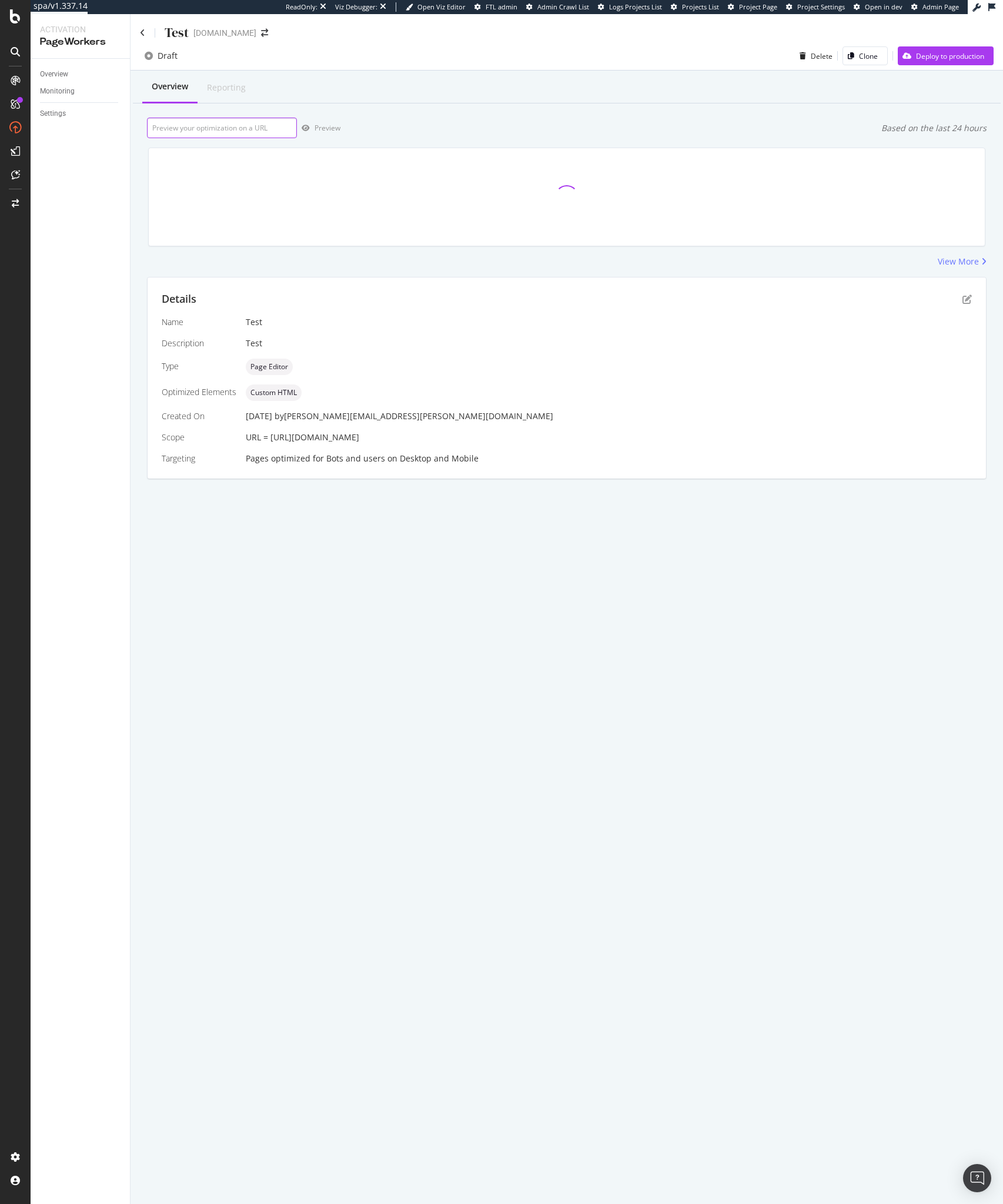
click at [244, 127] on input "url" at bounding box center [222, 128] width 150 height 21
paste input "[URL][DOMAIN_NAME]"
type input "[URL][DOMAIN_NAME]"
click at [315, 124] on div "Preview" at bounding box center [327, 127] width 26 height 10
click at [963, 298] on icon "pen-to-square" at bounding box center [967, 299] width 10 height 10
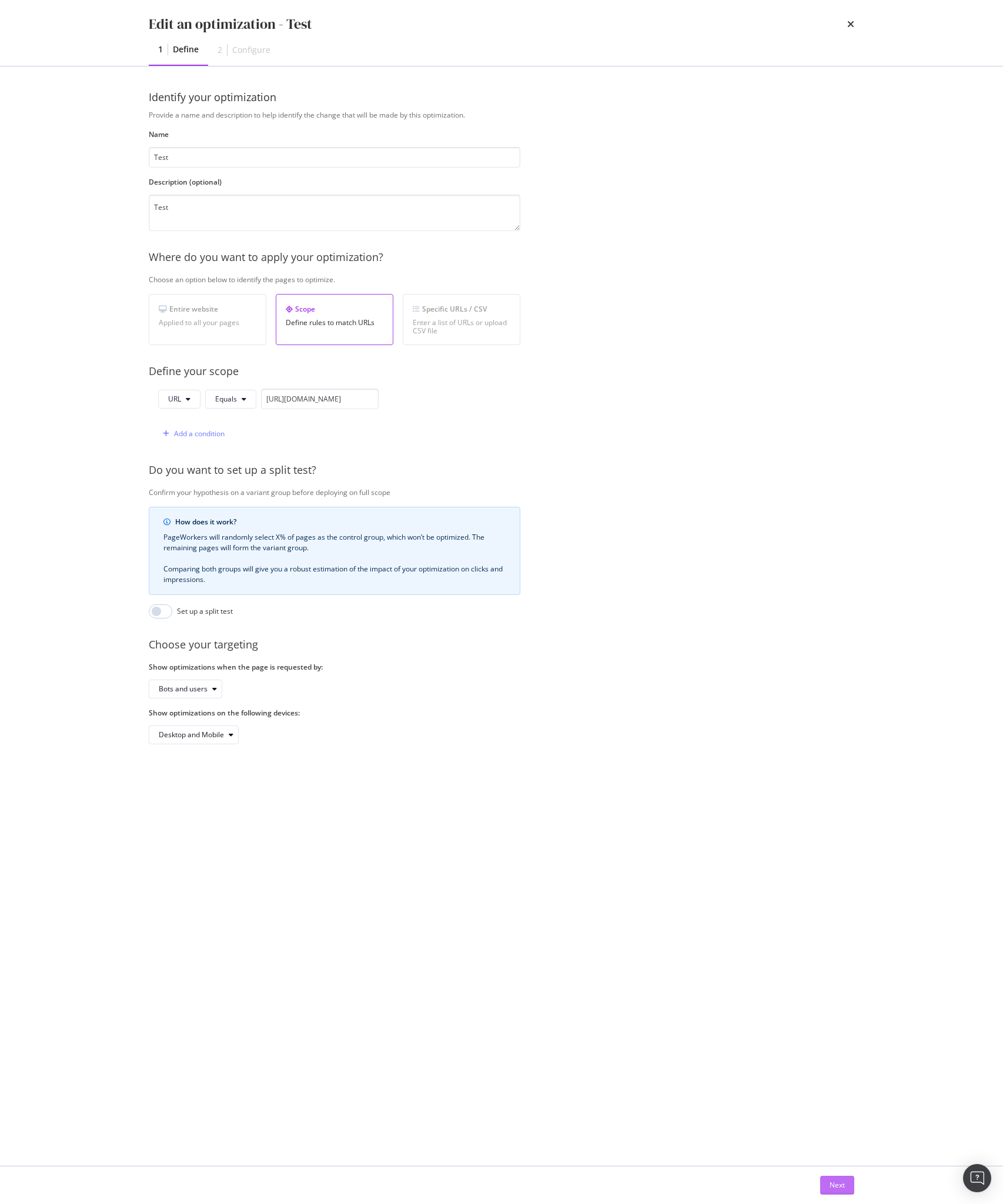
click at [836, 1185] on div "Next" at bounding box center [838, 1185] width 15 height 10
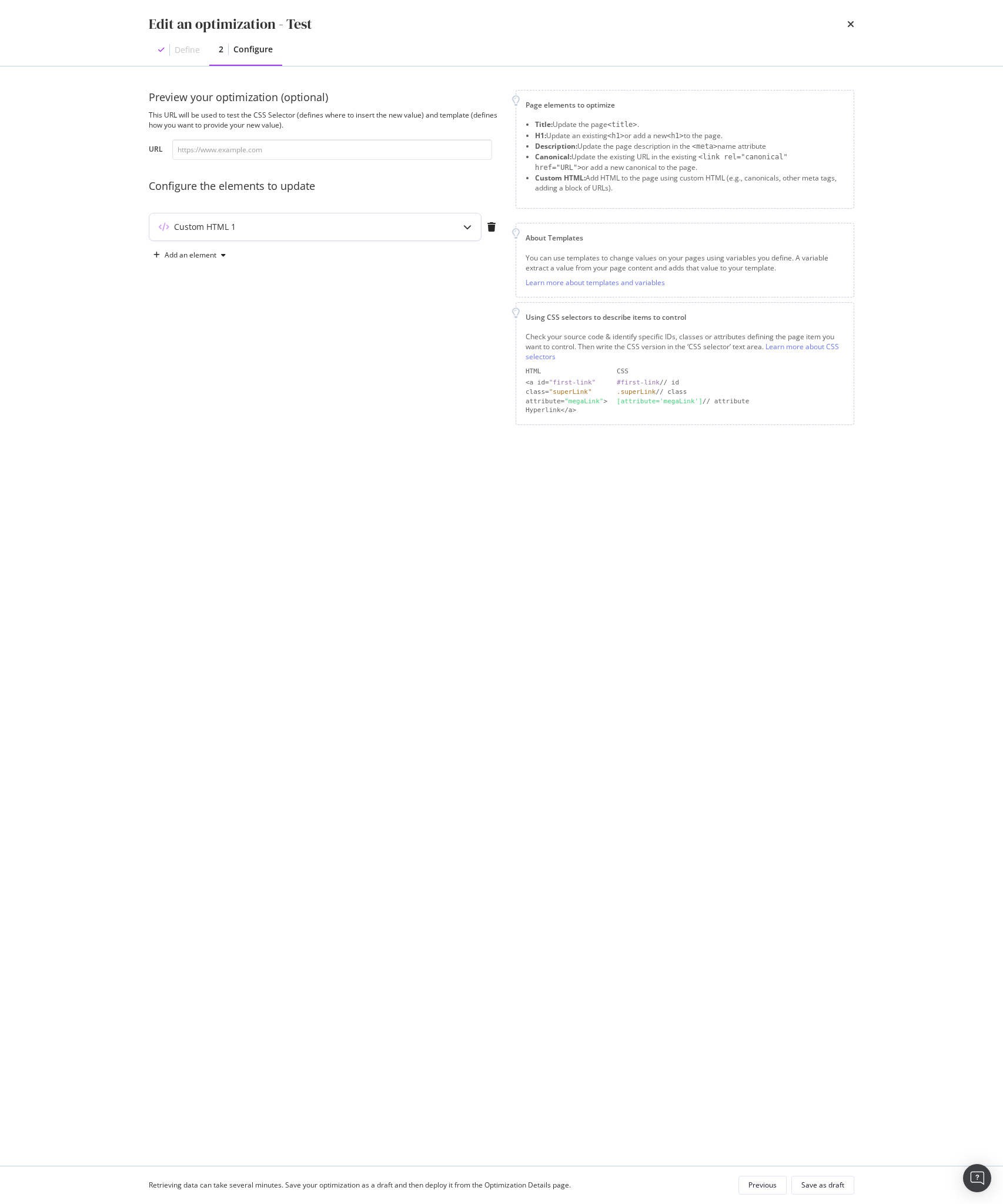
click at [289, 232] on div "Custom HTML 1" at bounding box center [292, 227] width 285 height 12
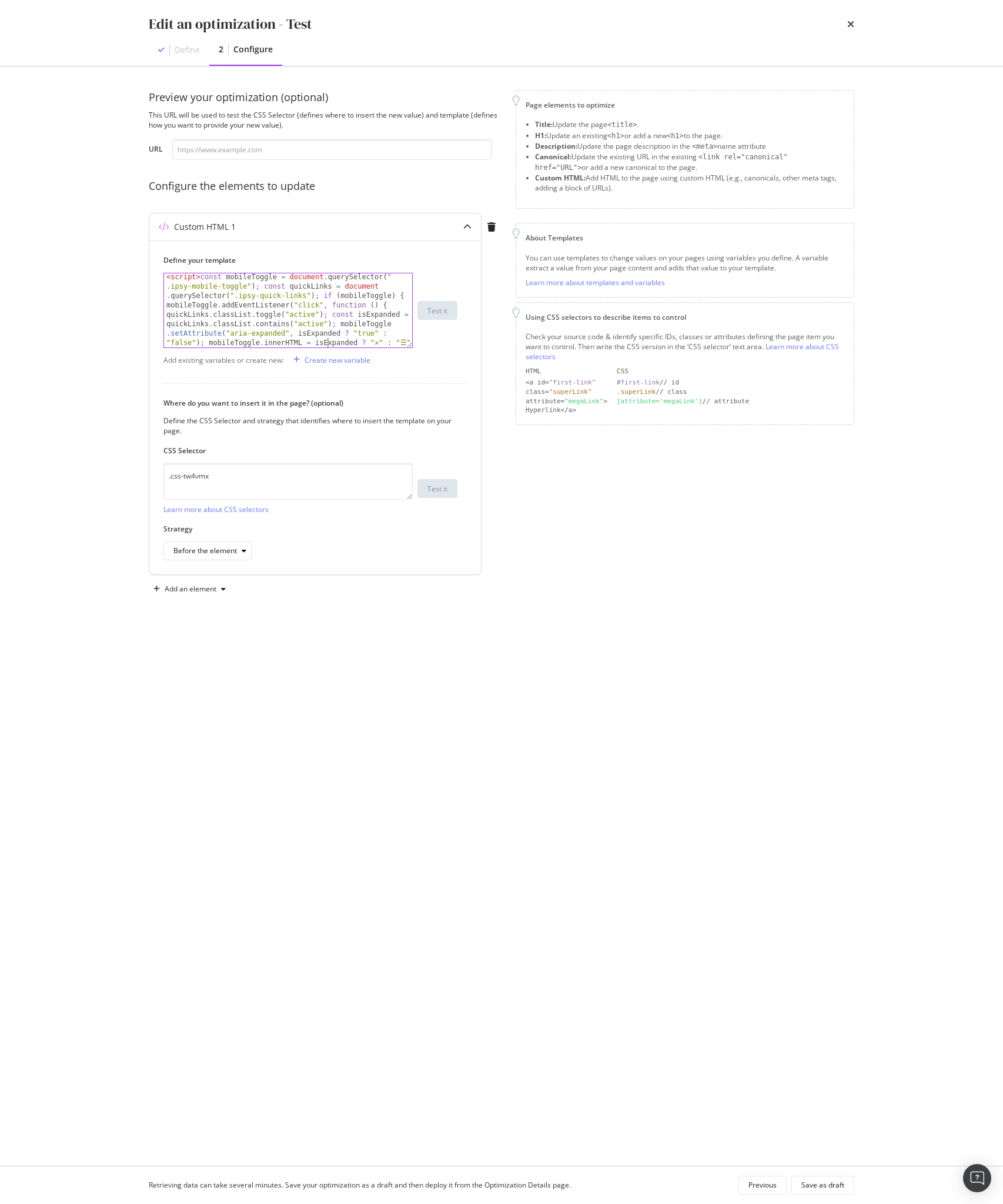
click at [329, 340] on div "< script > const mobileToggle = document . querySelector ( " .ipsy-mobile-toggl…" at bounding box center [288, 506] width 248 height 469
type textarea "console.warn("script added"
type textarea "w"
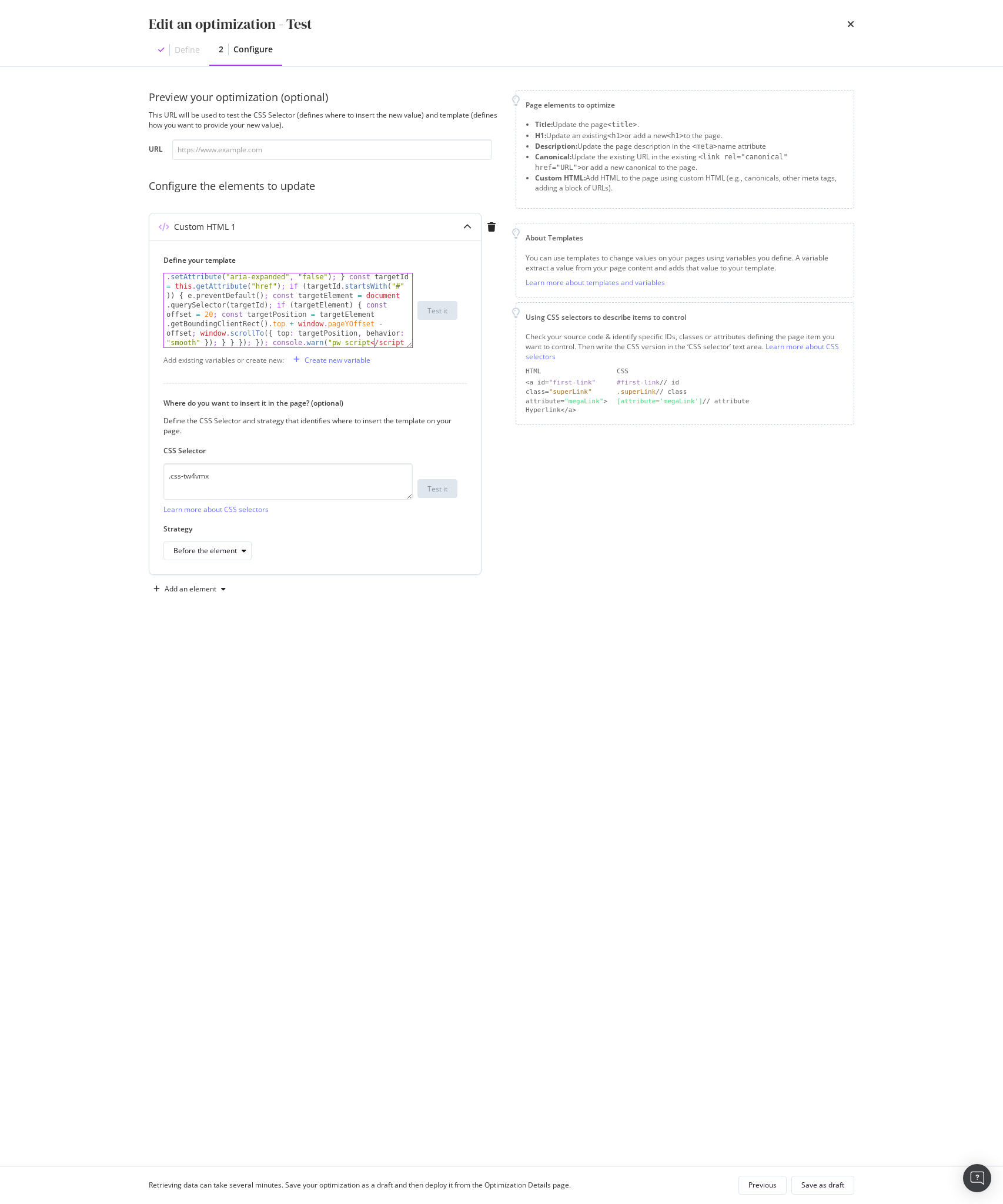
scroll to position [133, 0]
type textarea "pw script has. run""
type textarea "run");"
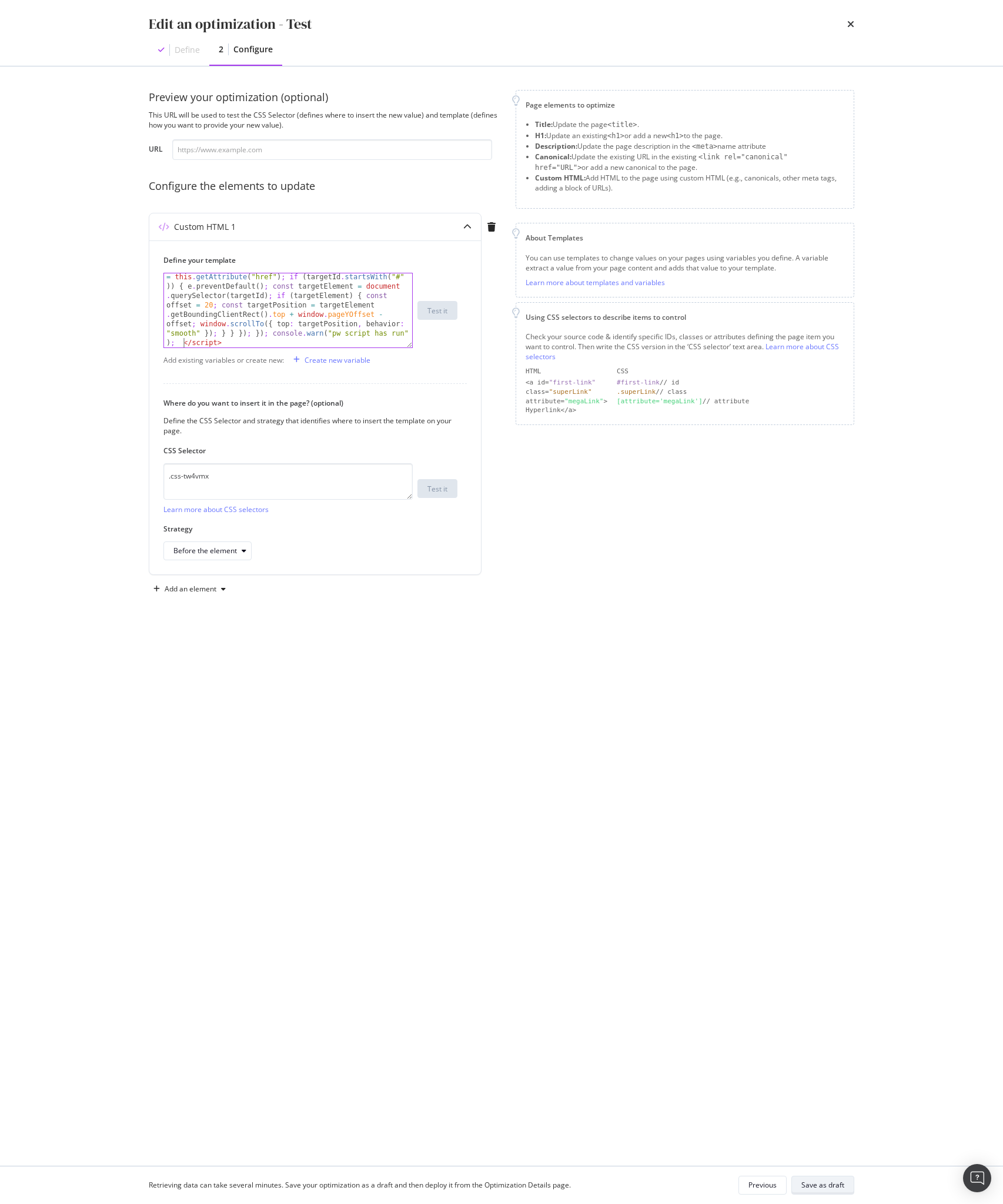
click at [805, 1177] on button "Save as draft" at bounding box center [823, 1186] width 63 height 19
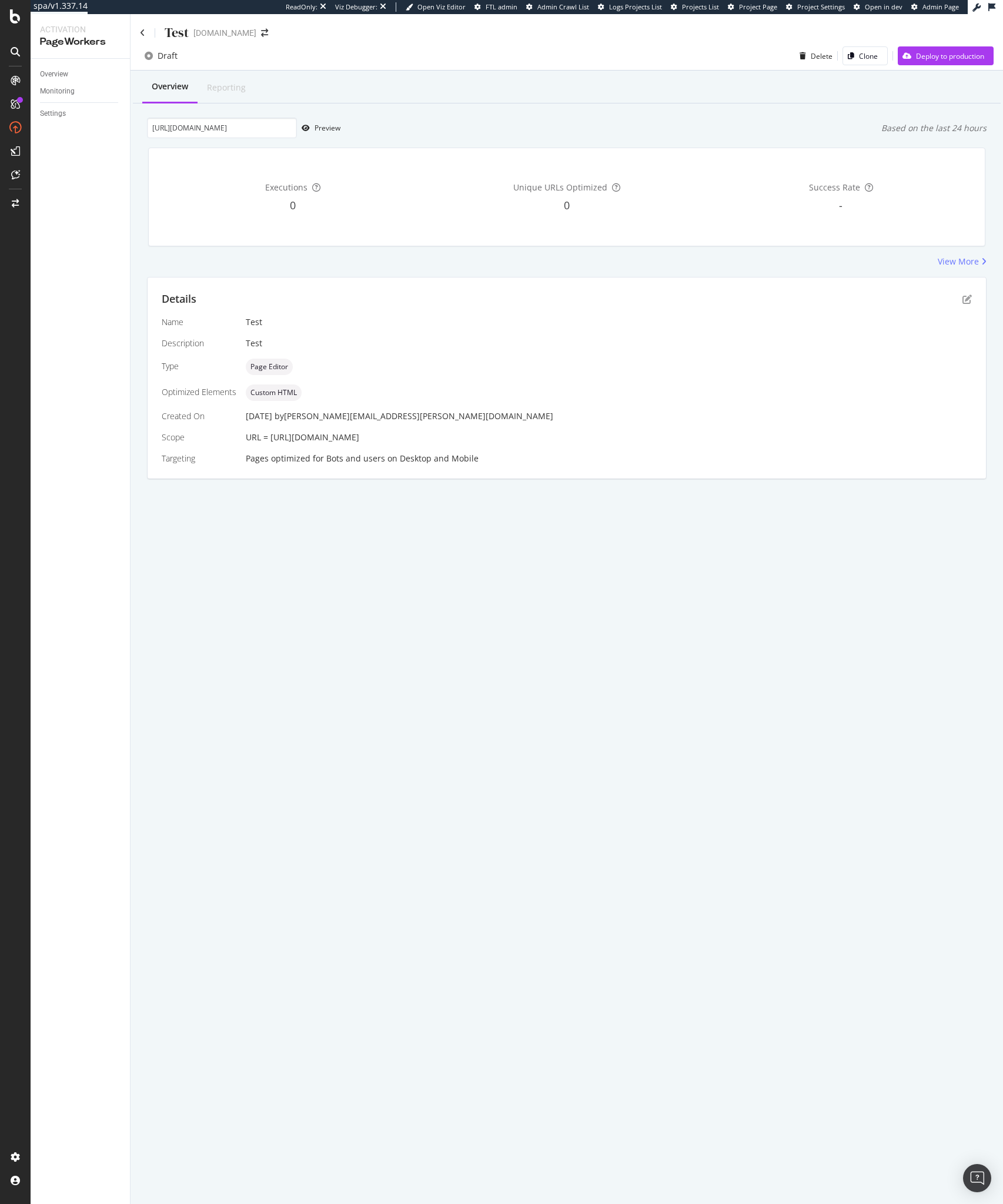
click at [961, 299] on div "Details" at bounding box center [567, 299] width 810 height 15
click at [970, 299] on icon "pen-to-square" at bounding box center [967, 299] width 10 height 10
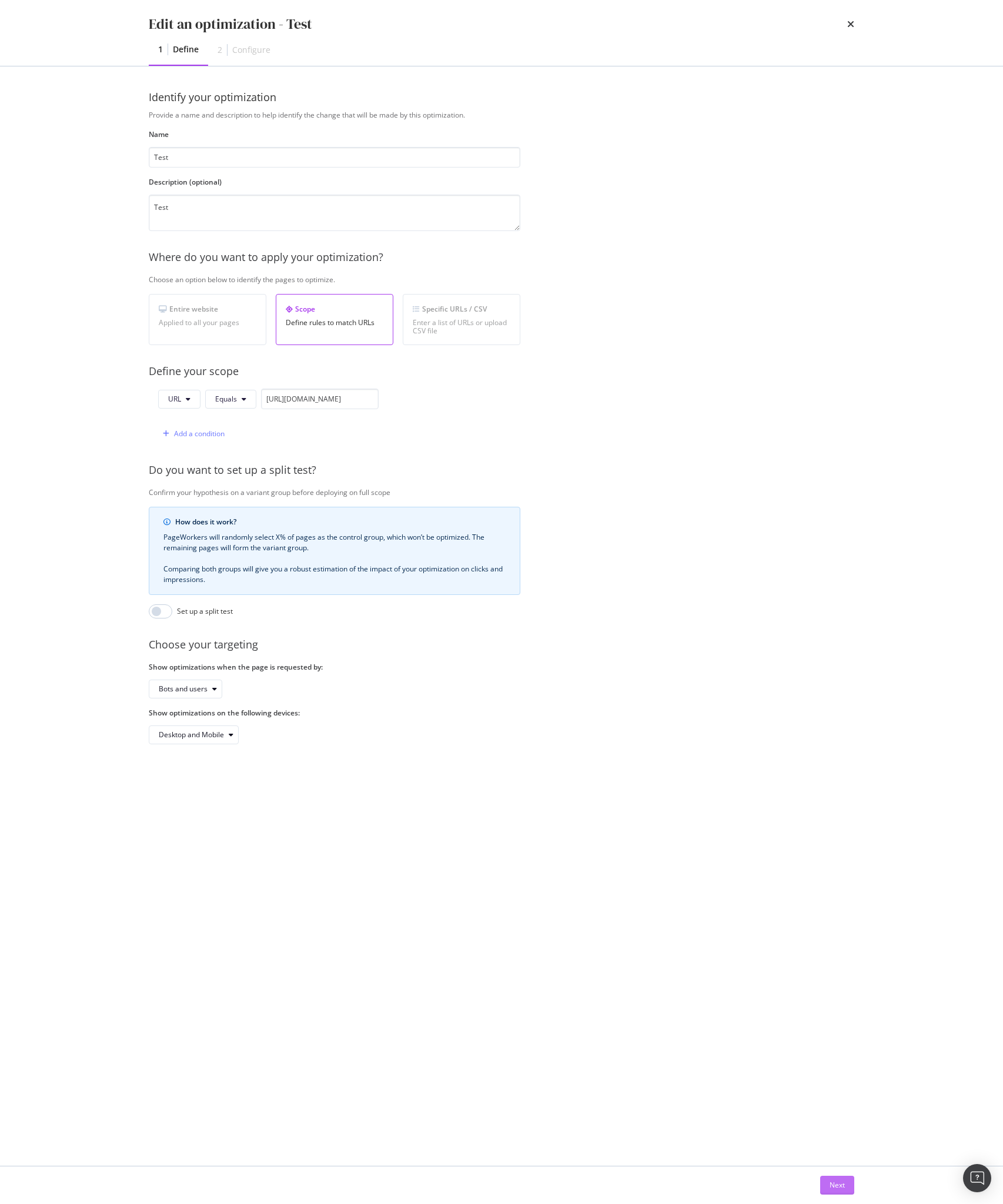
click at [820, 1181] on button "Next" at bounding box center [837, 1186] width 34 height 19
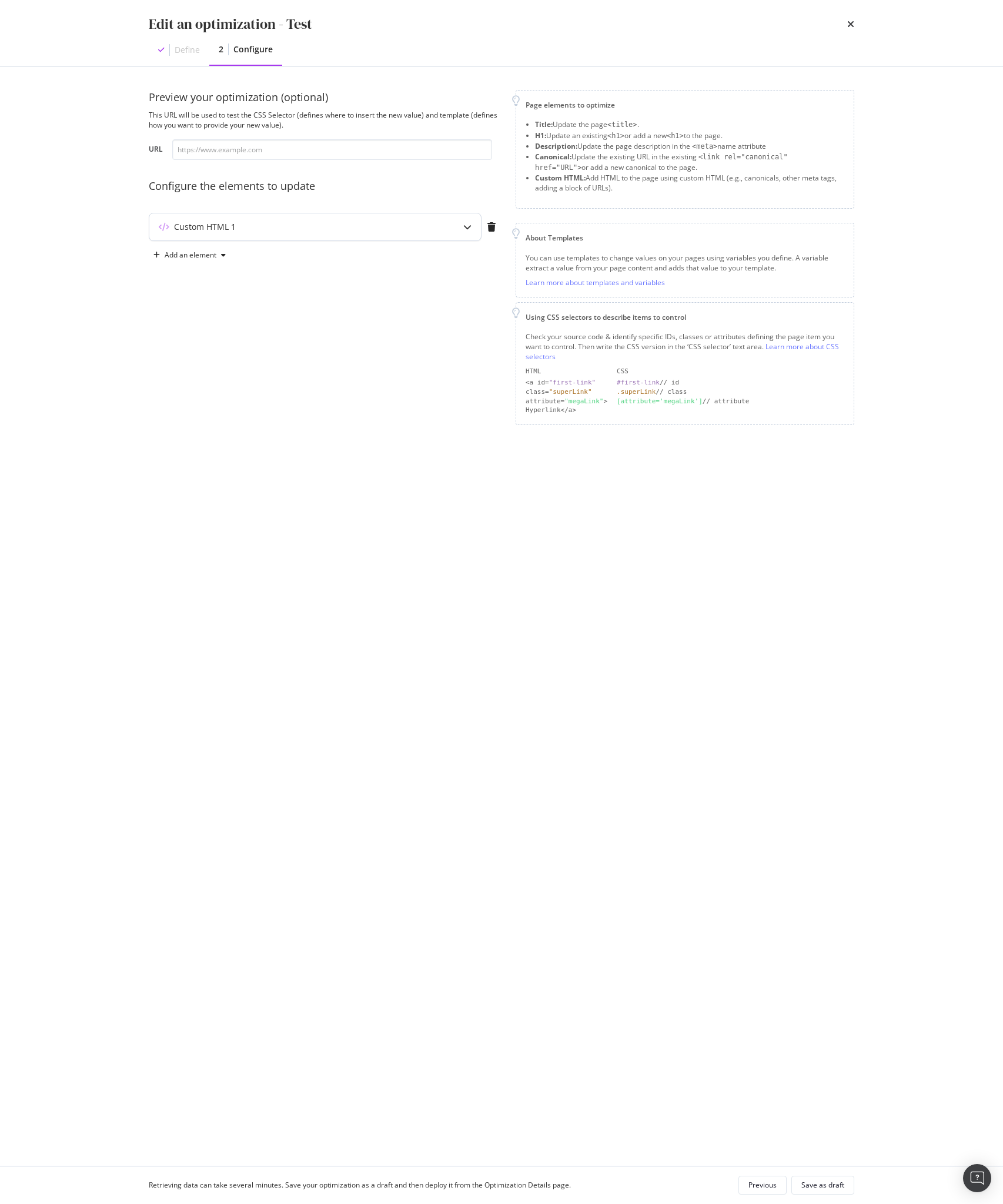
click at [406, 231] on div "Custom HTML 1" at bounding box center [292, 227] width 285 height 12
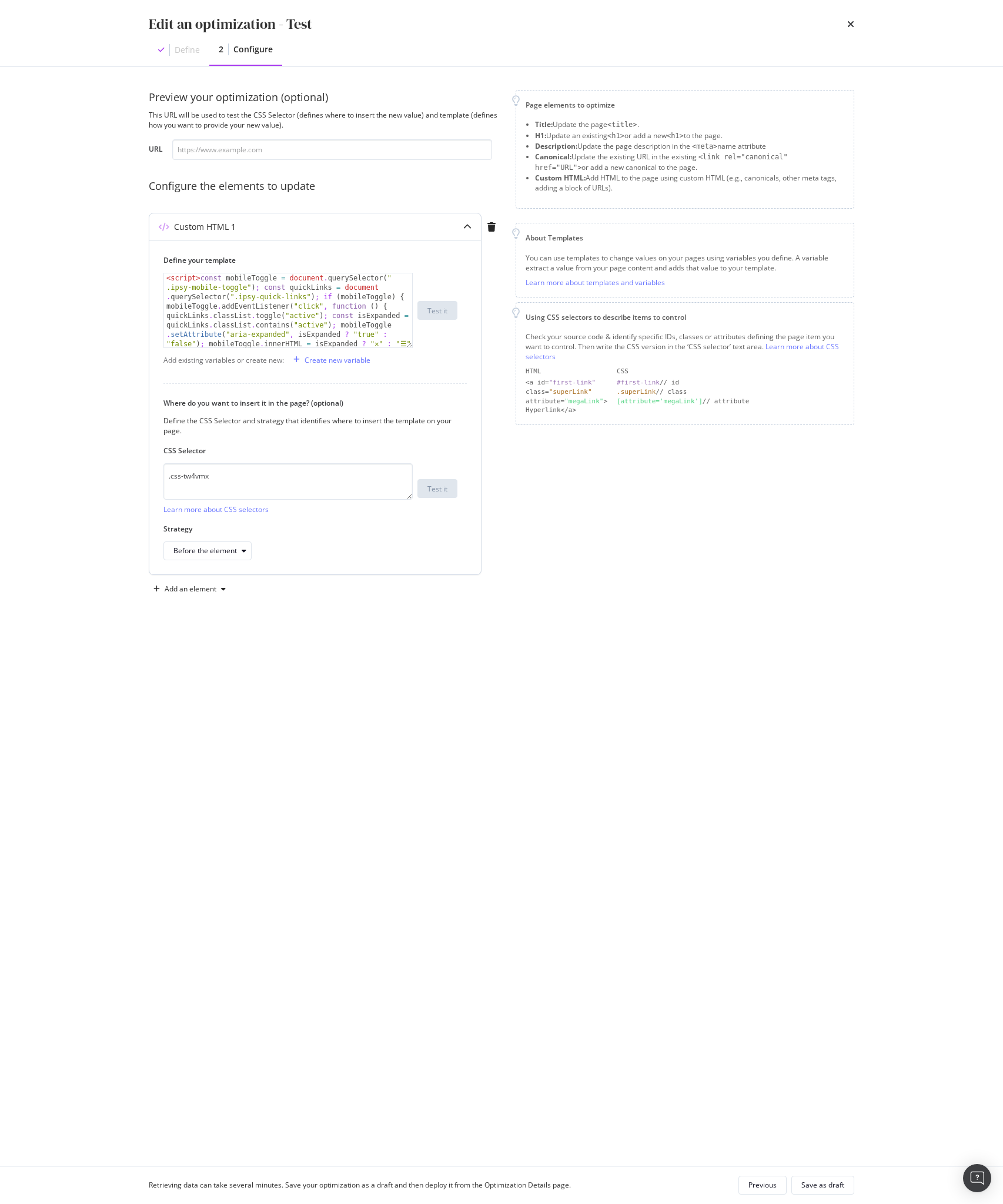
click at [247, 269] on div "Define your template 1 < script > const mobileToggle = document . querySelector…" at bounding box center [311, 302] width 294 height 93
click at [226, 283] on div "< script > const mobileToggle = document . querySelector ( " .ipsy-mobile-toggl…" at bounding box center [288, 517] width 248 height 488
click at [273, 276] on div "< script > ( function ( ) = { const mobileToggle = document . querySelector ( "…" at bounding box center [288, 527] width 248 height 507
paste textarea "{const mobileToggle = document.querySelector(".ipsy-mobile-toggle"); const quic…"
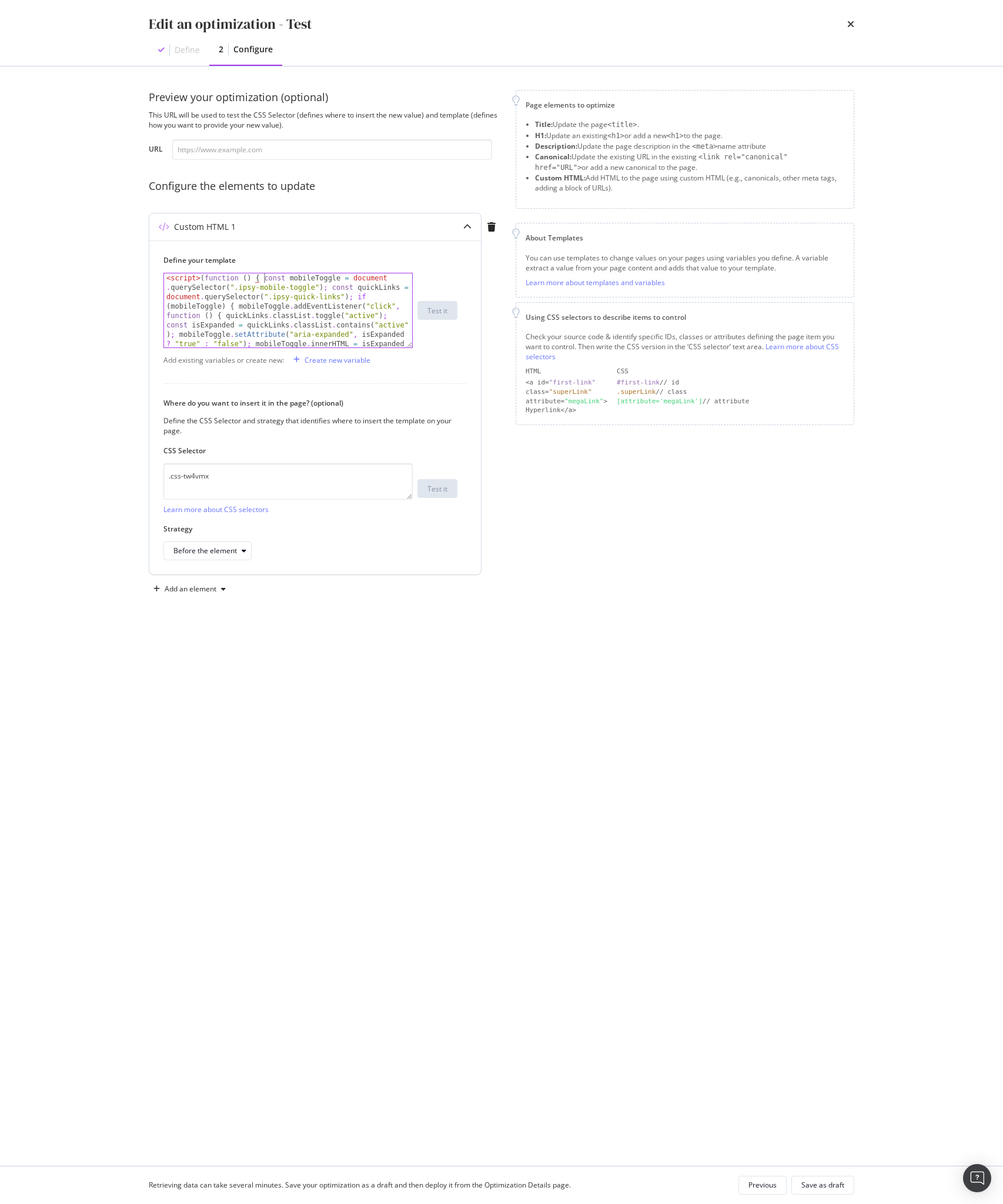
scroll to position [0, 8]
type textarea "<script>(function () { const mobileToggle = document.querySelector(".ipsy-mobil…"
type textarea "})();"
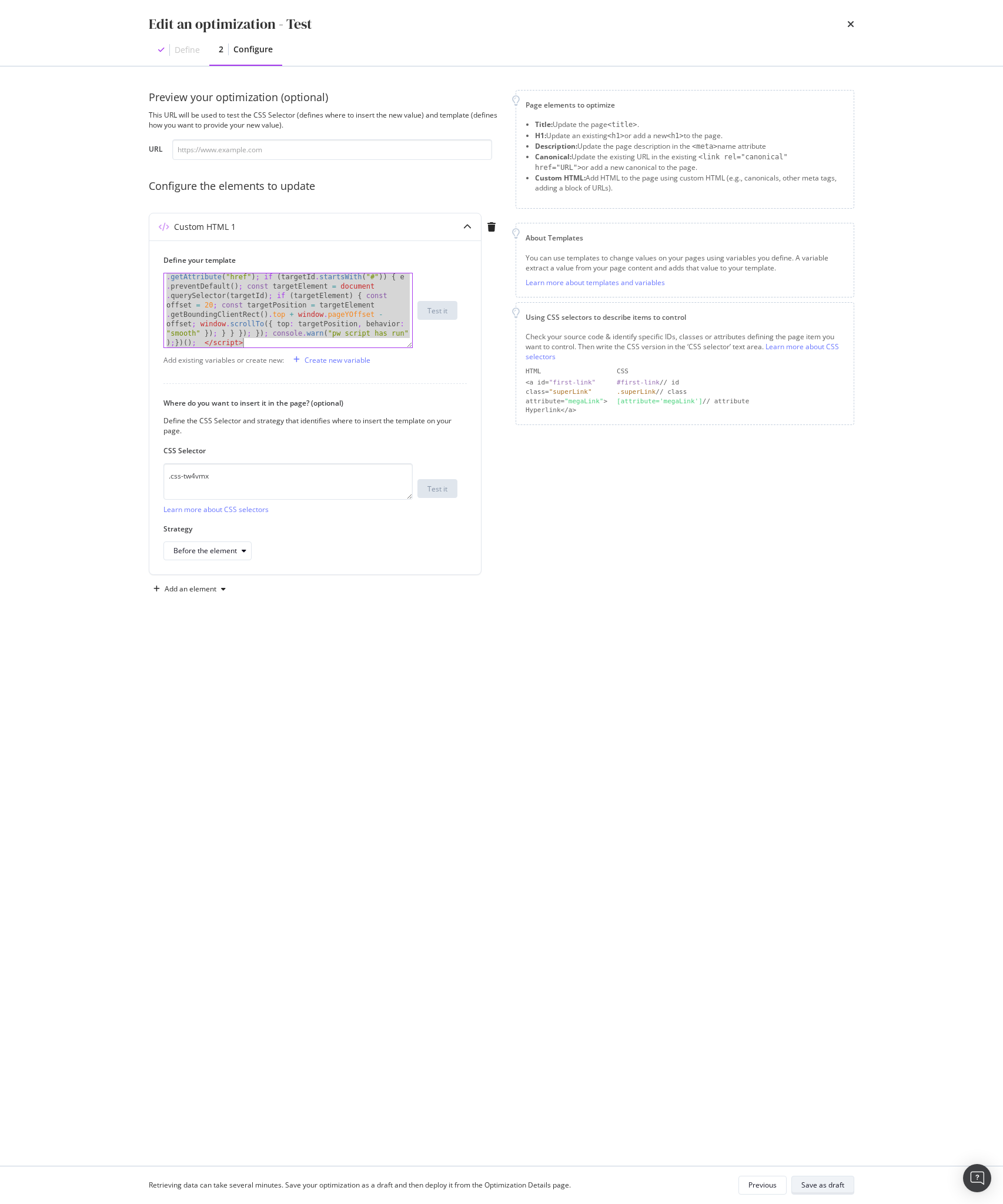
click at [814, 1187] on div "Save as draft" at bounding box center [823, 1185] width 43 height 10
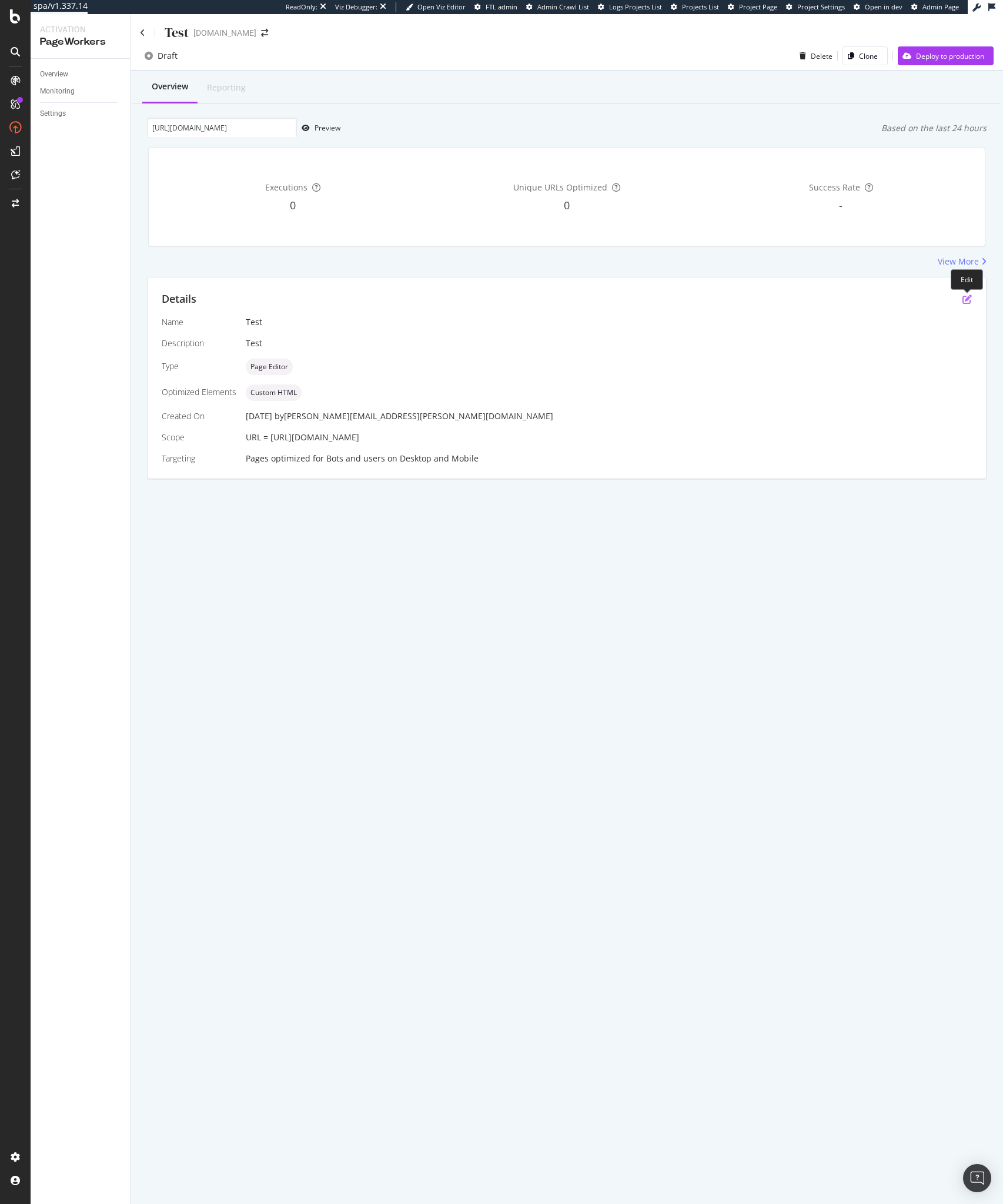
click at [967, 296] on icon "pen-to-square" at bounding box center [967, 299] width 10 height 10
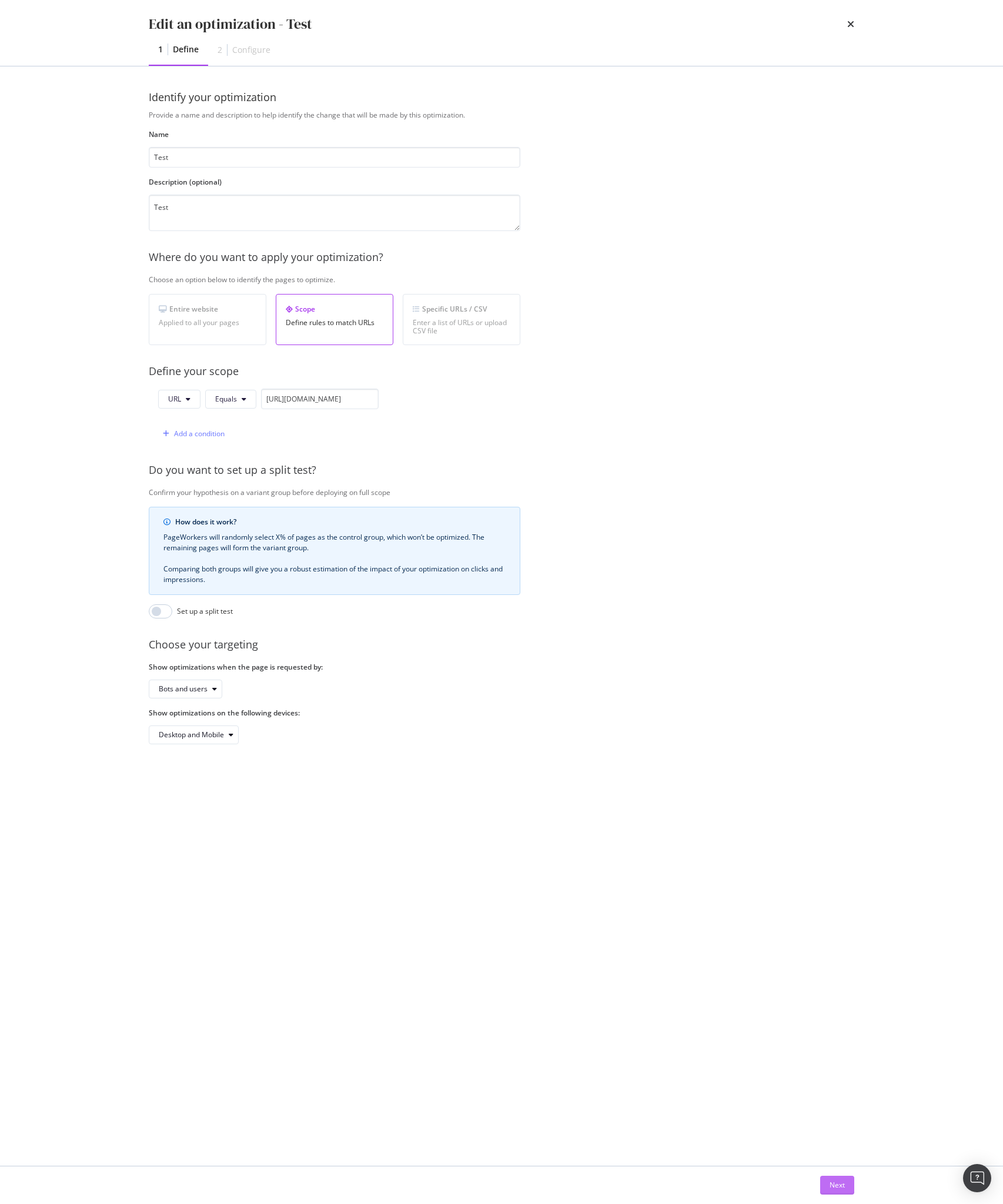
click at [840, 1193] on div "Next" at bounding box center [838, 1186] width 15 height 18
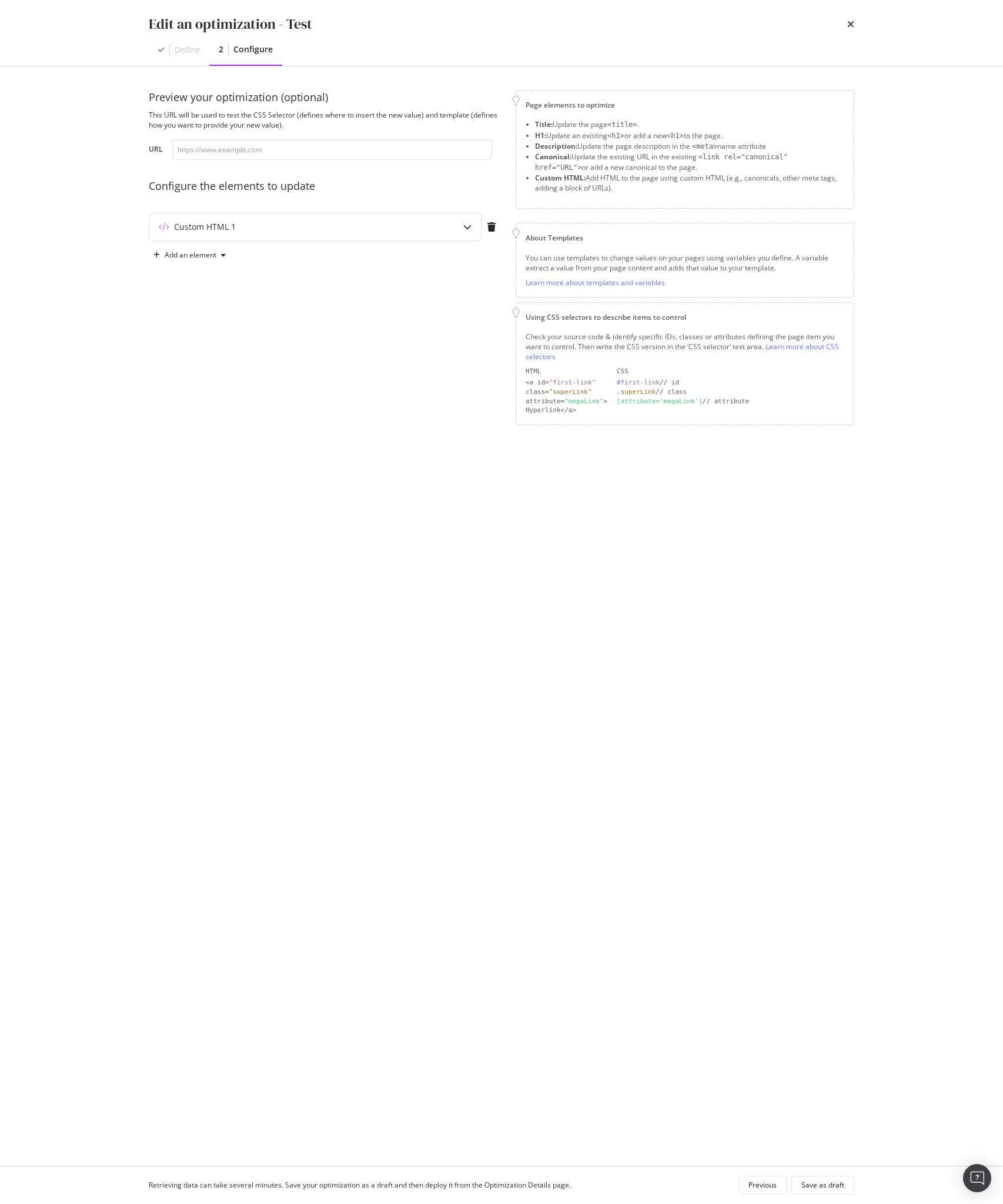
click at [442, 205] on div "Preview your optimization (optional) This URL will be used to test the CSS Sele…" at bounding box center [325, 257] width 353 height 335
click at [399, 220] on div "Custom HTML 1" at bounding box center [315, 227] width 332 height 27
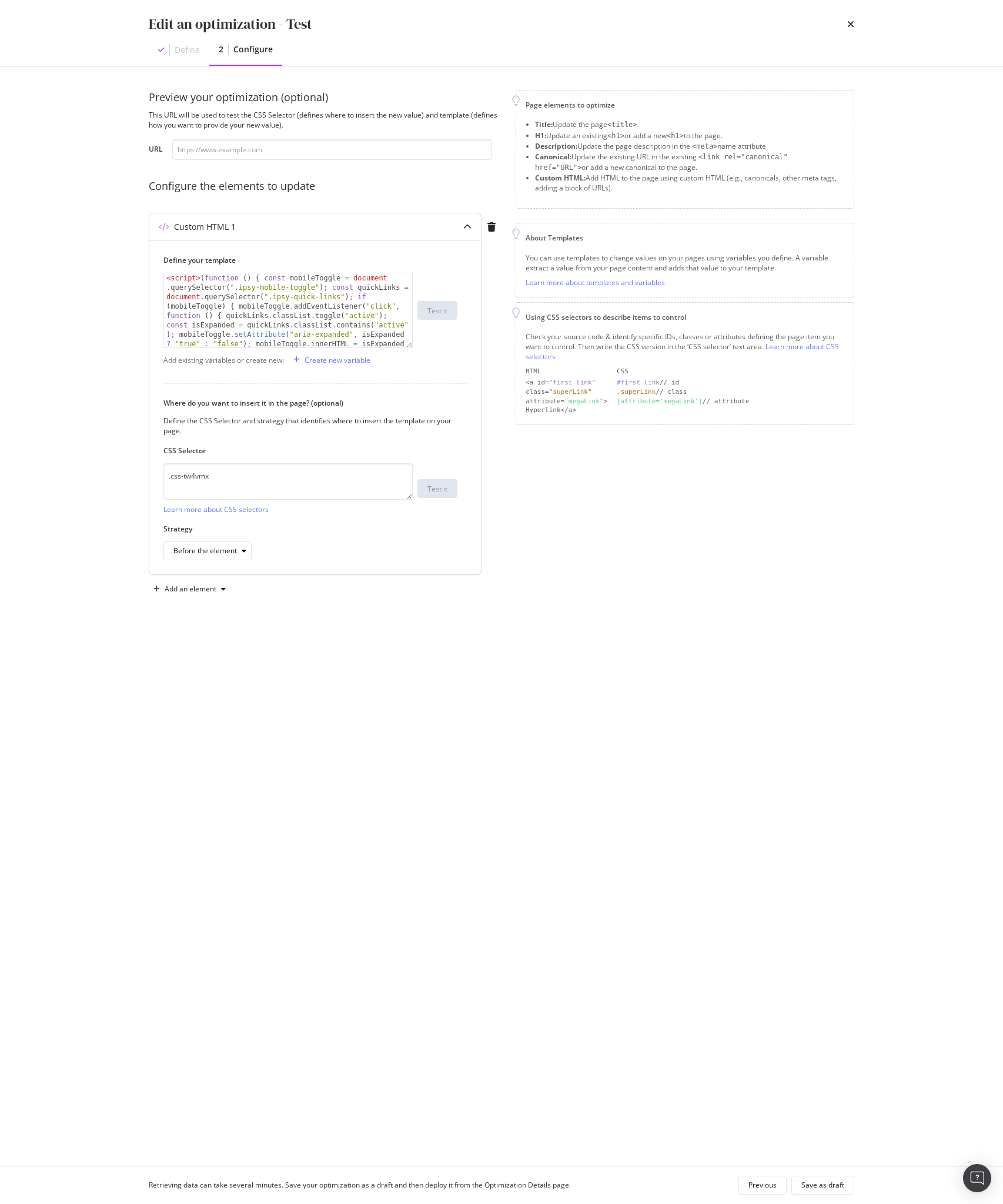
type textarea "<script>(function () { const mobileToggle = document.querySelector(".ipsy-mobil…"
click at [318, 290] on div "< script > ( function ( ) { const mobileToggle = document . querySelector ( ".i…" at bounding box center [288, 527] width 248 height 507
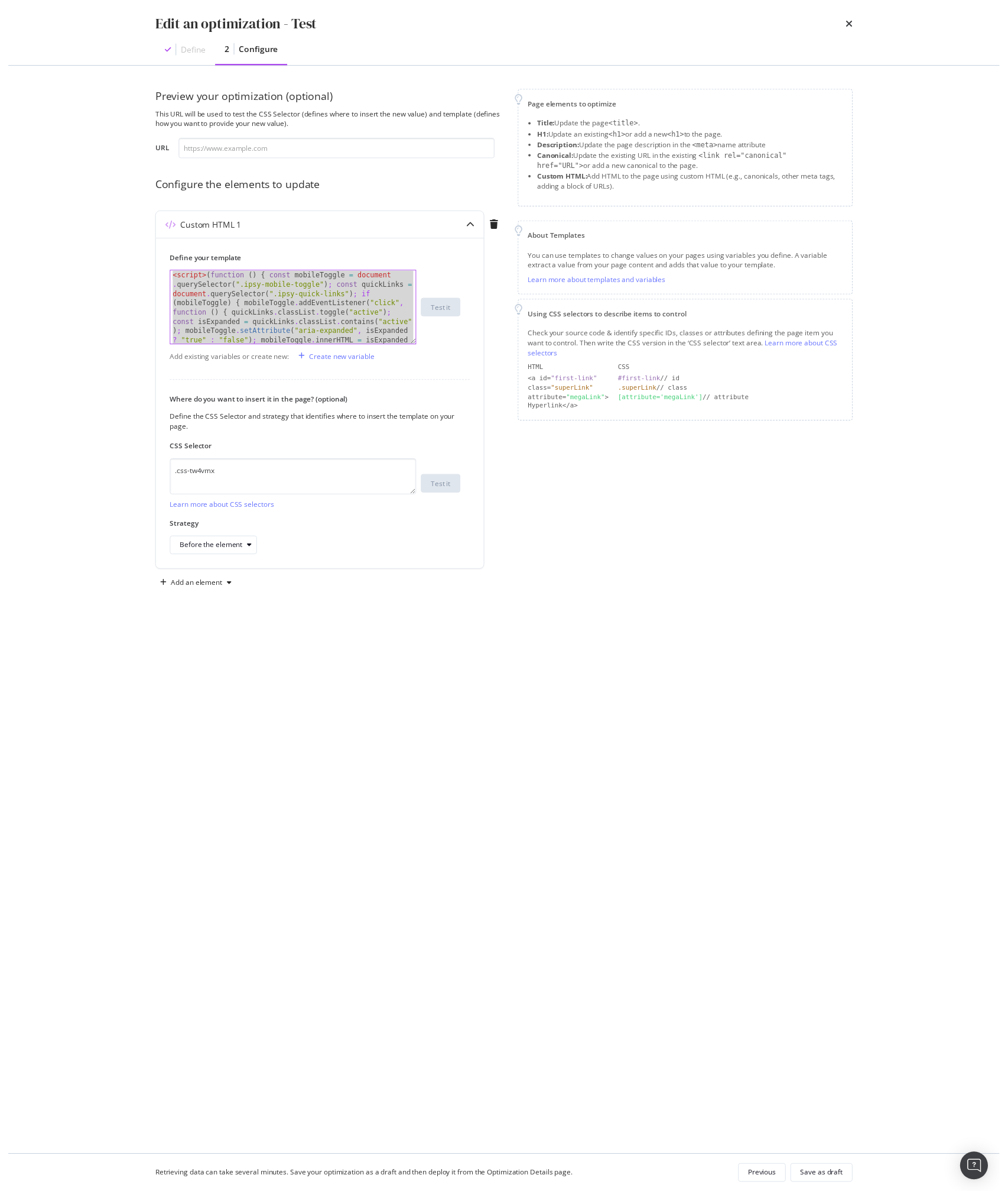
scroll to position [143, 0]
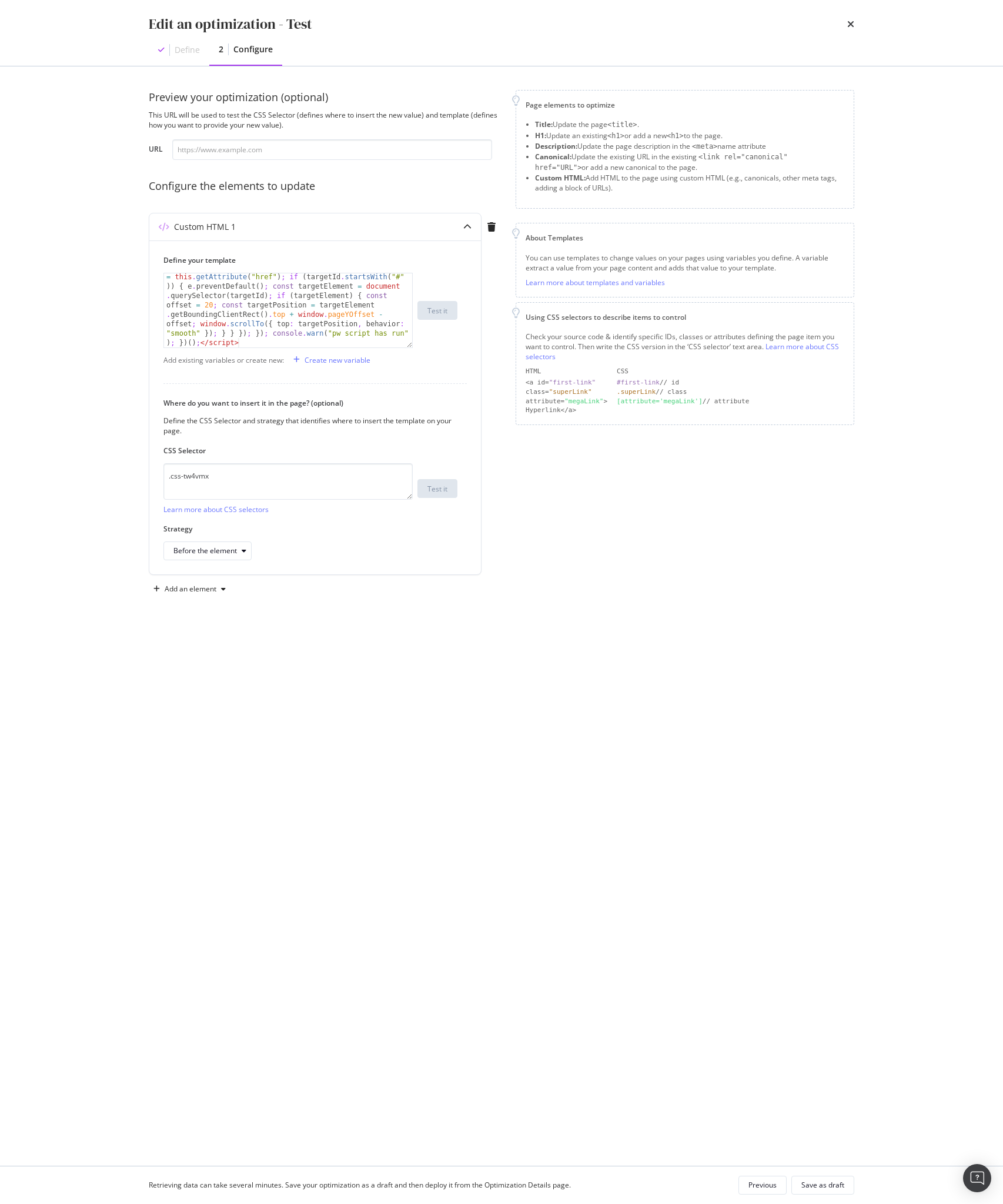
click at [808, 1194] on div "Retrieving data can take several minutes. Save your optimization as a draft and…" at bounding box center [501, 1185] width 752 height 37
click at [813, 1193] on button "Save as draft" at bounding box center [823, 1186] width 63 height 19
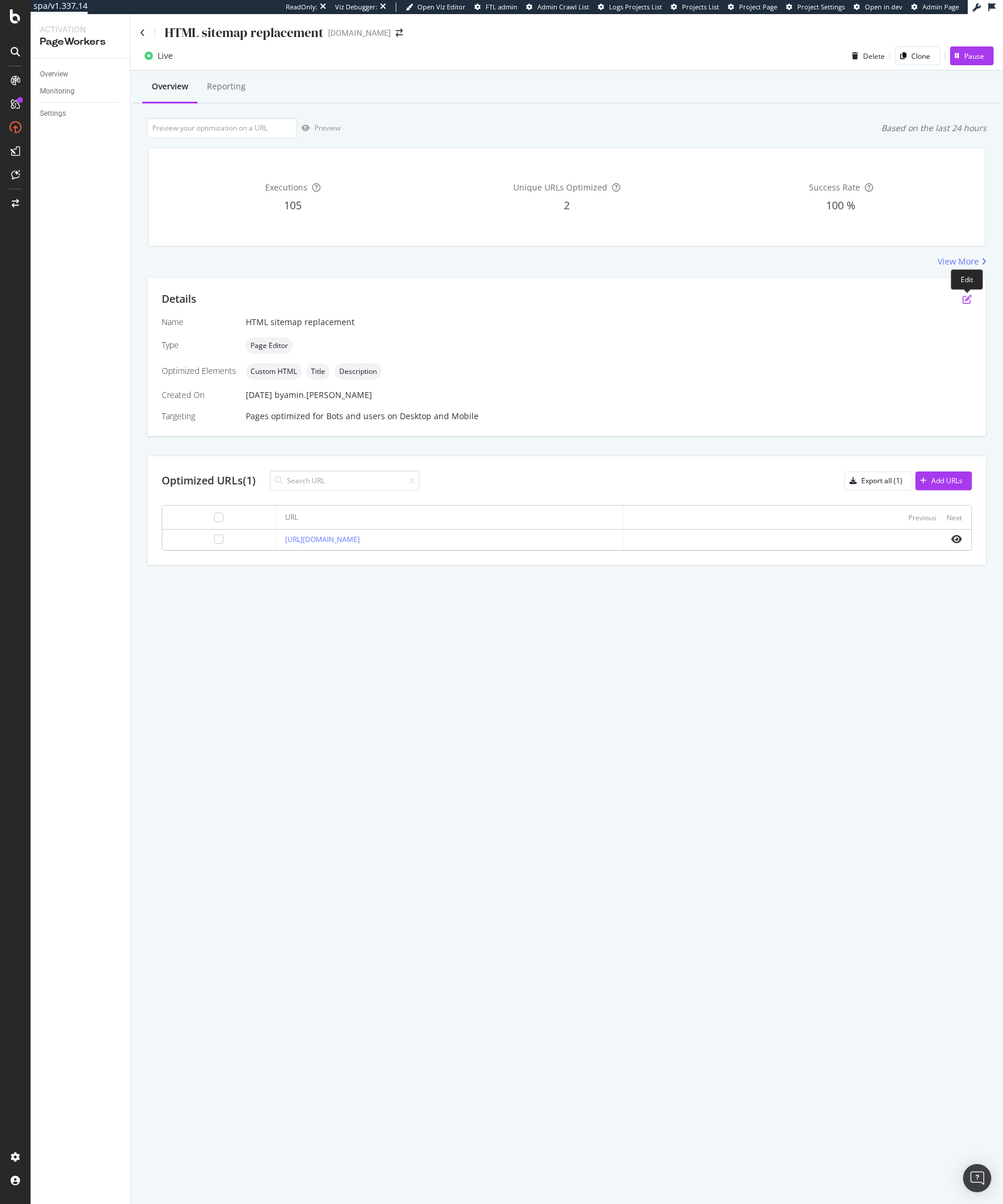
click at [964, 302] on icon "pen-to-square" at bounding box center [967, 299] width 10 height 10
